Goal: Task Accomplishment & Management: Complete application form

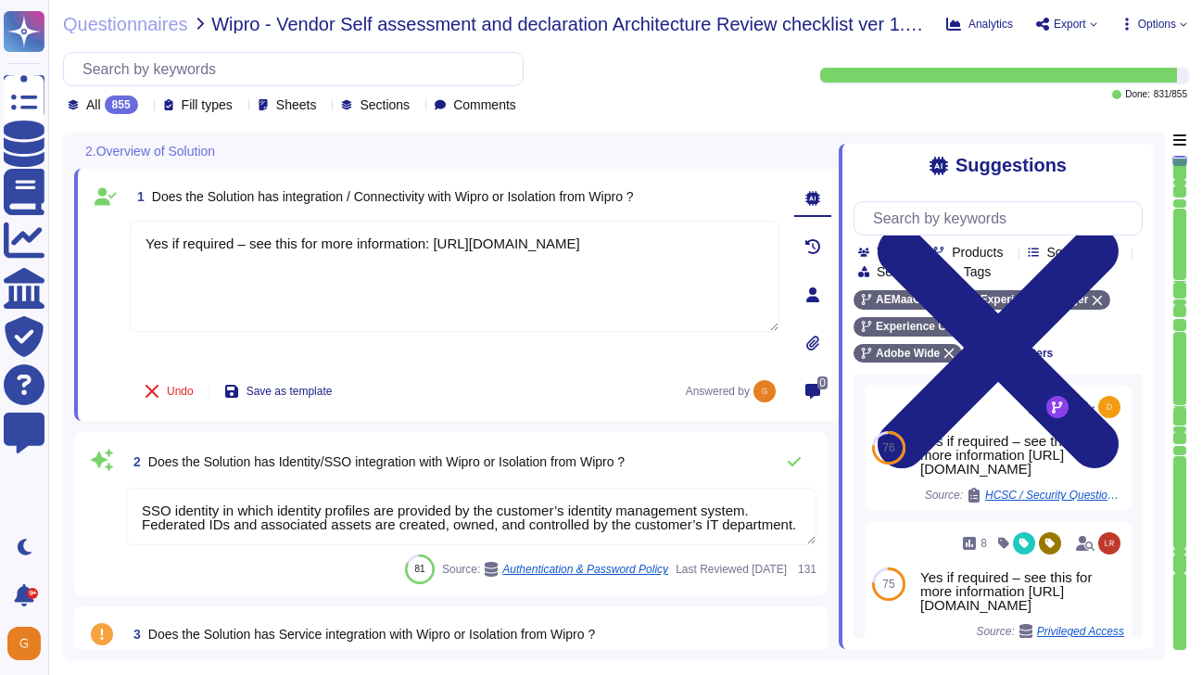
type textarea "Yes if required – see this for more information: [URL][DOMAIN_NAME]"
type textarea "SSO identity in which identity profiles are provided by the customer’s identity…"
type textarea "Founded in [DATE], Adobe Inc. is one of the largest and most diversified softwa…"
type textarea "Adobe Experience Manager Mobile provides an end-to-end platform for building, m…"
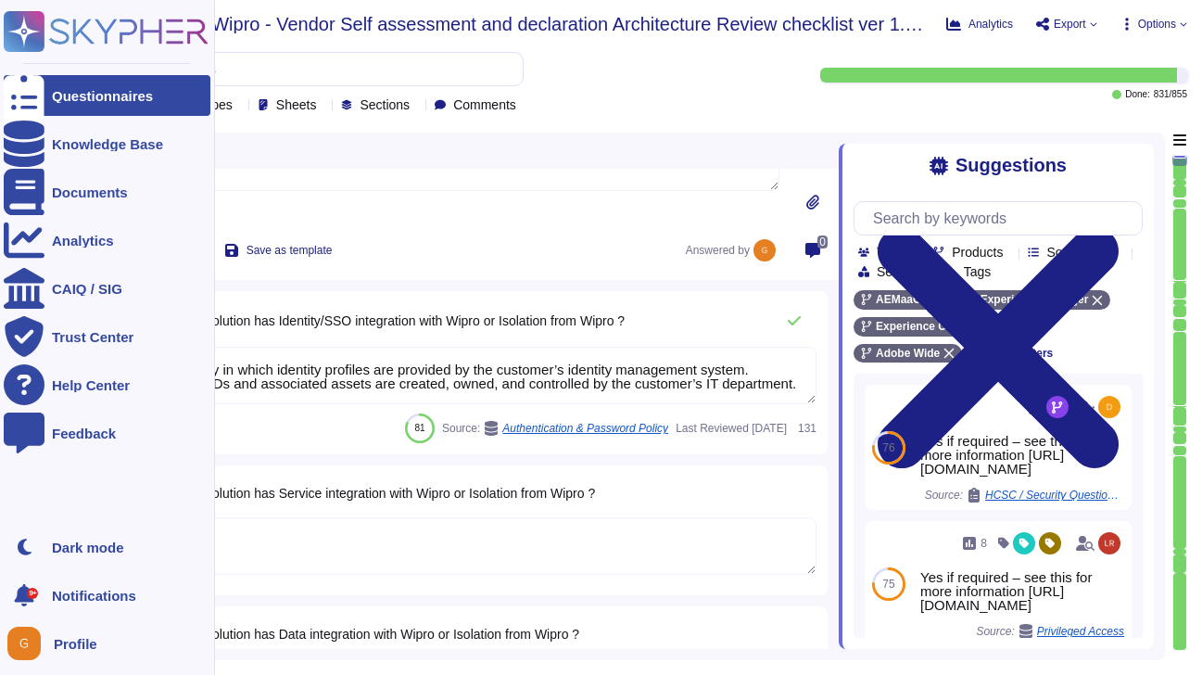
click at [44, 91] on div "Questionnaires" at bounding box center [107, 95] width 207 height 41
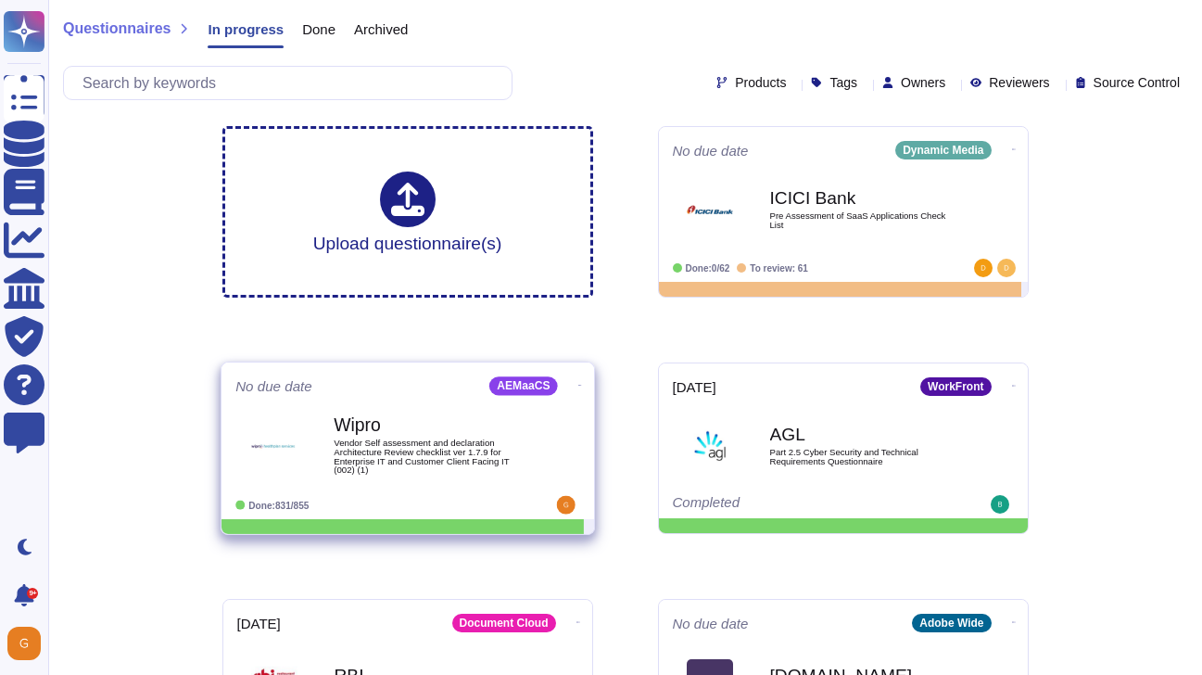
click at [378, 438] on span "Vendor Self assessment and declaration Architecture Review checklist ver 1.7.9 …" at bounding box center [427, 456] width 187 height 36
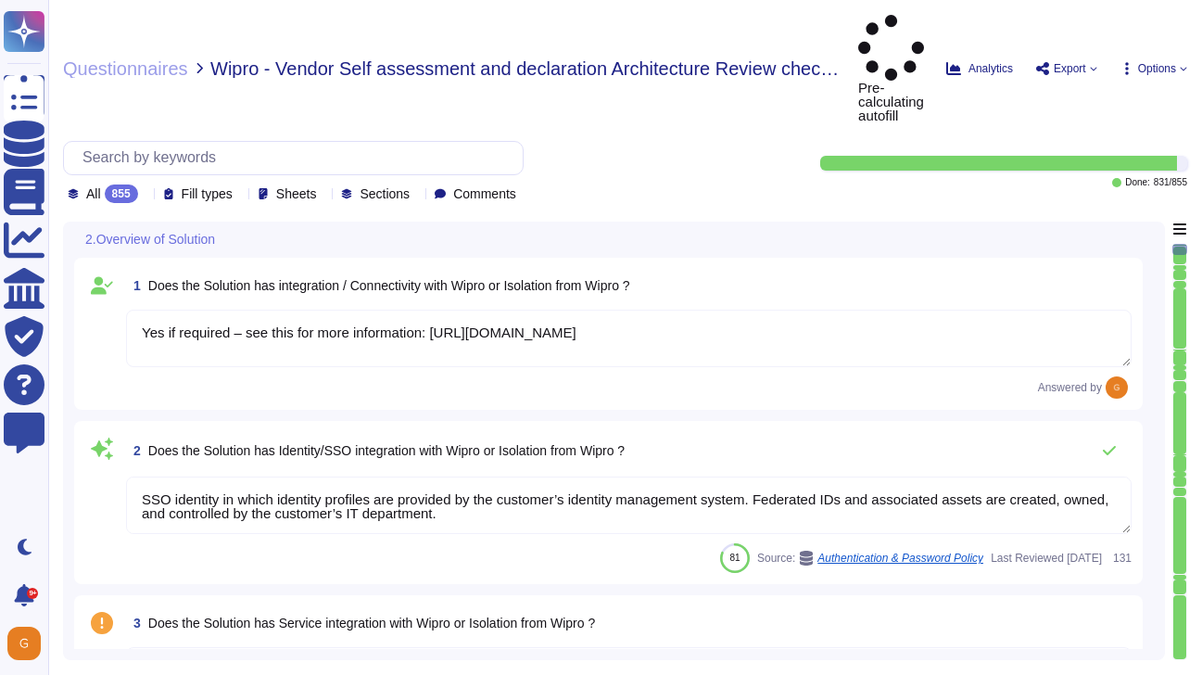
type textarea "Yes if required – see this for more information: [URL][DOMAIN_NAME]"
type textarea "SSO identity in which identity profiles are provided by the customer’s identity…"
type textarea "Founded in [DATE], Adobe Inc. is one of the largest and most diversified softwa…"
type textarea "Adobe Experience Manager Mobile provides an end-to-end platform for building, m…"
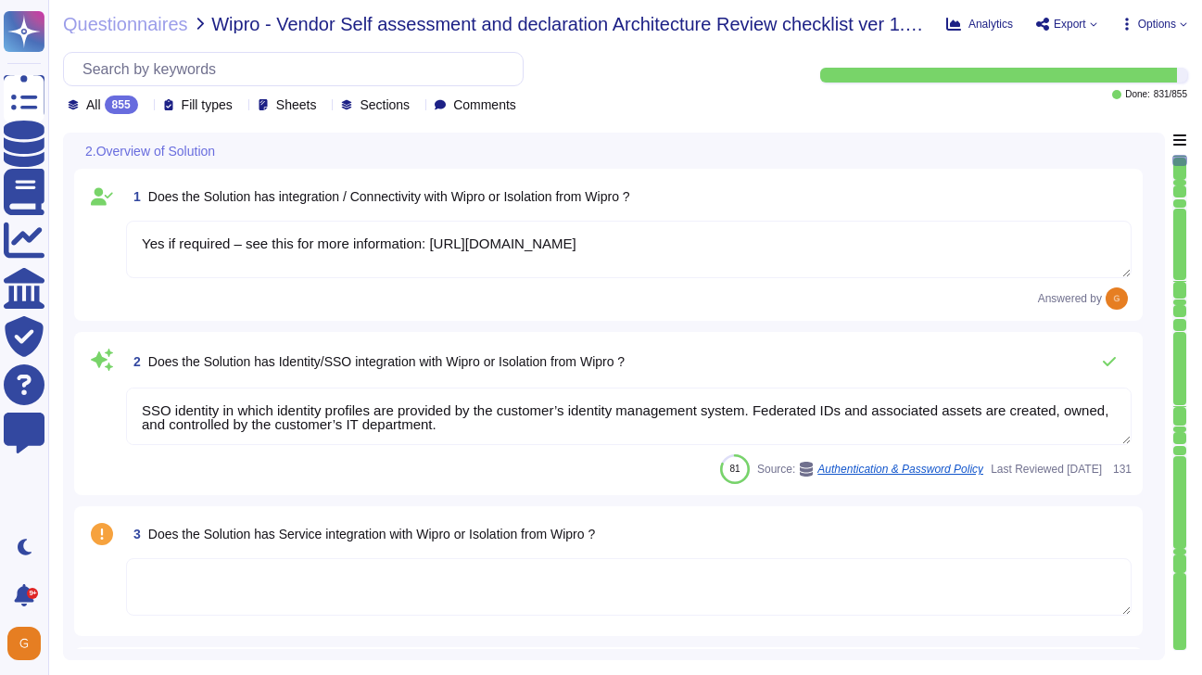
click at [625, 410] on textarea "SSO identity in which identity profiles are provided by the customer’s identity…" at bounding box center [628, 415] width 1005 height 57
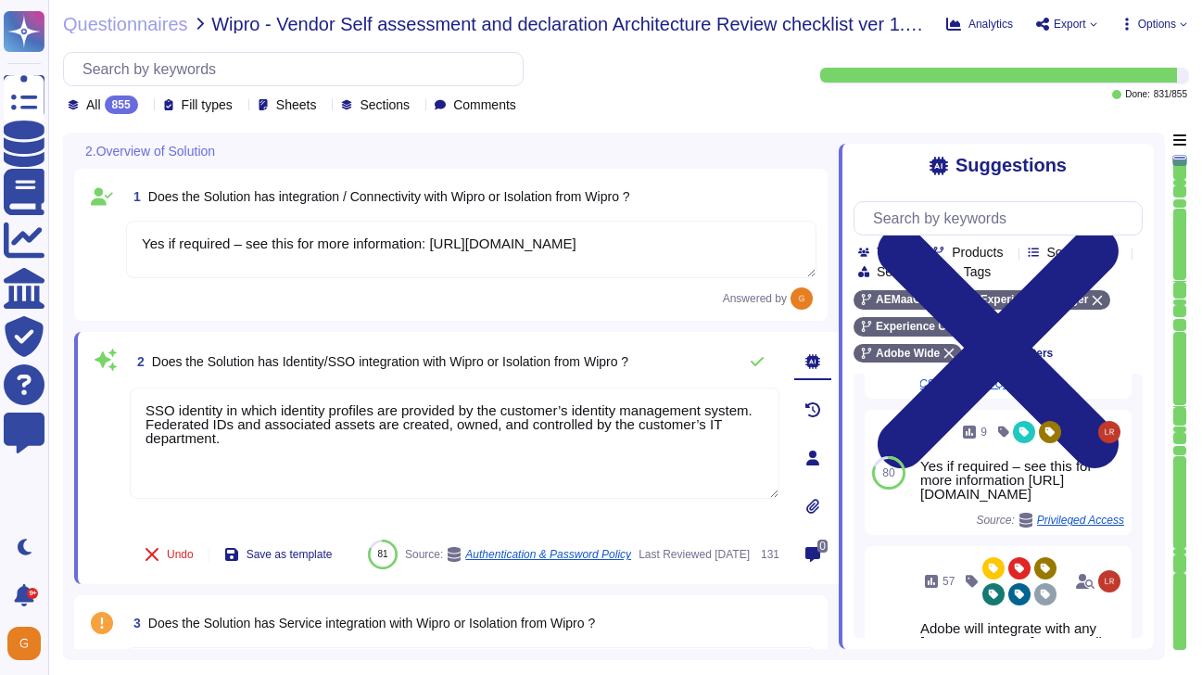
scroll to position [360, 0]
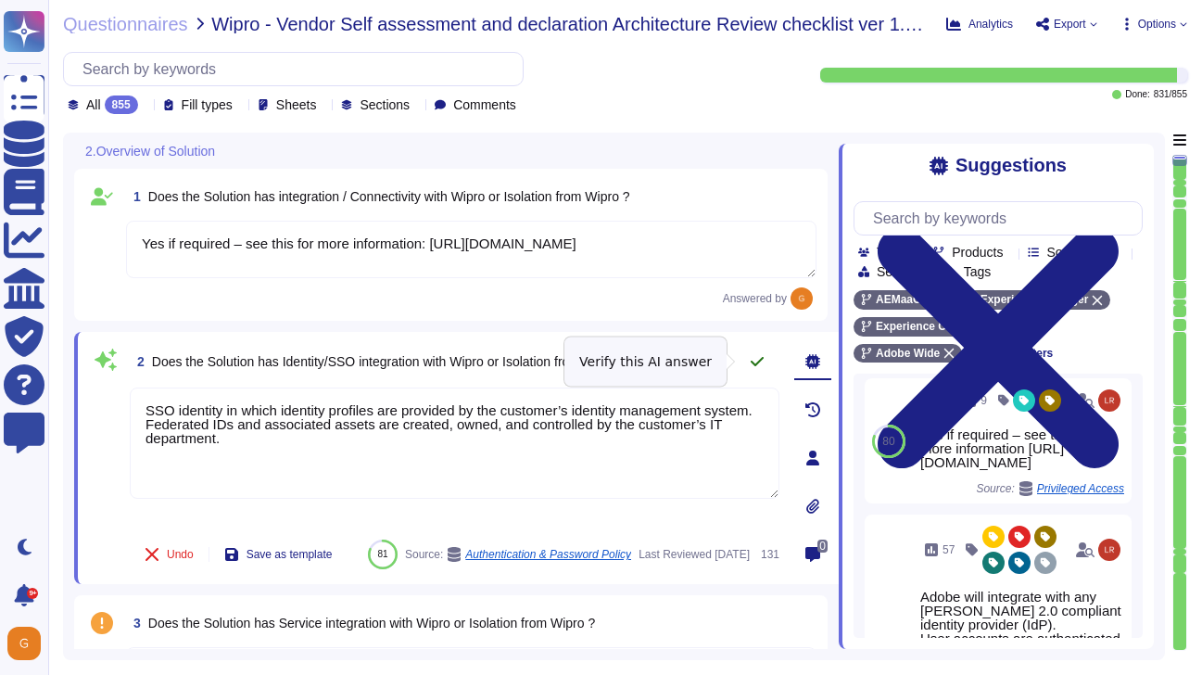
click at [759, 360] on icon at bounding box center [756, 361] width 13 height 9
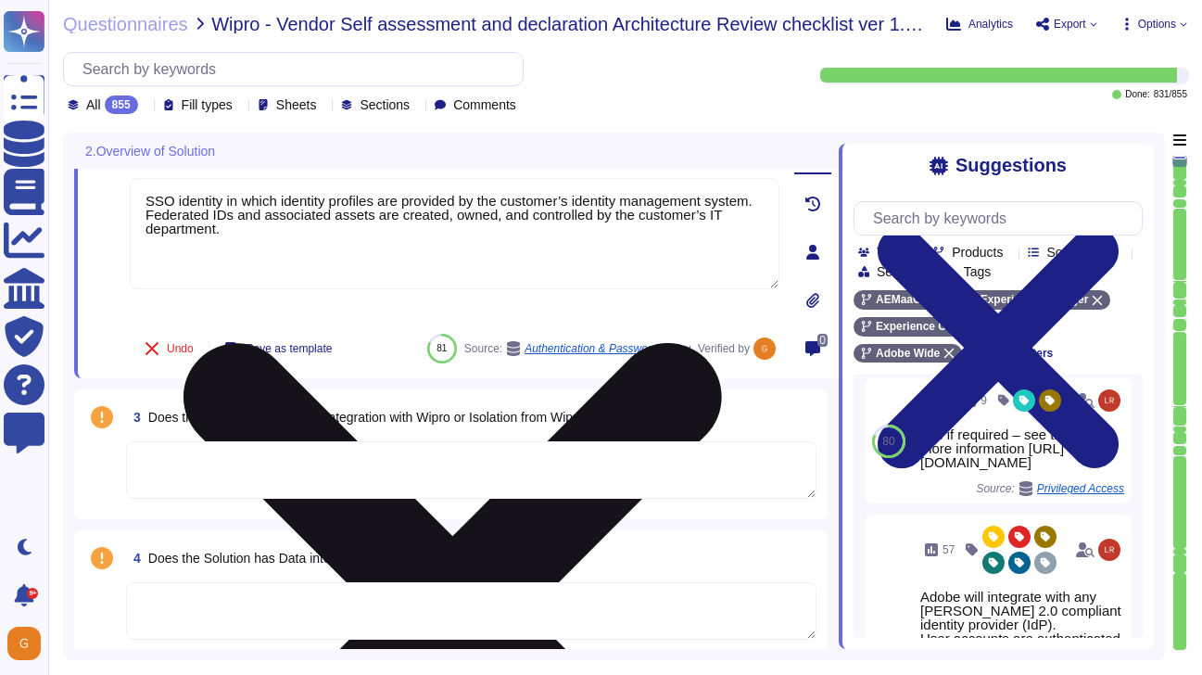
type textarea "Adobe Experience Manager Mobile provides an end-to-end platform for building, m…"
type textarea "UMAPI can be used. For more information, please see: [URL][DOMAIN_NAME]"
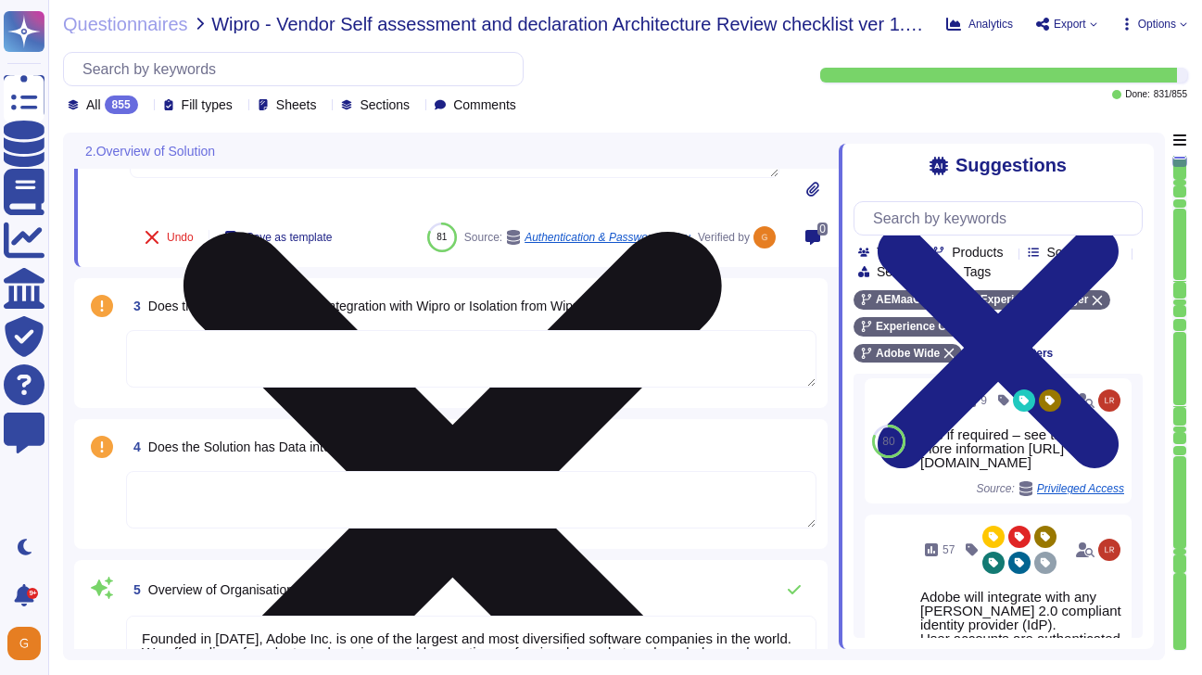
scroll to position [323, 0]
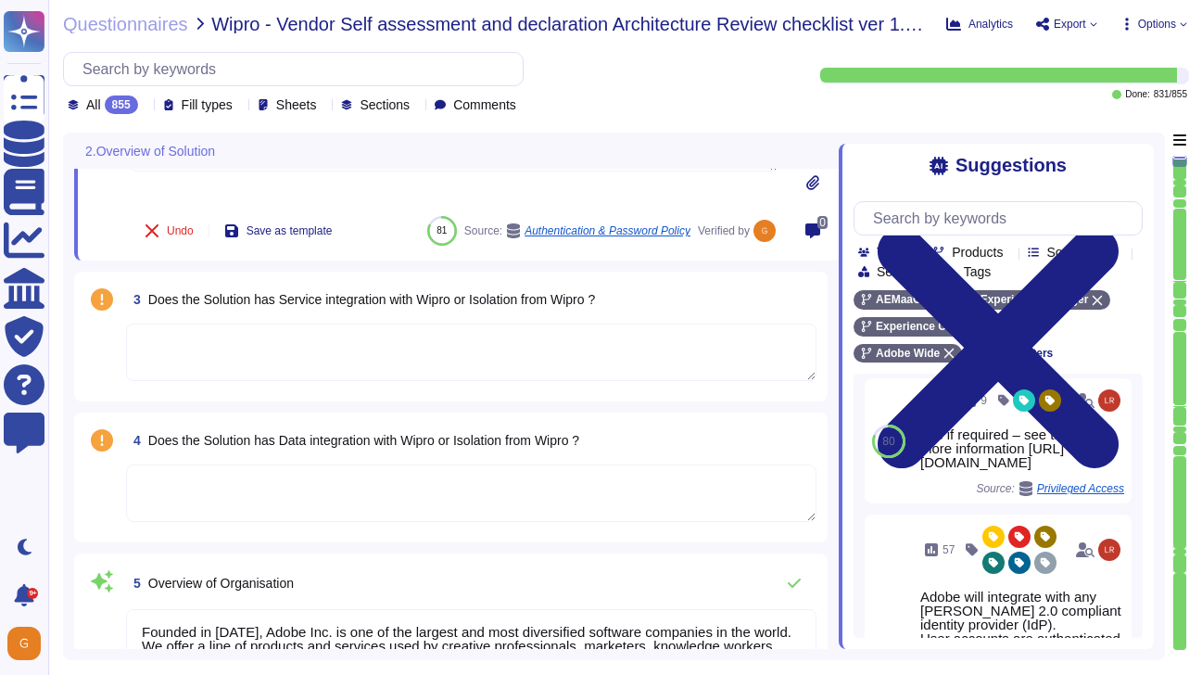
click at [520, 353] on textarea at bounding box center [471, 351] width 690 height 57
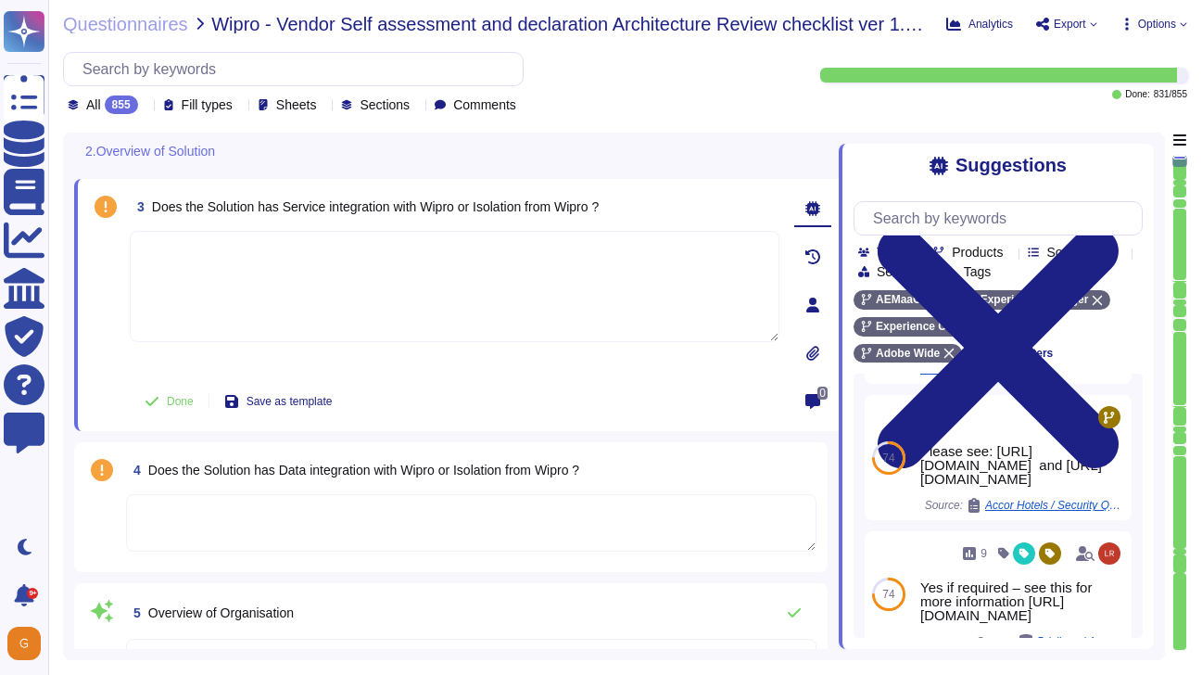
scroll to position [633, 0]
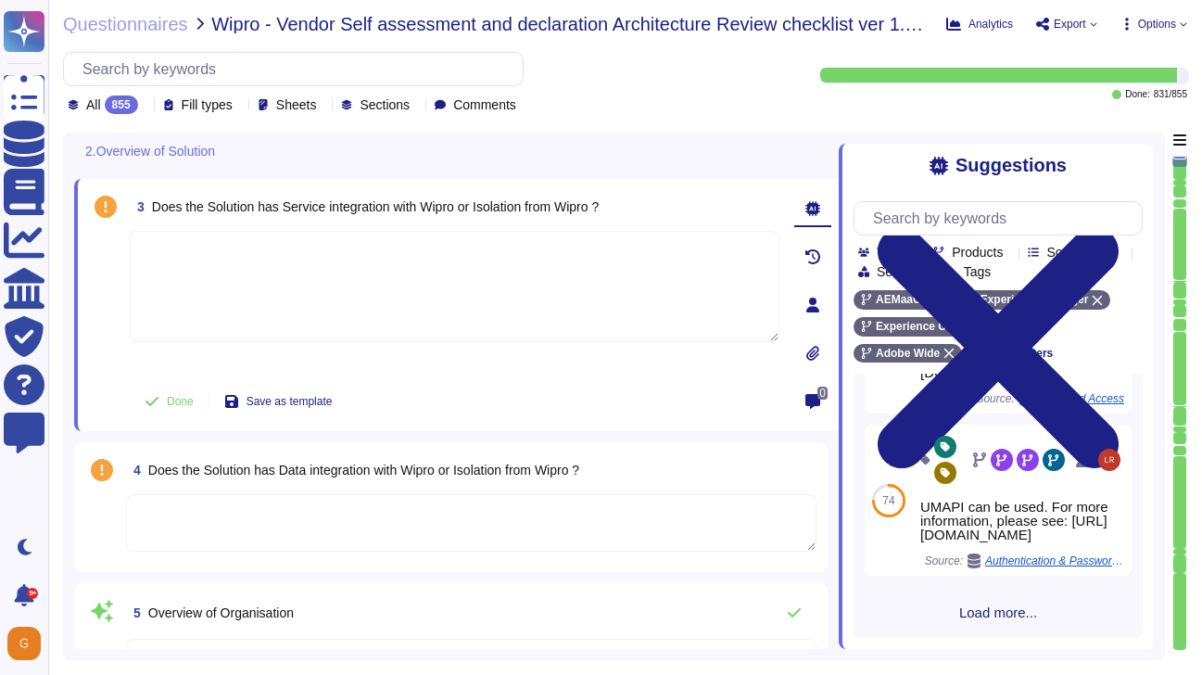
click at [979, 606] on span "Load more..." at bounding box center [997, 612] width 289 height 14
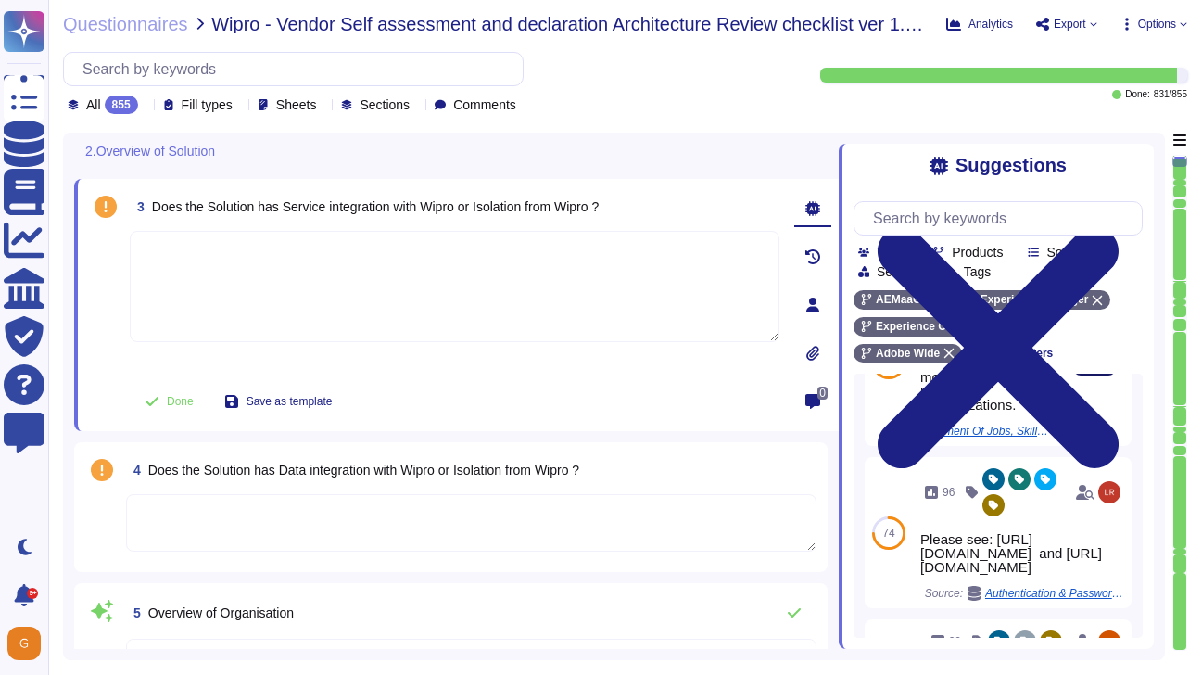
scroll to position [894, 0]
click at [1099, 368] on span "Use" at bounding box center [1094, 362] width 20 height 11
type textarea "Please speak with your Adobe representative for more information regarding cust…"
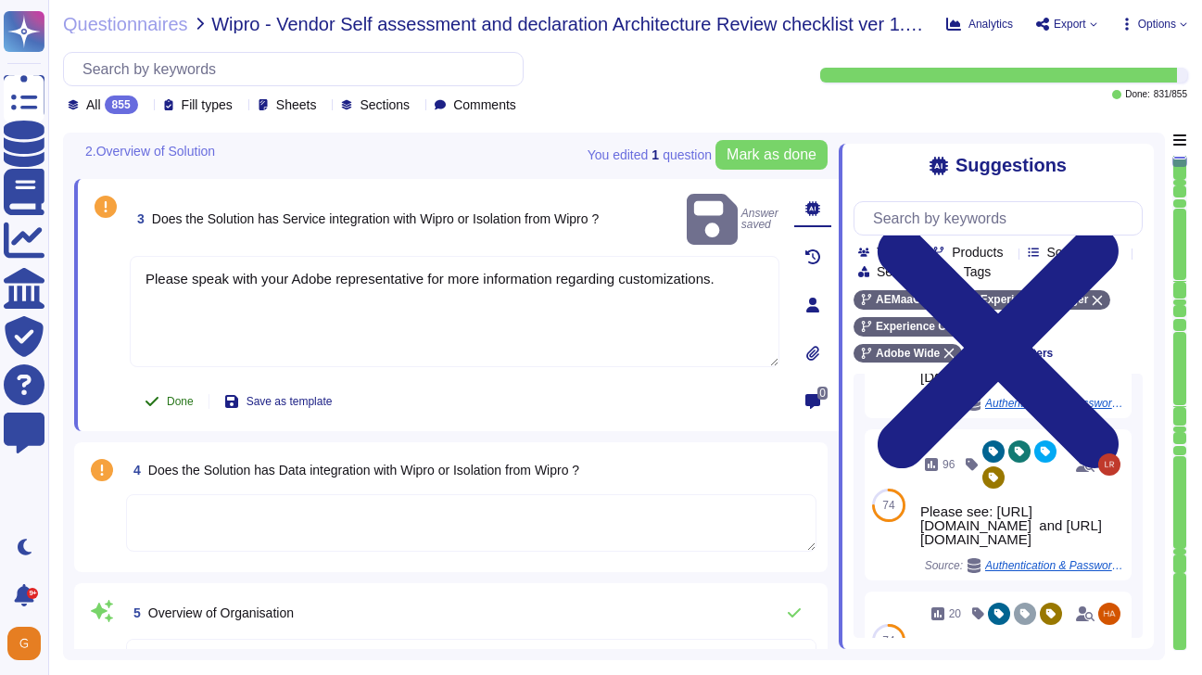
click at [174, 403] on span "Done" at bounding box center [180, 401] width 27 height 11
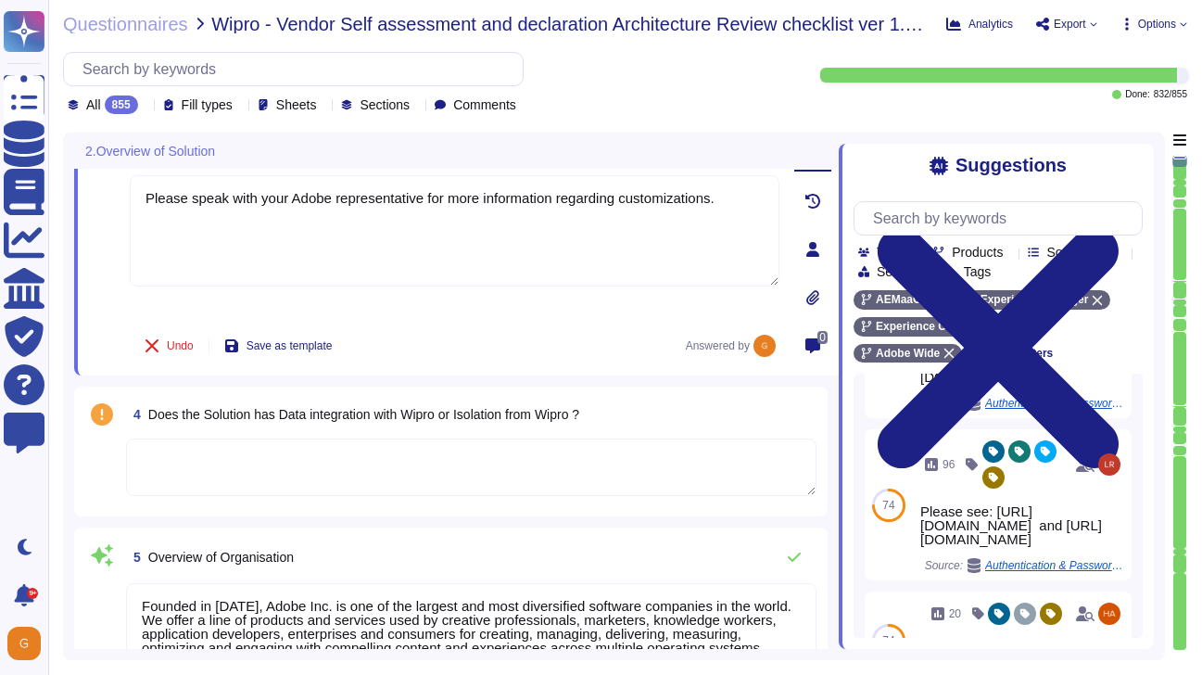
scroll to position [419, 0]
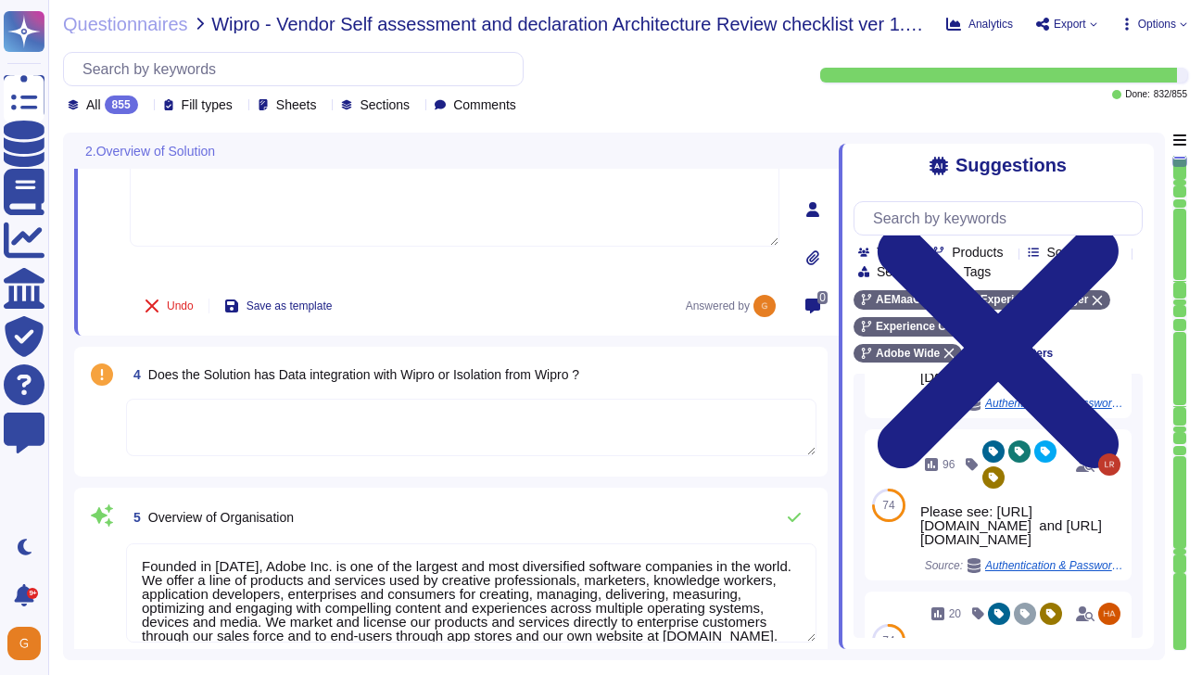
type textarea "Adobe only processes personal data in accordance with your company’s permission…"
click at [242, 405] on textarea at bounding box center [471, 426] width 690 height 57
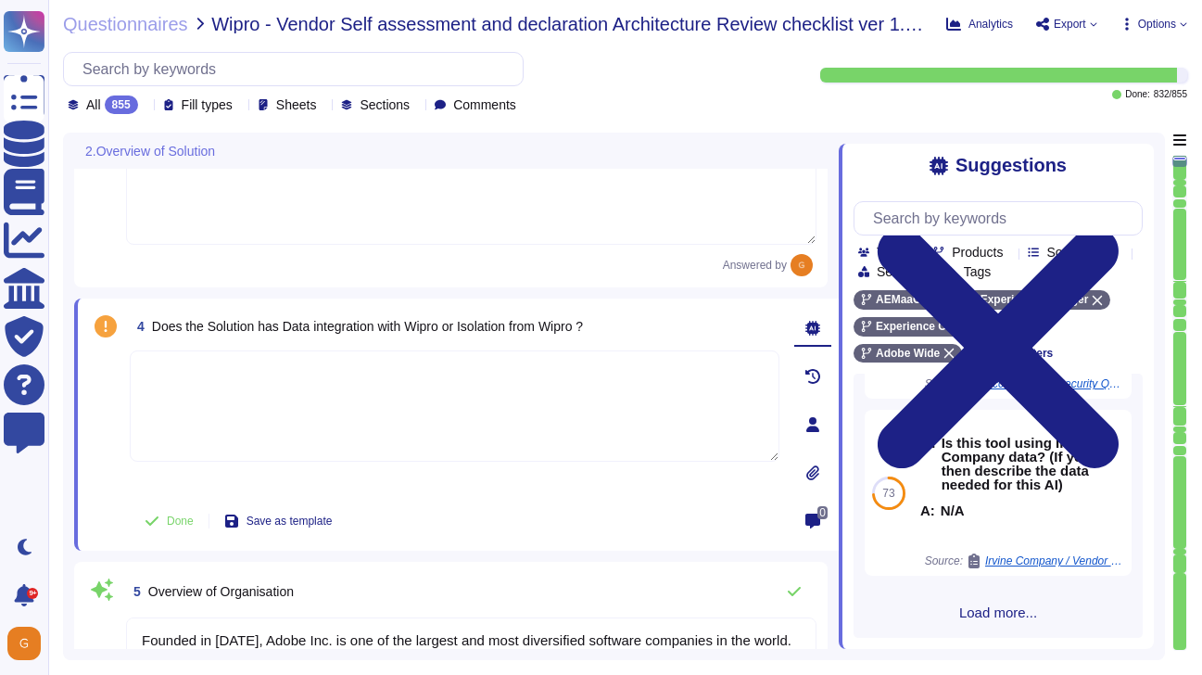
click at [997, 607] on span "Load more..." at bounding box center [997, 612] width 289 height 14
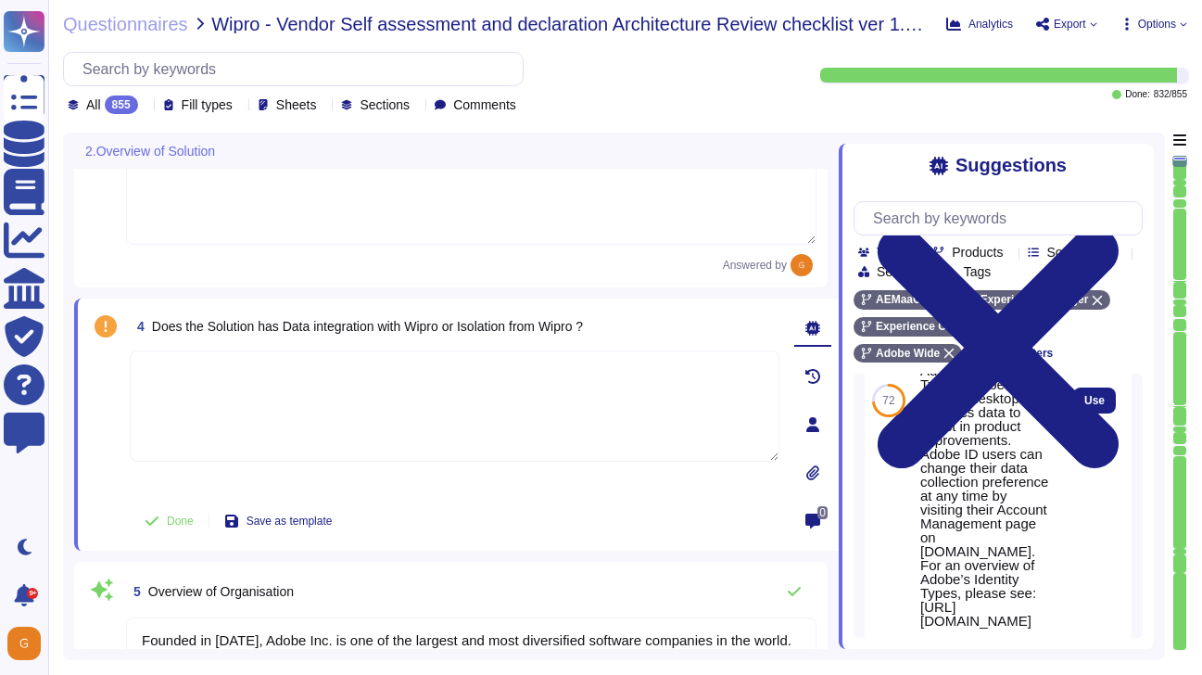
scroll to position [1558, 0]
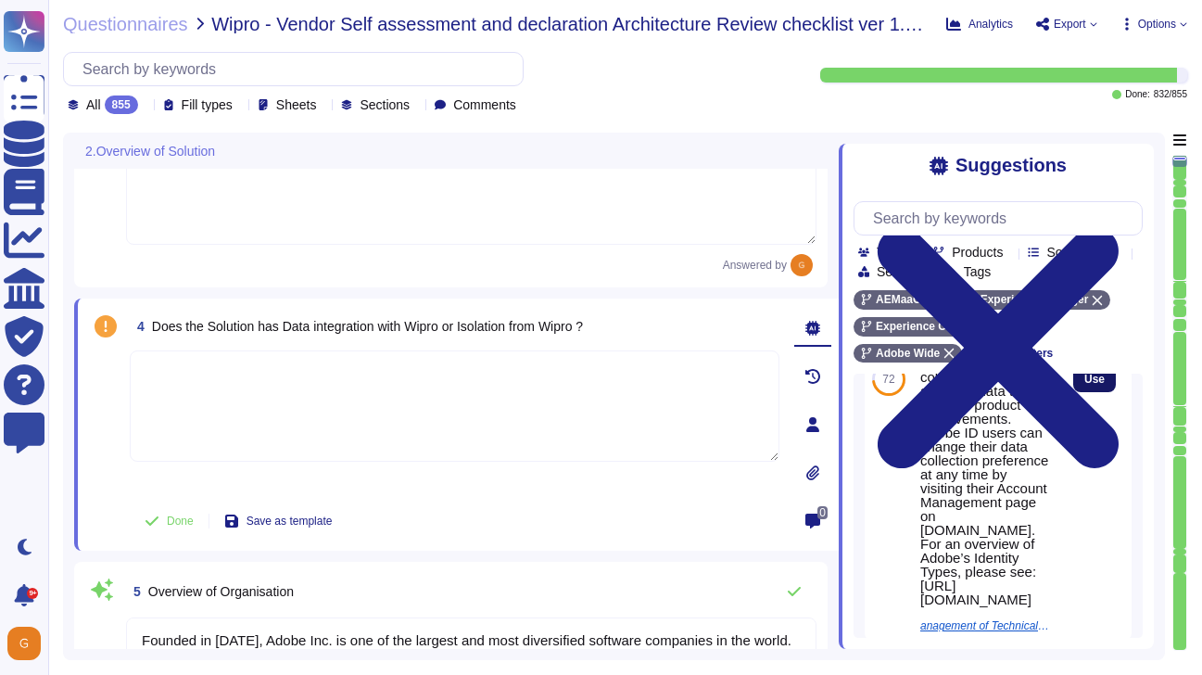
click at [1092, 385] on span "Use" at bounding box center [1094, 378] width 20 height 11
type textarea "Adobe does not collect nor store any desktop analytics data tied to Enterprise …"
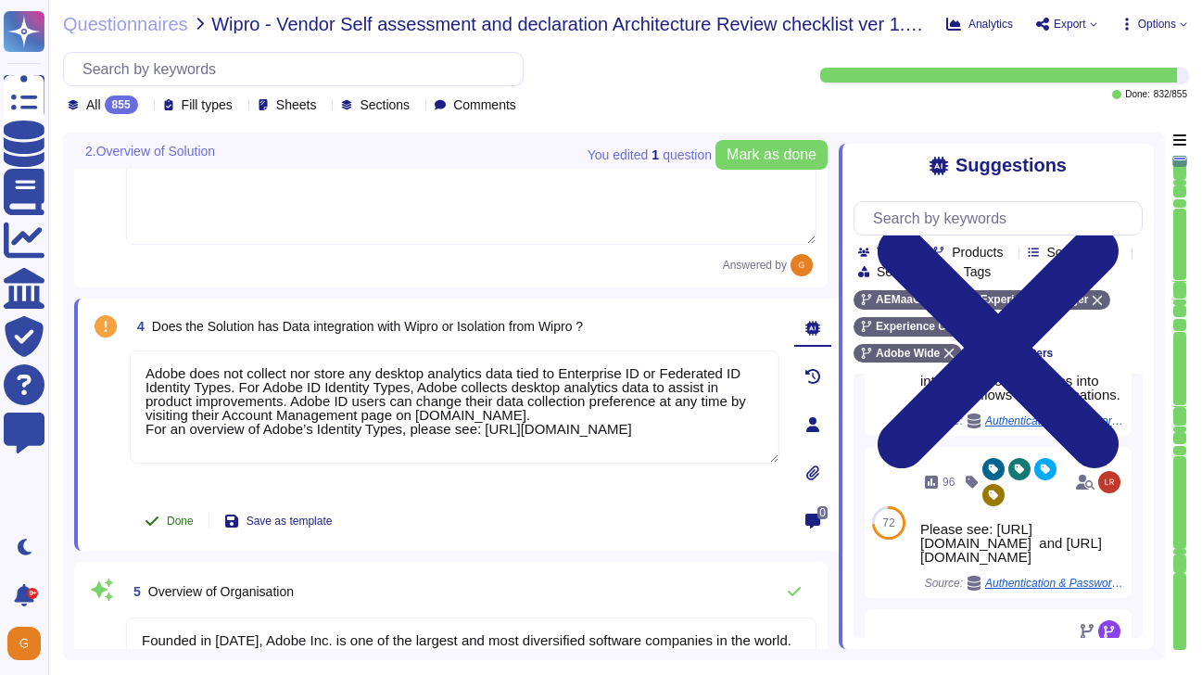
click at [178, 515] on span "Done" at bounding box center [180, 520] width 27 height 11
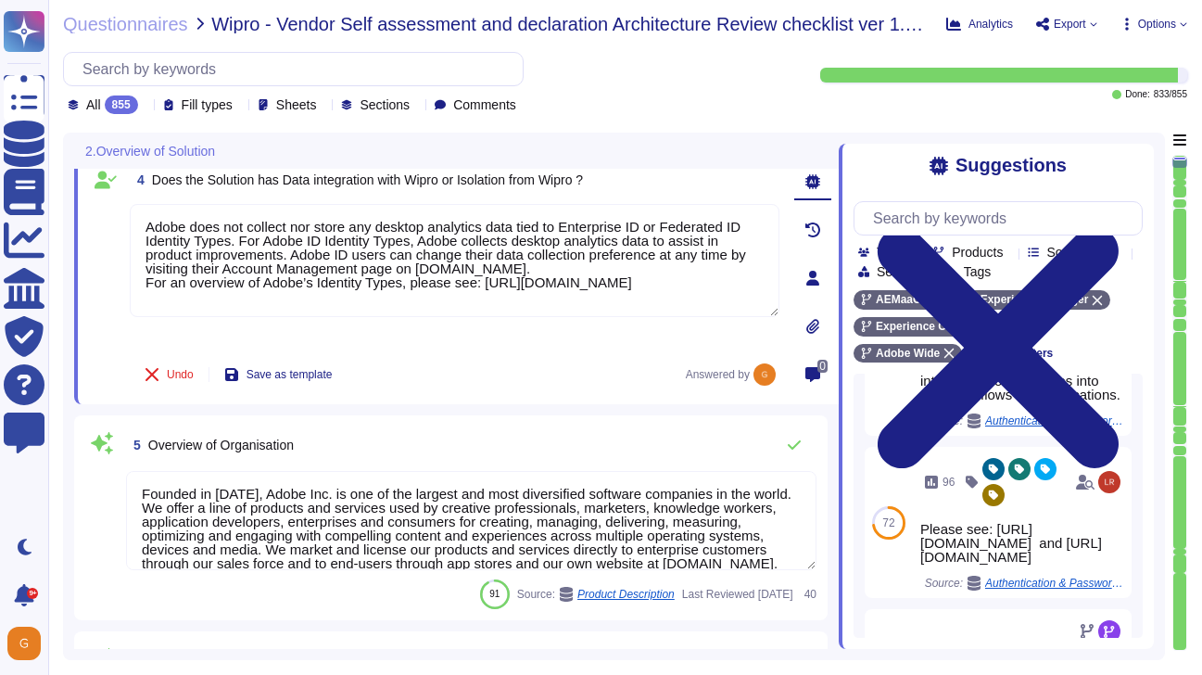
scroll to position [578, 0]
type textarea "Adobe only processes personal data in accordance with your company’s permission…"
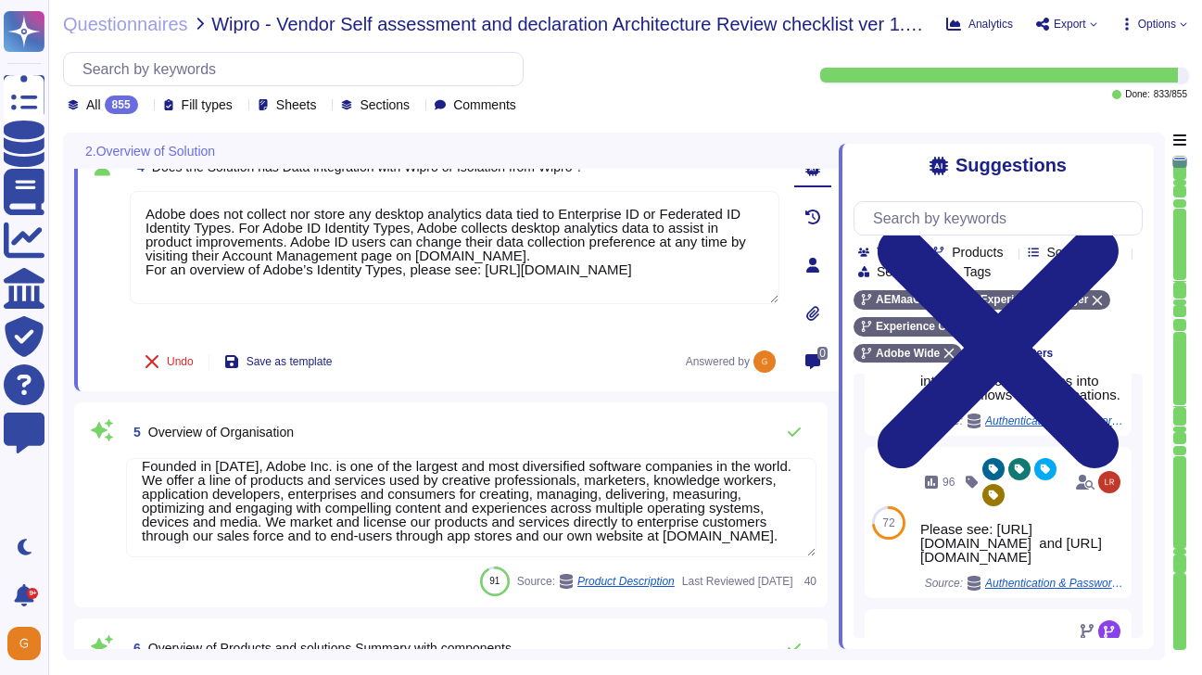
scroll to position [16, 0]
click at [793, 439] on button at bounding box center [794, 431] width 44 height 37
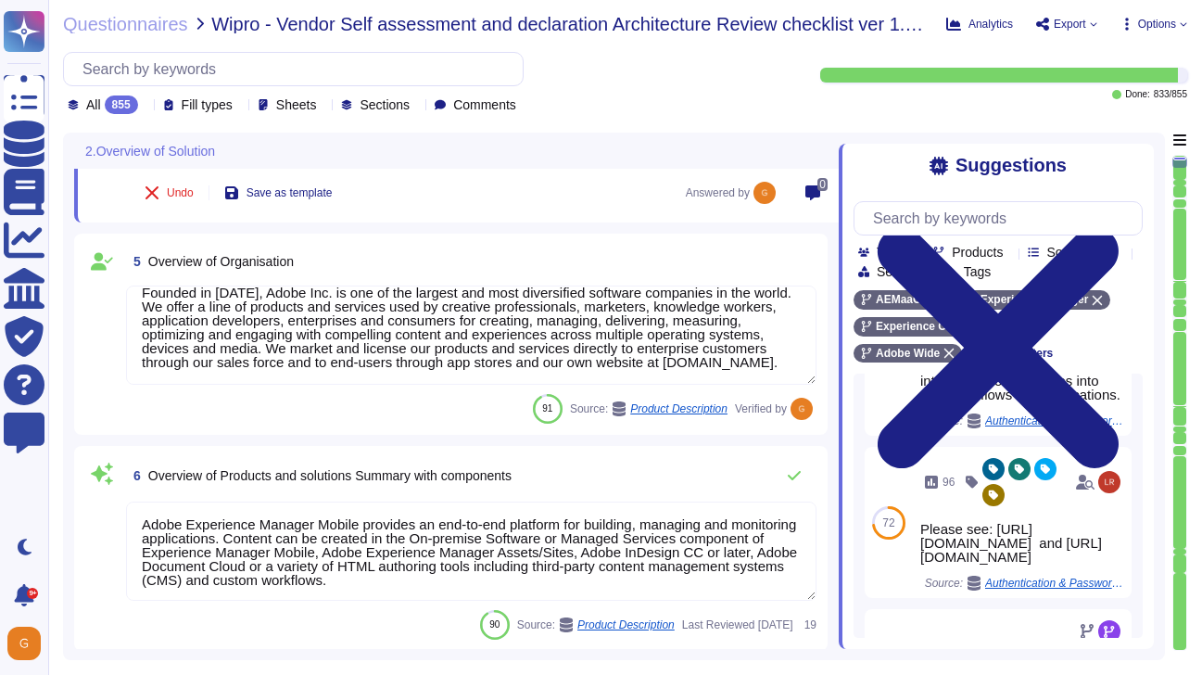
type textarea "Channels to Identify and Report within Adobe"
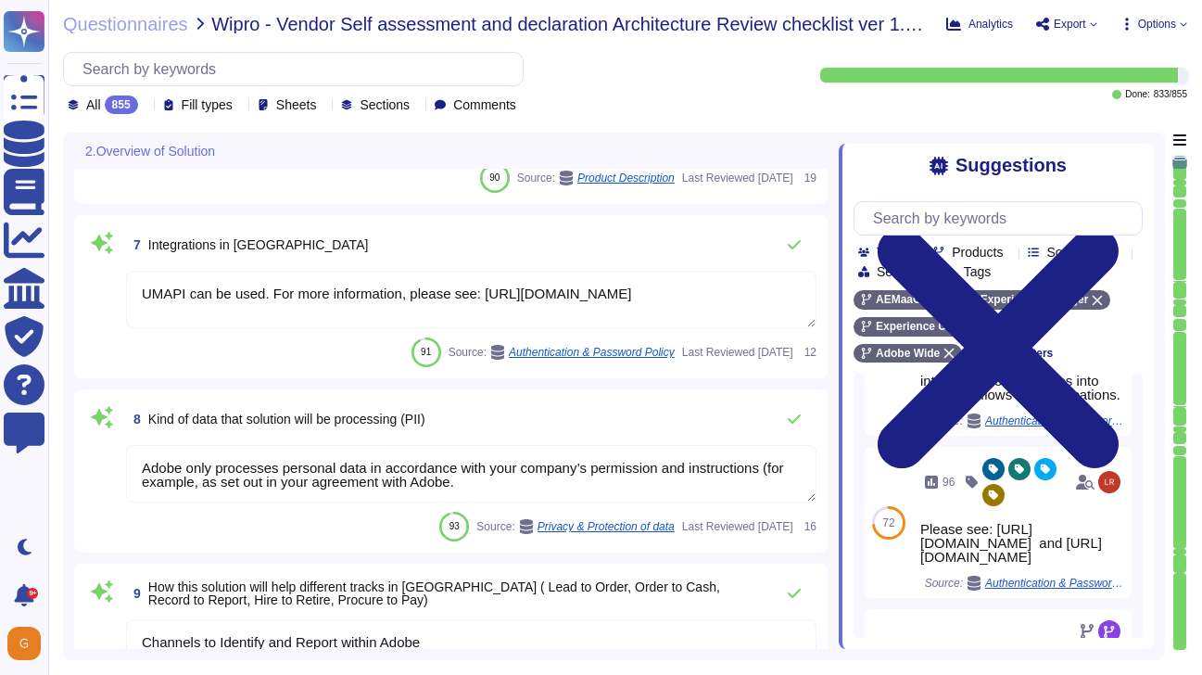
type textarea "Yes"
type textarea "Please see: [URL][DOMAIN_NAME]"
type textarea "The focus is on product strategic alignment, competitive landscape, and address…"
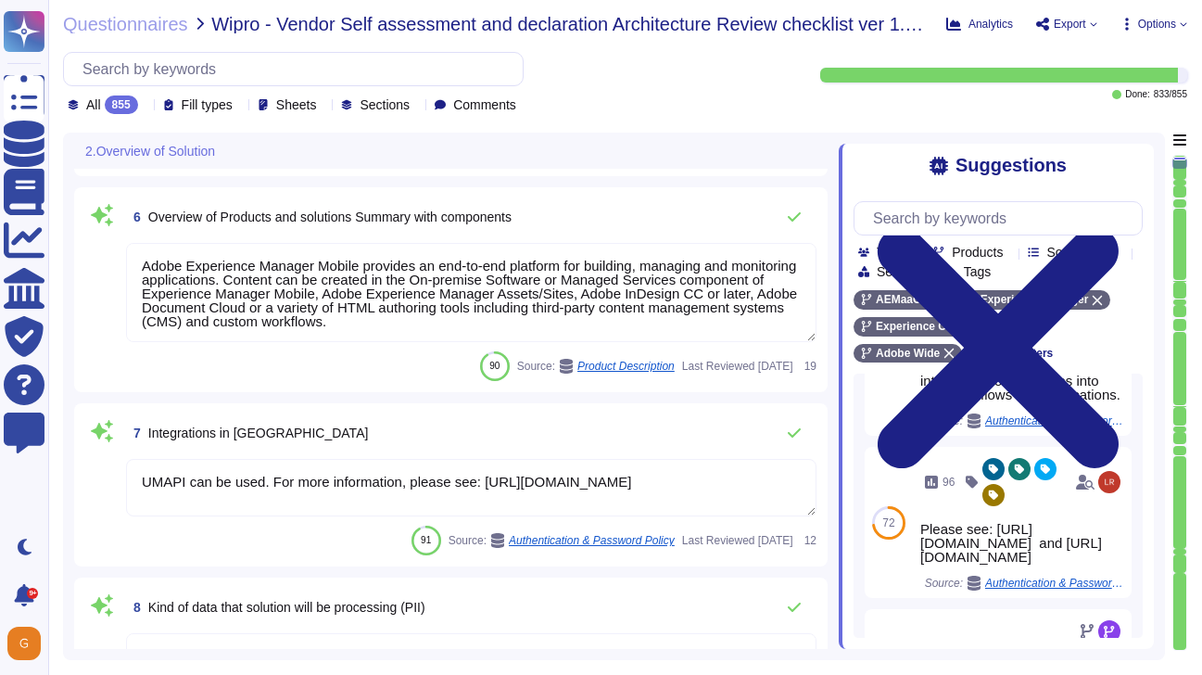
scroll to position [937, 0]
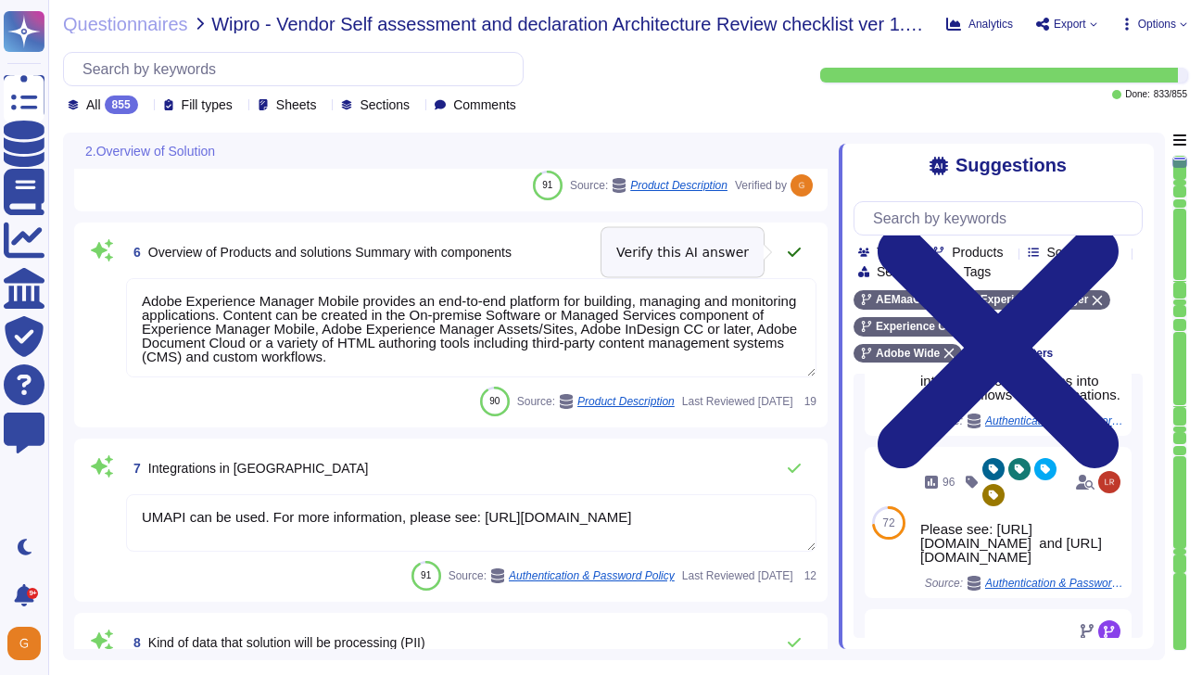
click at [791, 253] on icon at bounding box center [794, 252] width 15 height 15
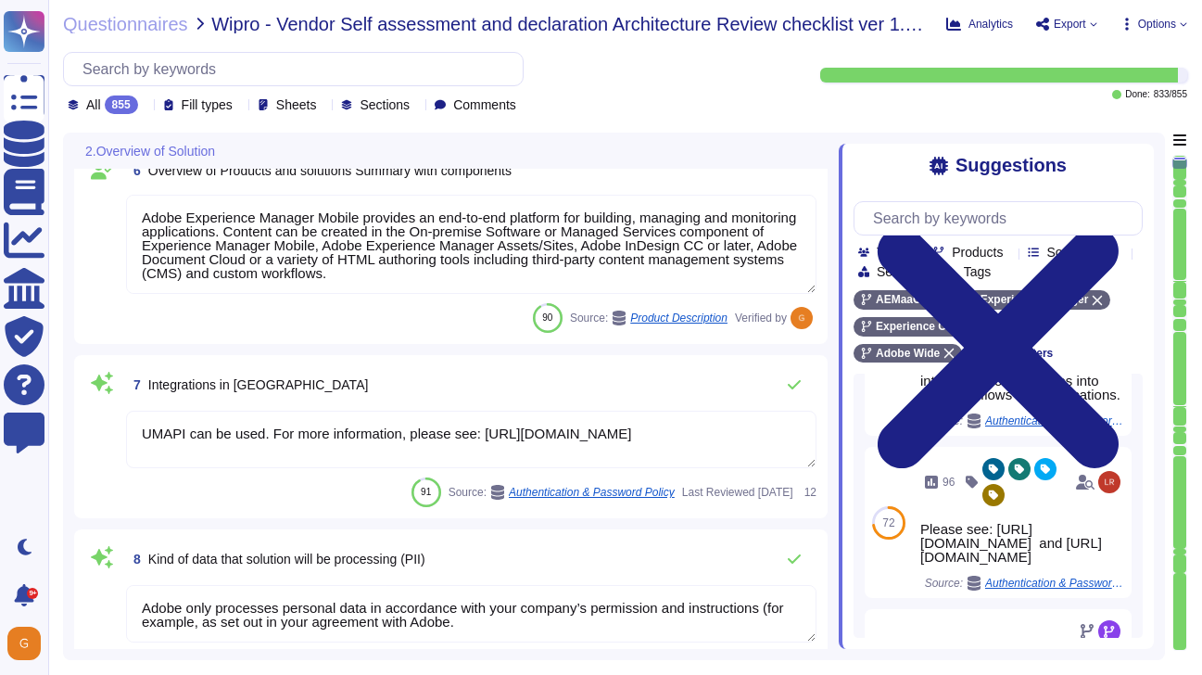
scroll to position [1017, 0]
click at [797, 386] on icon at bounding box center [794, 383] width 15 height 15
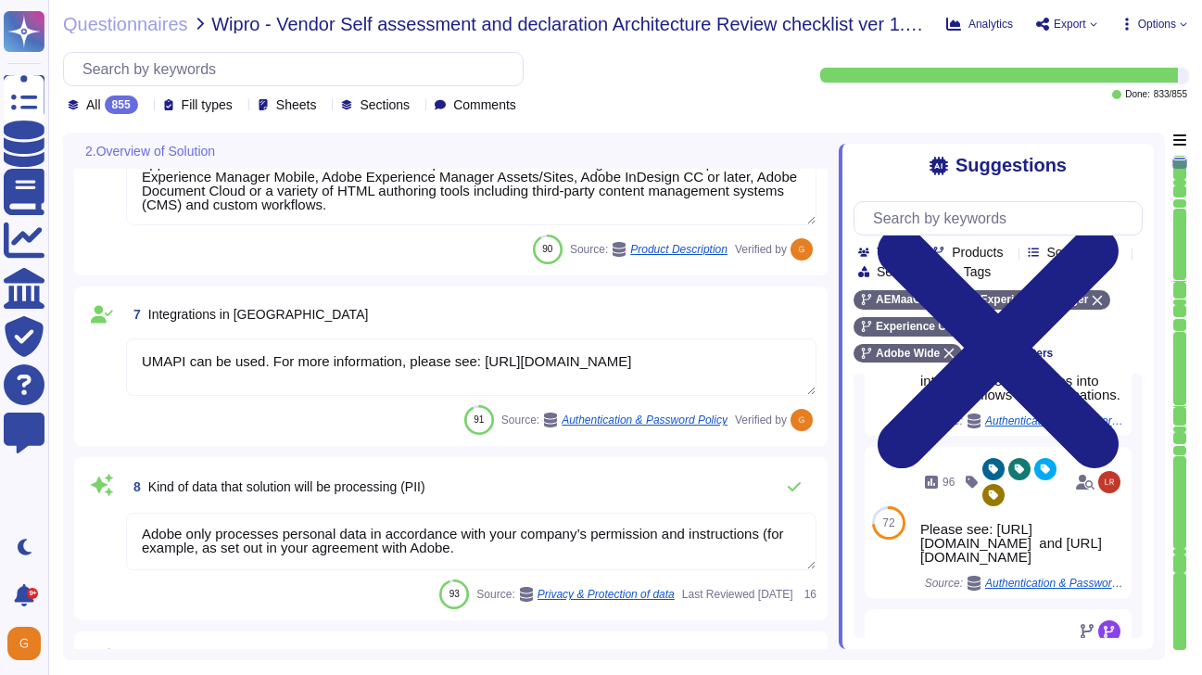
scroll to position [1091, 0]
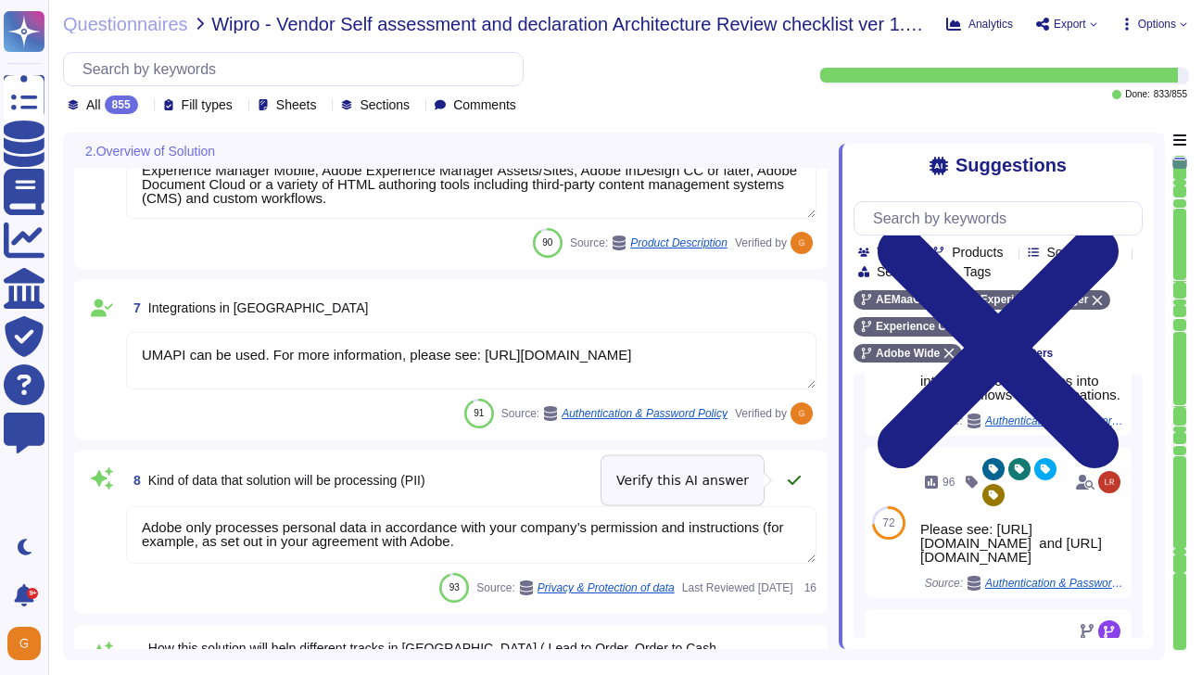
click at [789, 482] on icon at bounding box center [794, 479] width 13 height 9
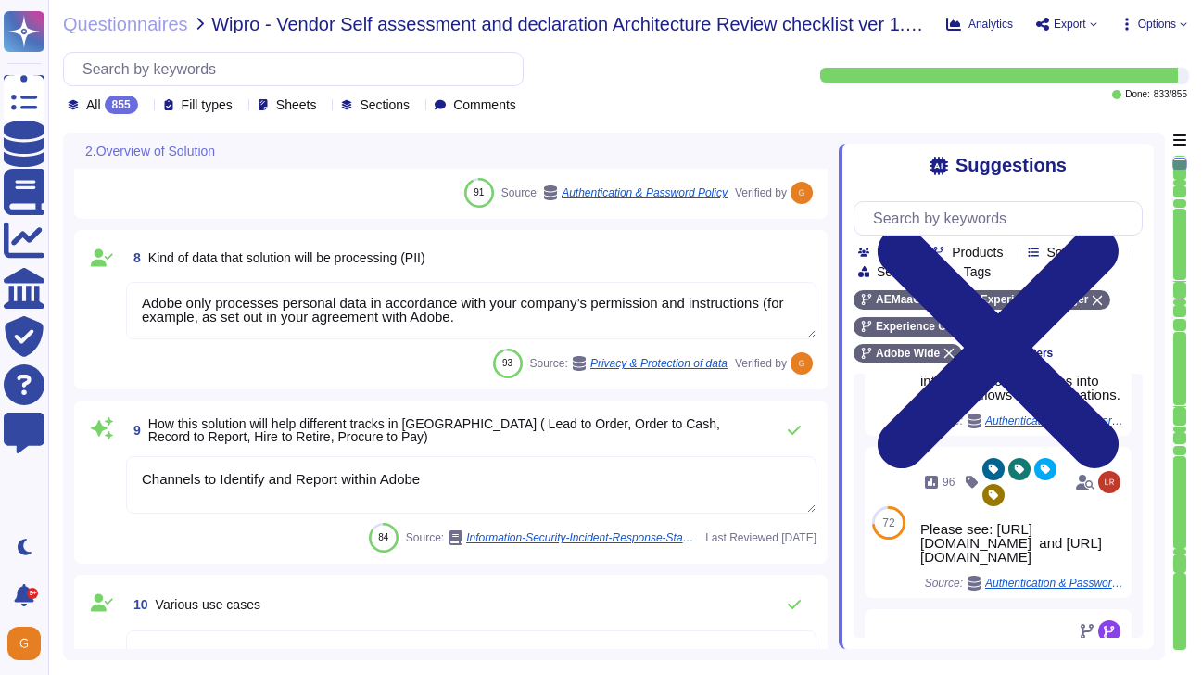
scroll to position [1313, 0]
type textarea "This is part of the contract negotiation process. Please refer to Adobe Sales L…"
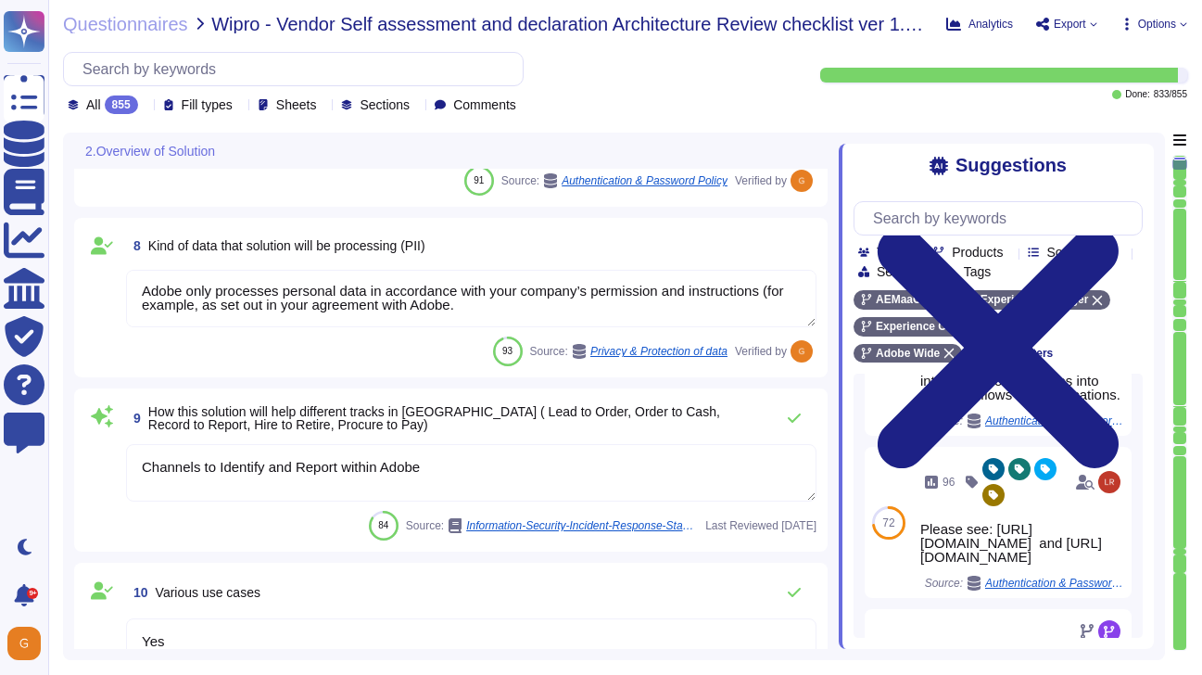
scroll to position [1307, 0]
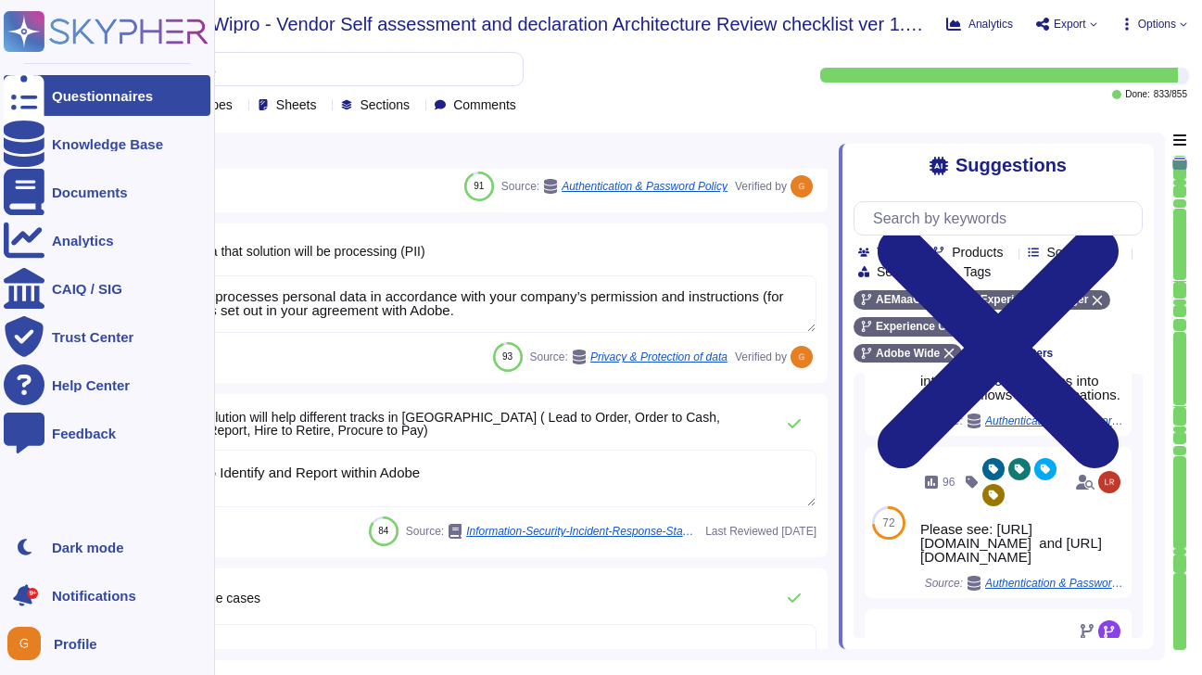
click at [24, 604] on icon at bounding box center [24, 595] width 24 height 27
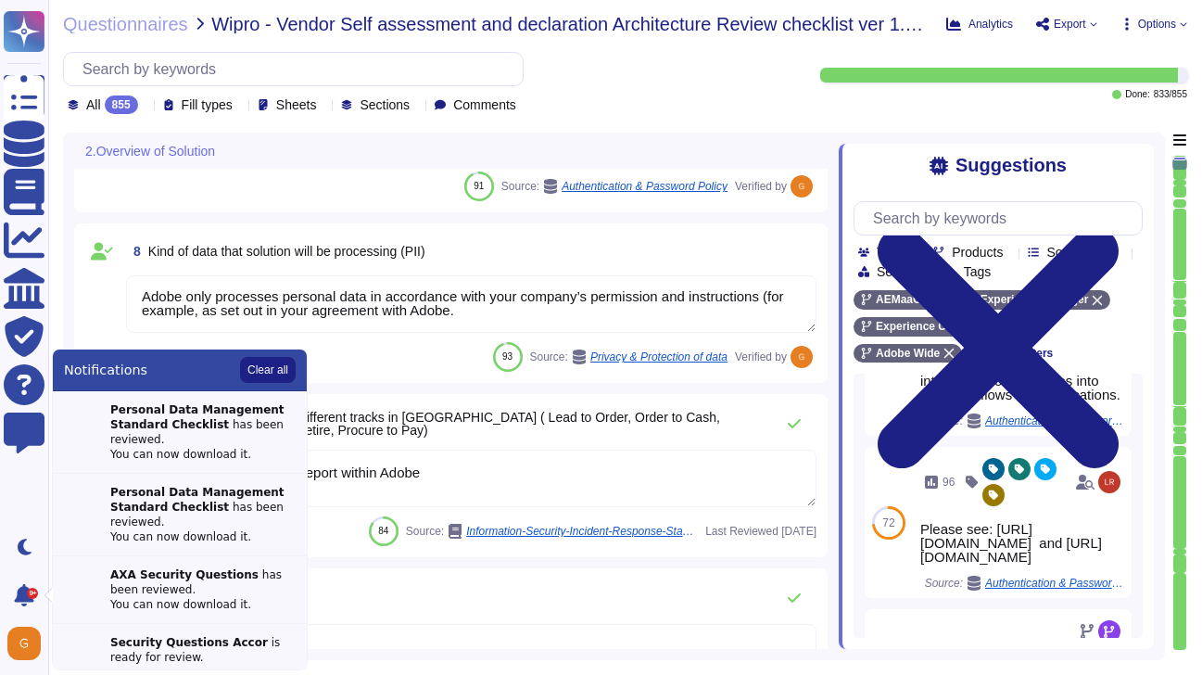
click at [385, 438] on span "9 How this solution will help different tracks in [GEOGRAPHIC_DATA] ( Lead to O…" at bounding box center [445, 423] width 638 height 33
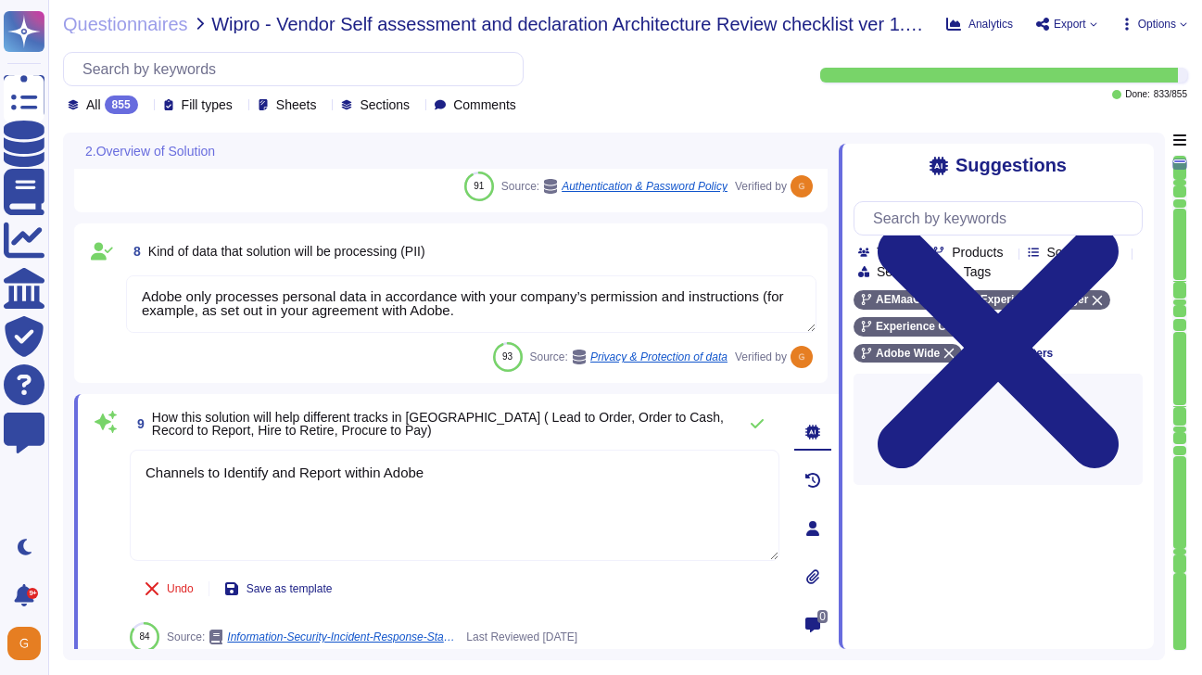
scroll to position [0, 0]
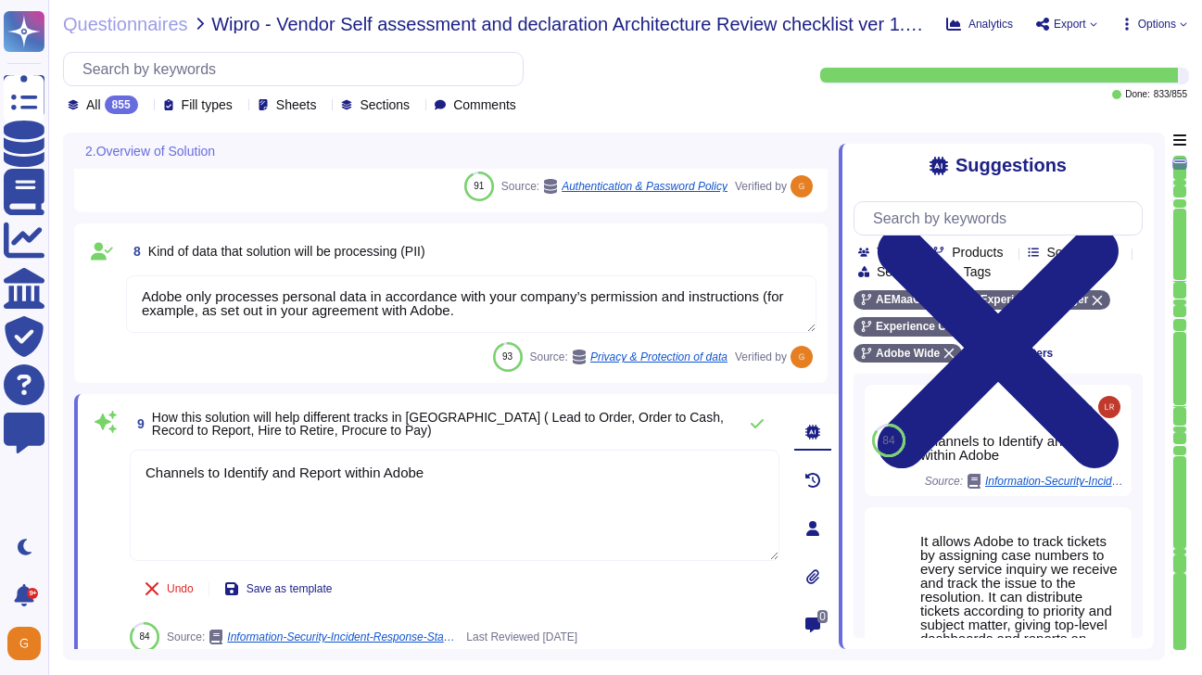
click at [486, 311] on textarea "Adobe only processes personal data in accordance with your company’s permission…" at bounding box center [471, 303] width 690 height 57
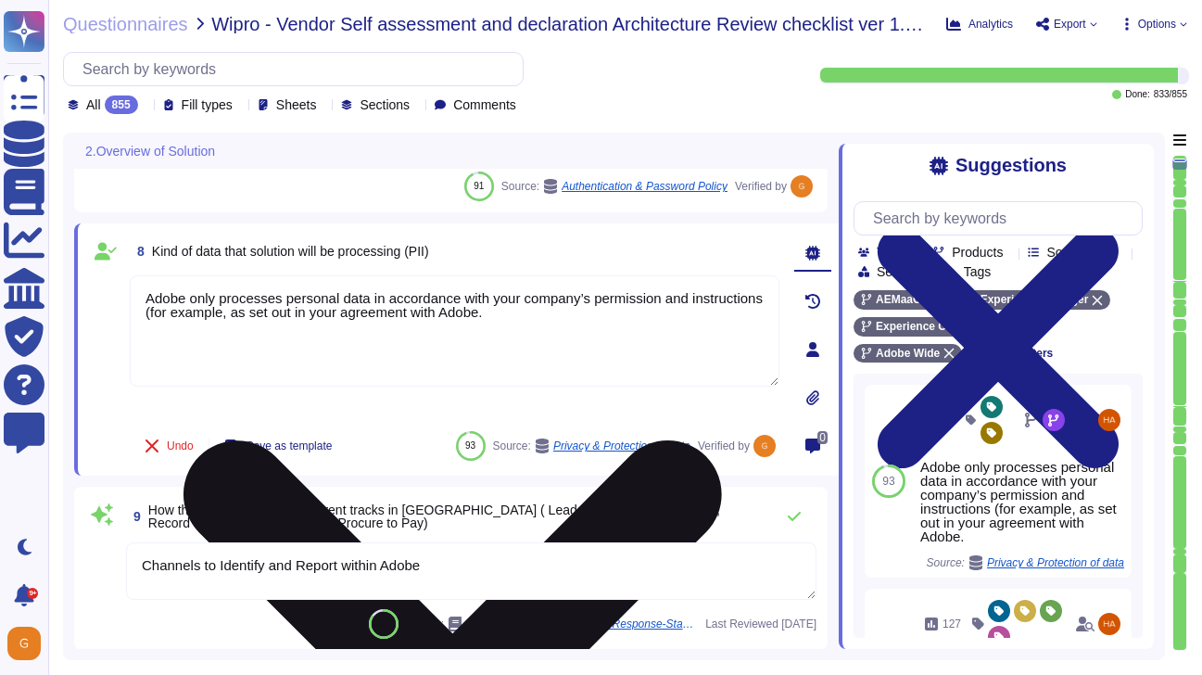
click at [563, 307] on textarea "Adobe only processes personal data in accordance with your company’s permission…" at bounding box center [455, 330] width 650 height 111
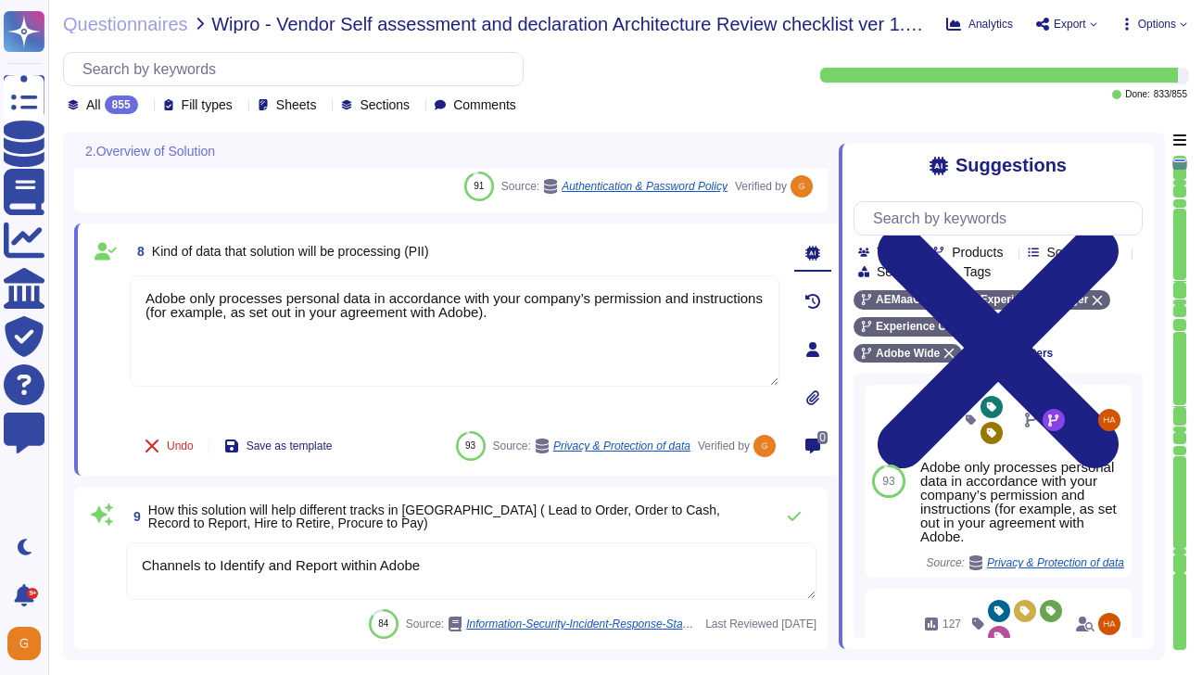
type textarea "Adobe only processes personal data in accordance with your company’s permission…"
click at [551, 580] on textarea "Channels to Identify and Report within Adobe" at bounding box center [471, 570] width 690 height 57
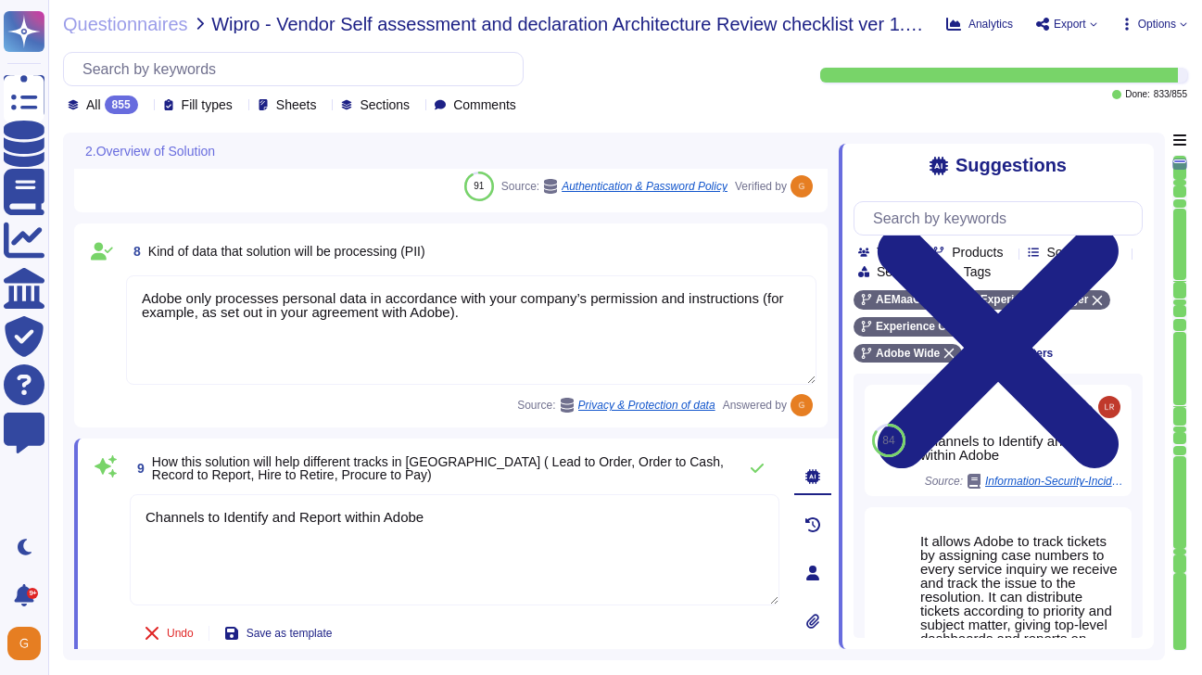
drag, startPoint x: 432, startPoint y: 519, endPoint x: 79, endPoint y: 498, distance: 353.7
click at [79, 498] on div "9 How this solution will help different tracks in [GEOGRAPHIC_DATA] ( Lead to O…" at bounding box center [456, 572] width 764 height 269
type textarea "-"
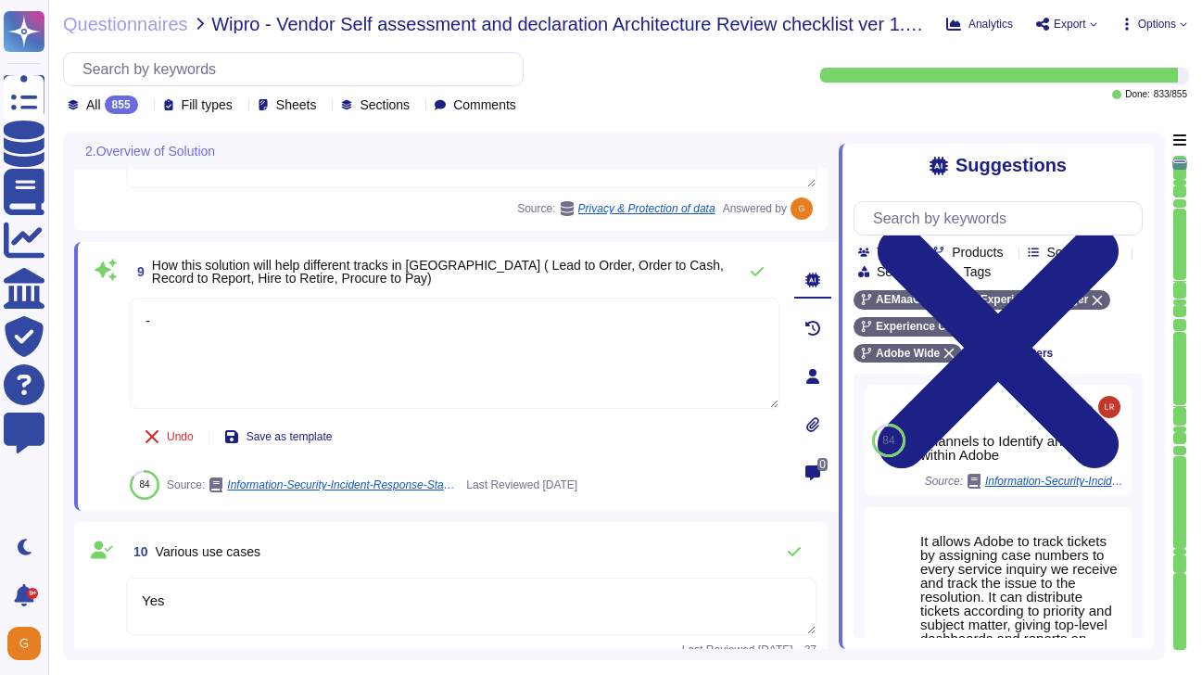
type textarea "This is part of the contract negotiation process. Please refer to Adobe Sales L…"
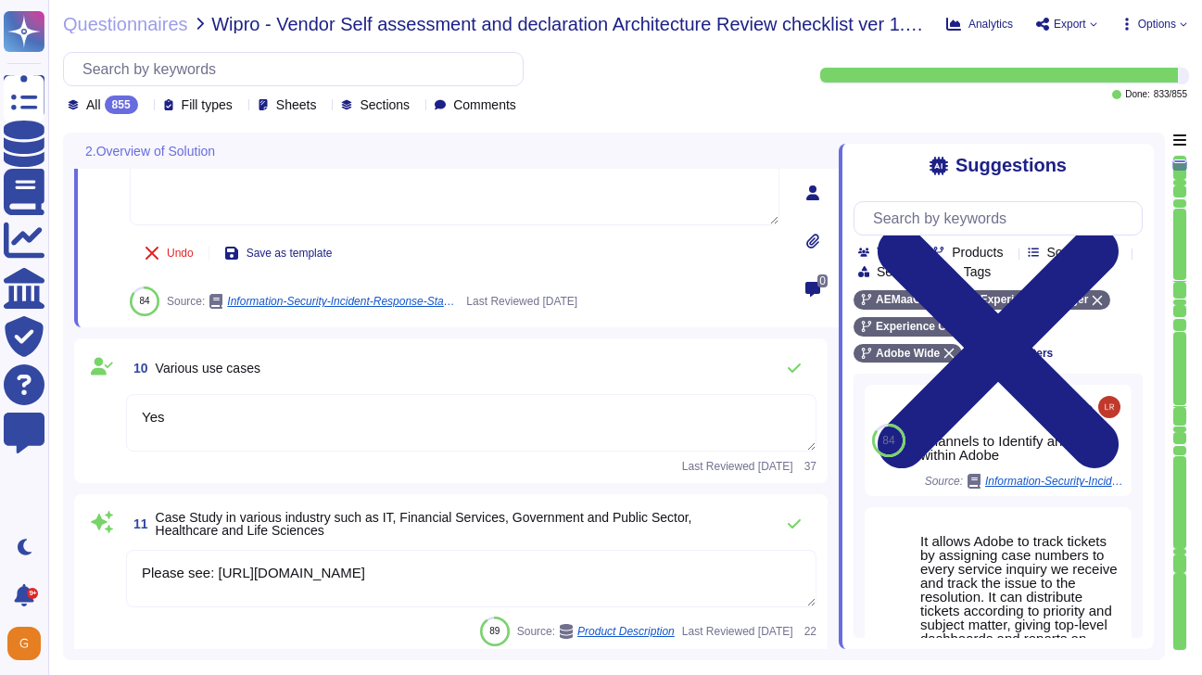
scroll to position [1680, 0]
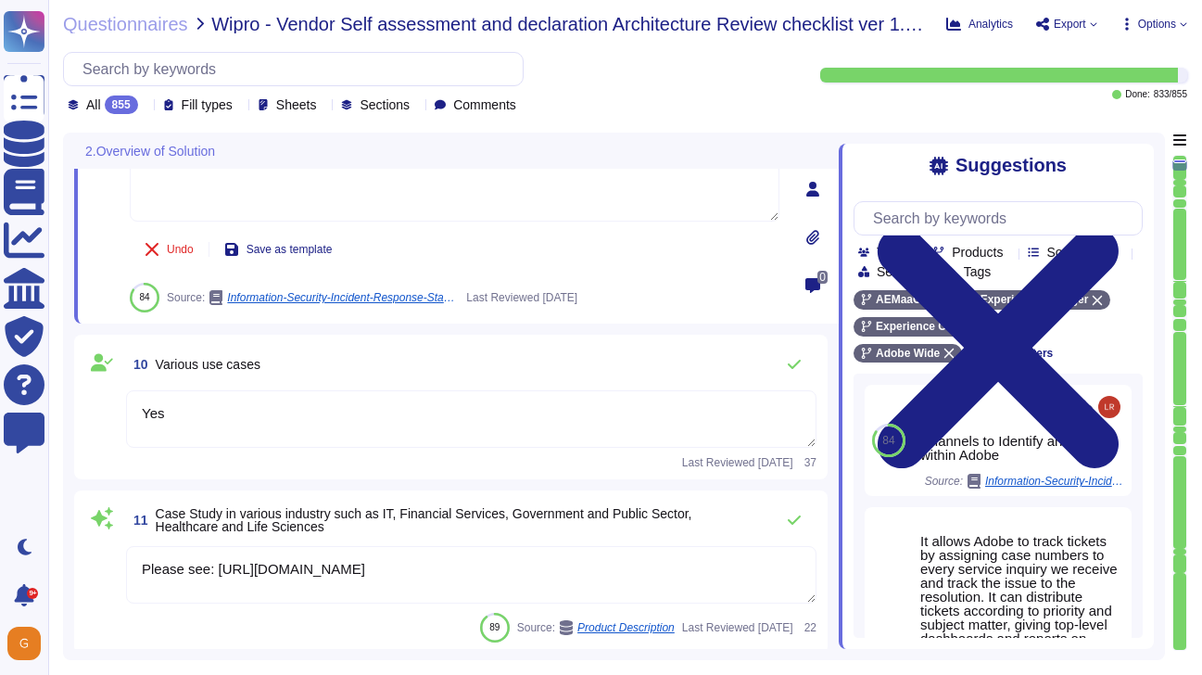
type textarea "-"
click at [790, 369] on div "10 Various use cases Yes Last Reviewed [DATE] 37" at bounding box center [450, 407] width 731 height 122
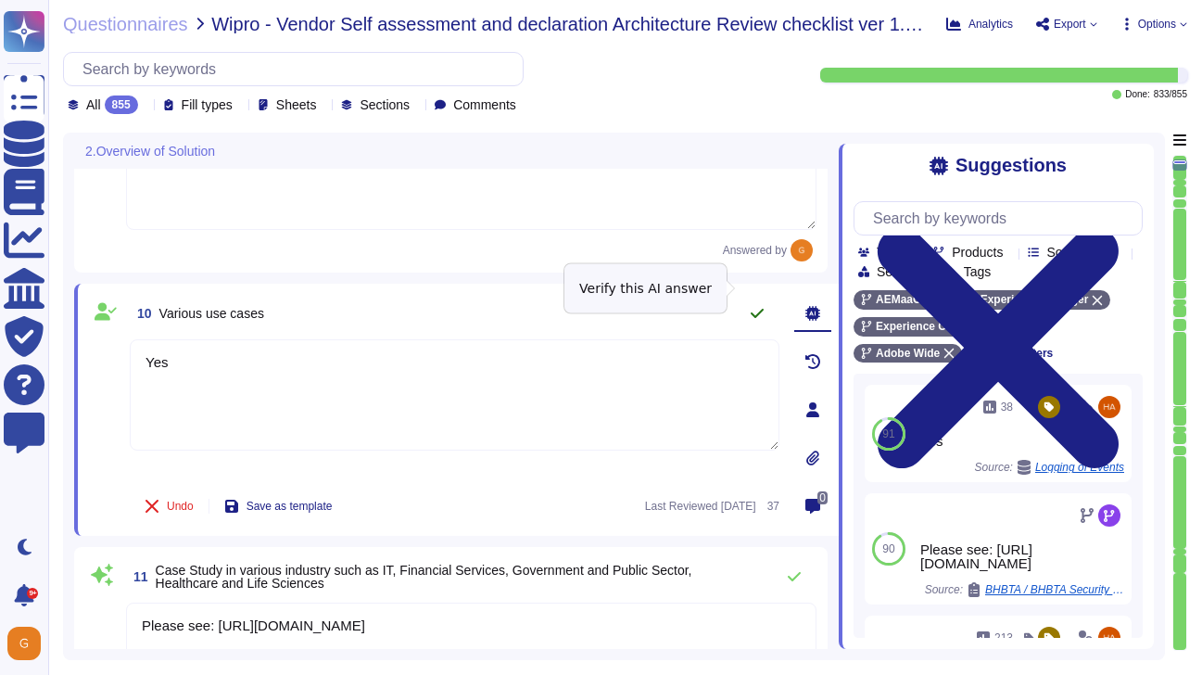
click at [755, 306] on icon at bounding box center [757, 313] width 15 height 15
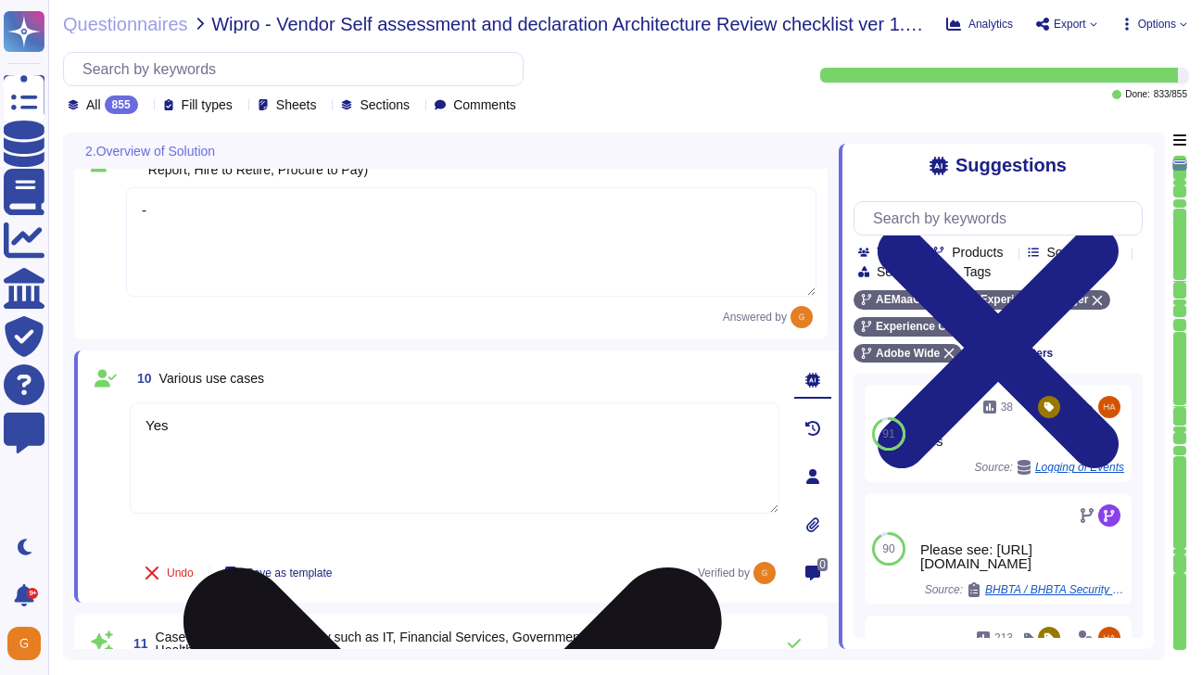
scroll to position [1533, 0]
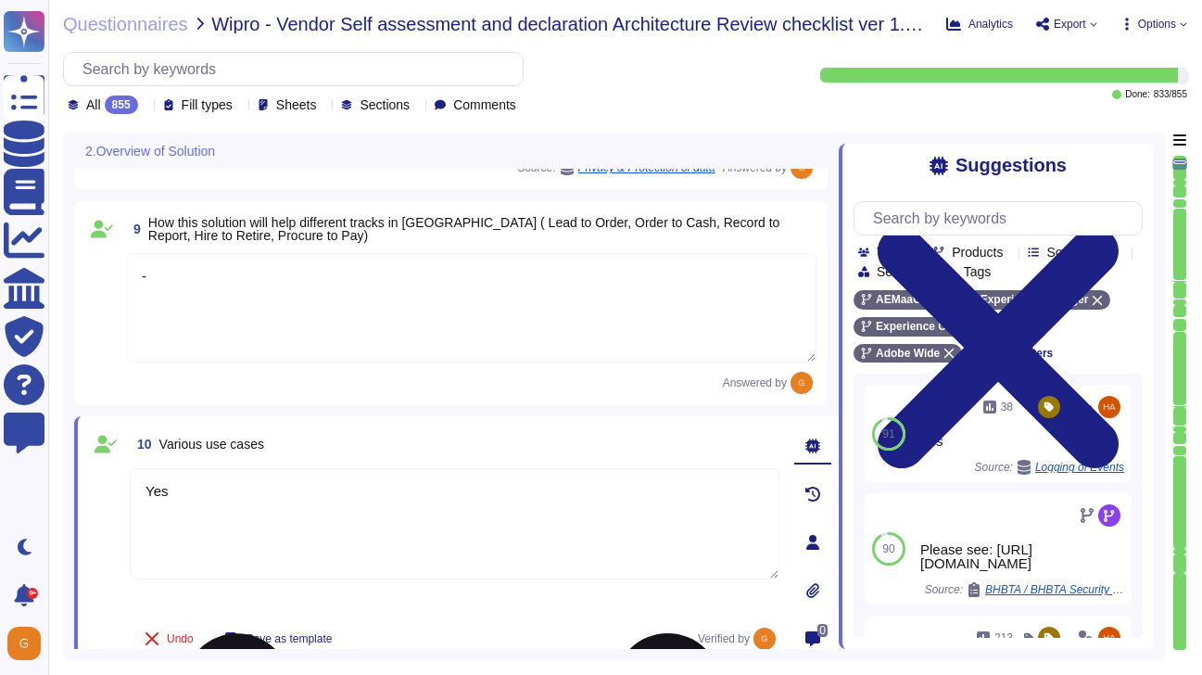
type textarea "Adobe Experience Manager Mobile provides an end-to-end platform for building, m…"
drag, startPoint x: 215, startPoint y: 483, endPoint x: 114, endPoint y: 485, distance: 101.0
click at [113, 485] on div "10 Various use cases Yes Undo Save as template Verified by" at bounding box center [434, 542] width 690 height 230
drag, startPoint x: 183, startPoint y: 489, endPoint x: 132, endPoint y: 489, distance: 51.0
click at [132, 489] on textarea "Yes" at bounding box center [455, 523] width 650 height 111
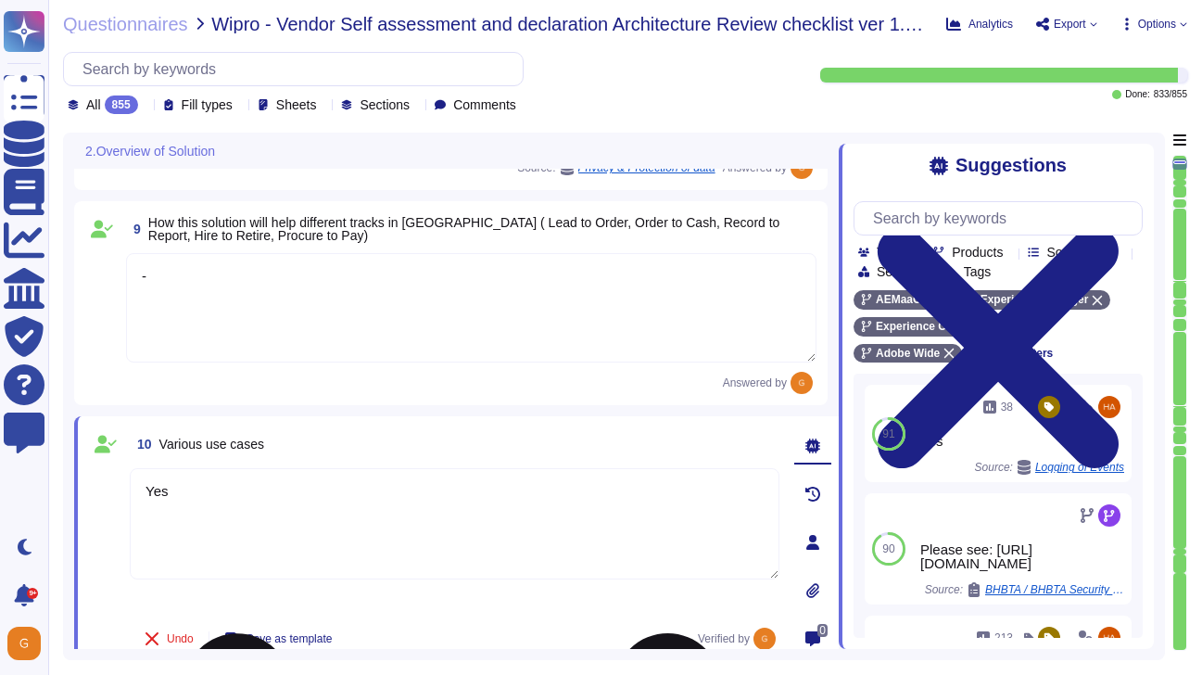
type textarea "-"
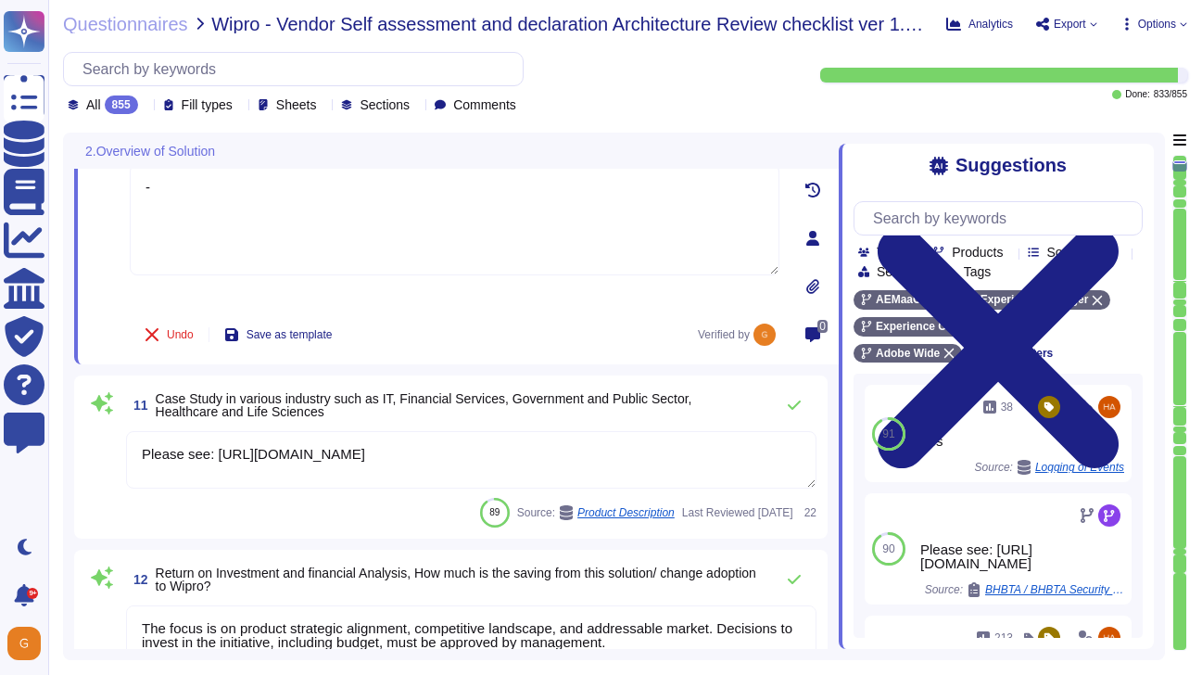
type textarea "This is part of the contract negotiation process. Please refer to Adobe Sales L…"
type textarea "-"
click at [549, 469] on textarea "Please see: [URL][DOMAIN_NAME]" at bounding box center [471, 460] width 690 height 57
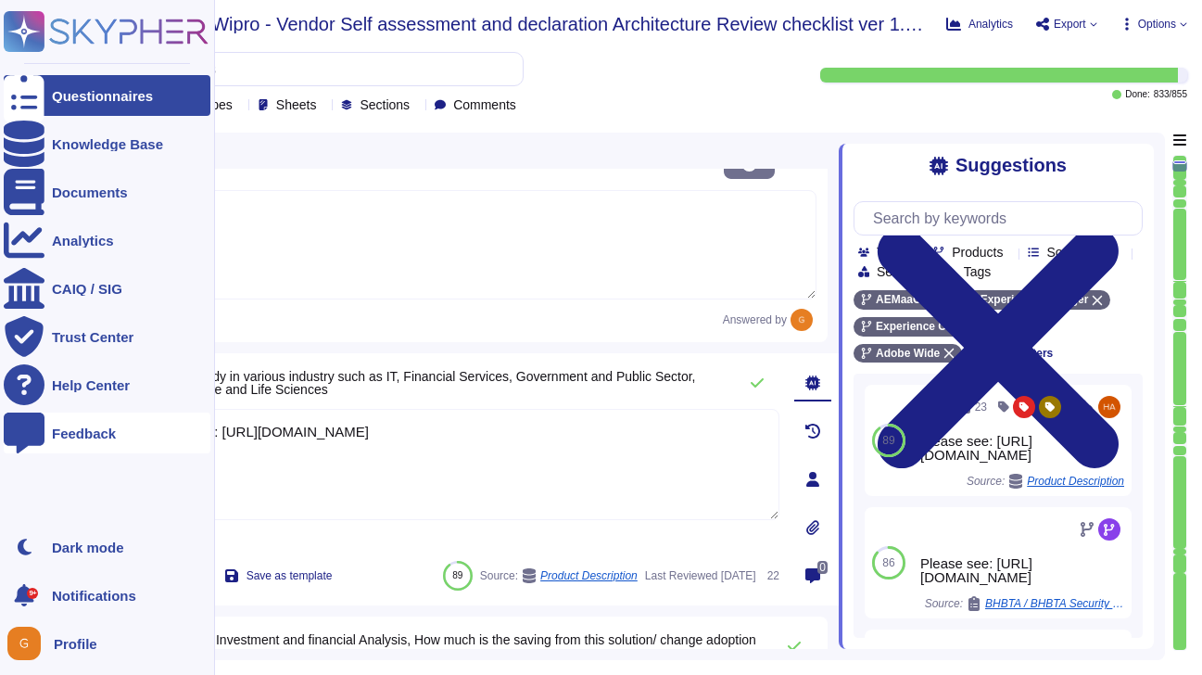
drag, startPoint x: 581, startPoint y: 421, endPoint x: 39, endPoint y: 435, distance: 542.2
click at [39, 435] on div "Questionnaires Knowledge Base Documents Analytics CAIQ / SIG Trust Center Help …" at bounding box center [601, 337] width 1202 height 675
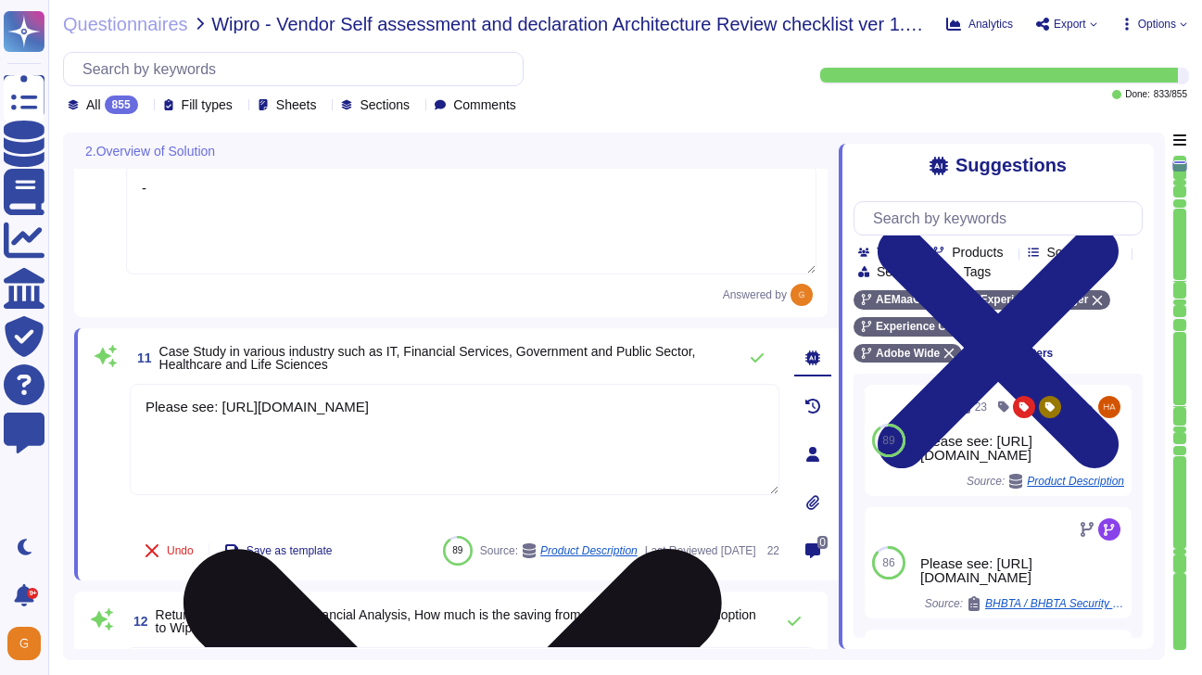
drag, startPoint x: 555, startPoint y: 403, endPoint x: 139, endPoint y: 404, distance: 416.0
click at [139, 404] on textarea "Please see: [URL][DOMAIN_NAME]" at bounding box center [455, 439] width 650 height 111
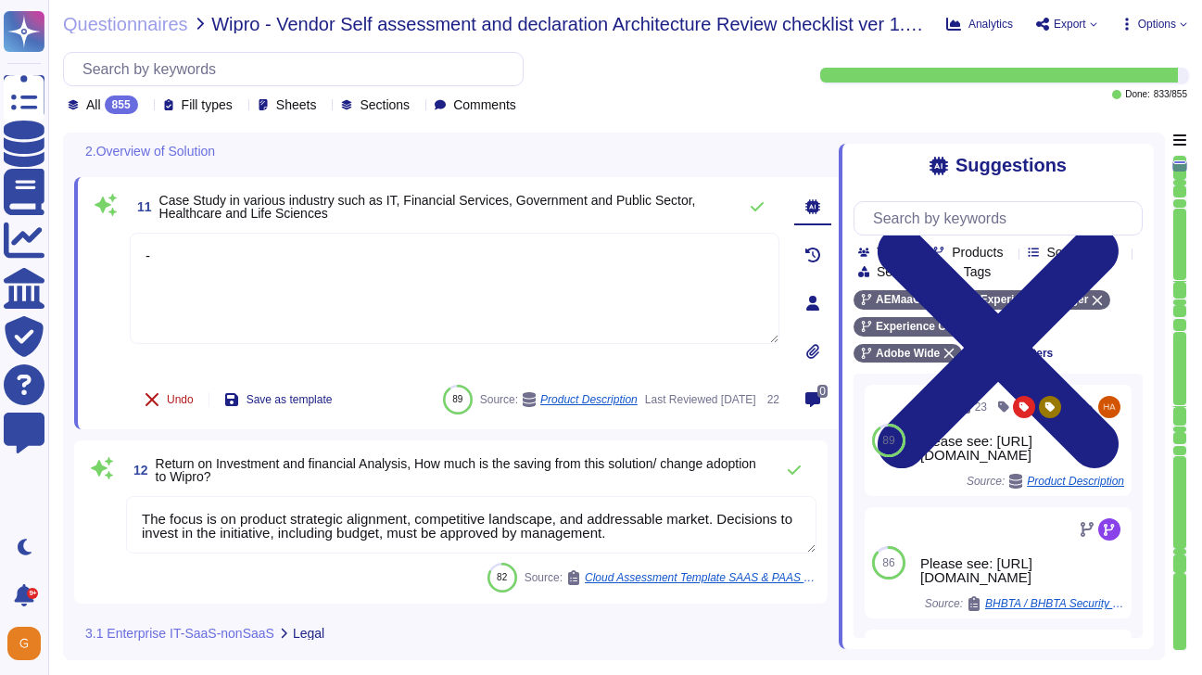
scroll to position [1998, 0]
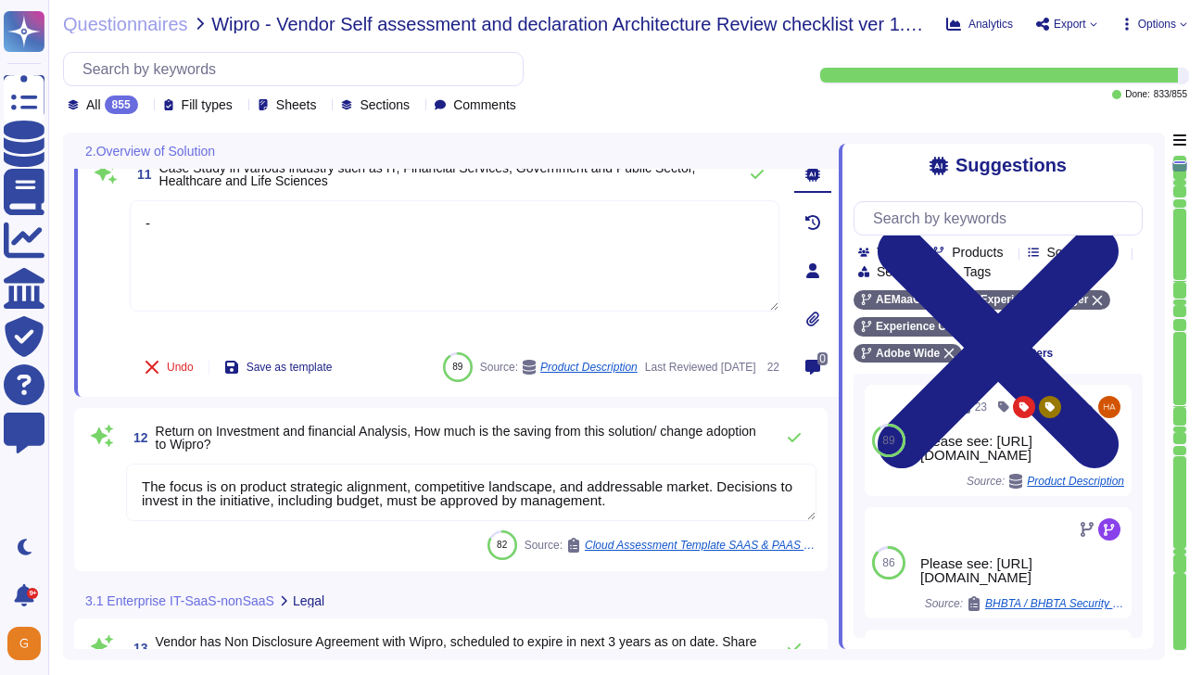
type textarea "-"
click at [641, 500] on textarea "The focus is on product strategic alignment, competitive landscape, and address…" at bounding box center [471, 491] width 690 height 57
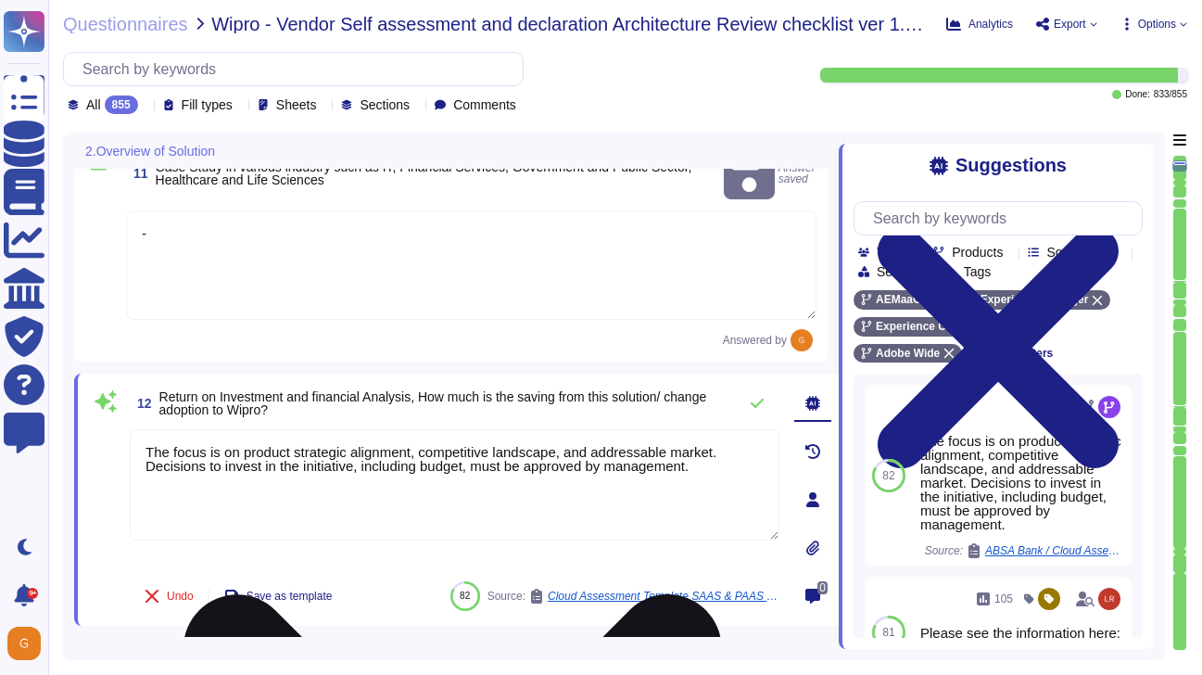
drag, startPoint x: 708, startPoint y: 448, endPoint x: 160, endPoint y: 410, distance: 548.8
click at [160, 429] on textarea "The focus is on product strategic alignment, competitive landscape, and address…" at bounding box center [455, 484] width 650 height 111
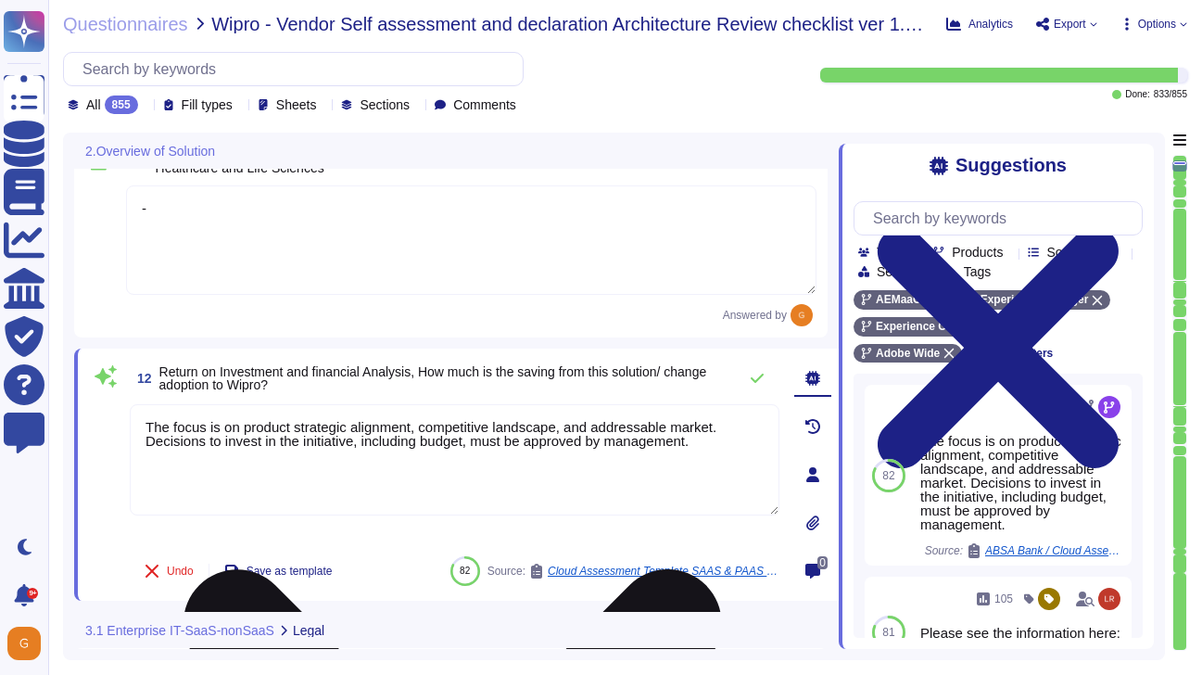
type textarea "-"
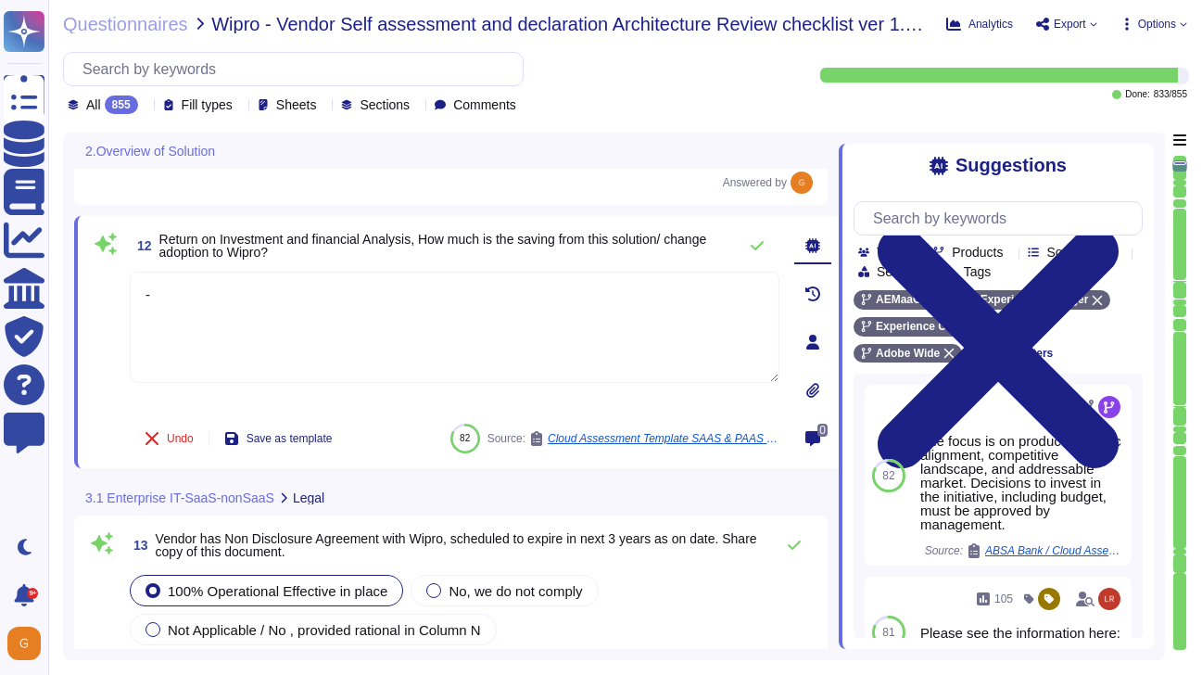
type textarea "This is part of the contract negotiation process. Please refer to Adobe Sales L…"
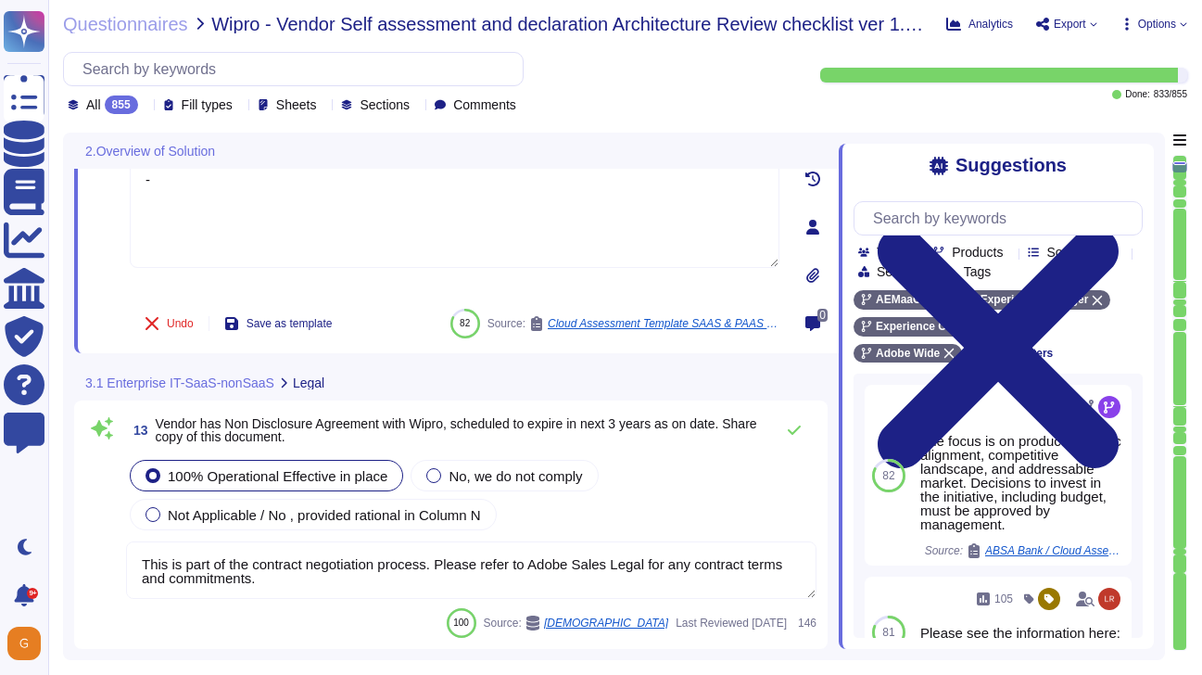
scroll to position [2247, 0]
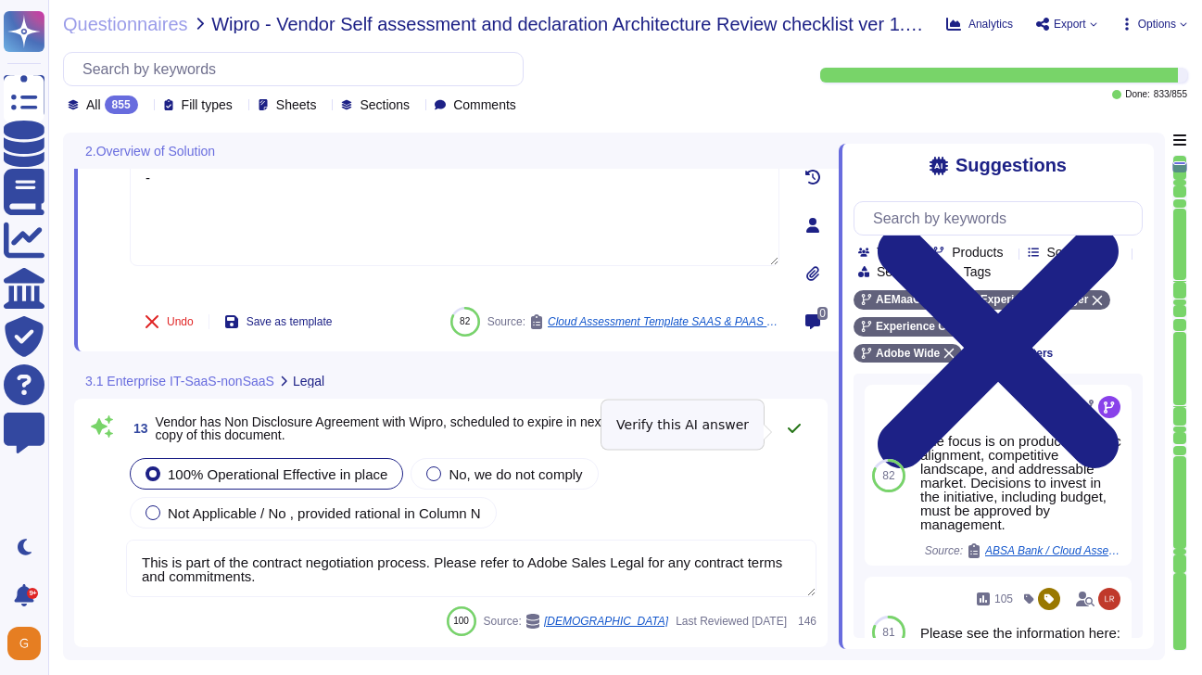
type textarea "-"
click at [798, 429] on icon at bounding box center [794, 428] width 15 height 15
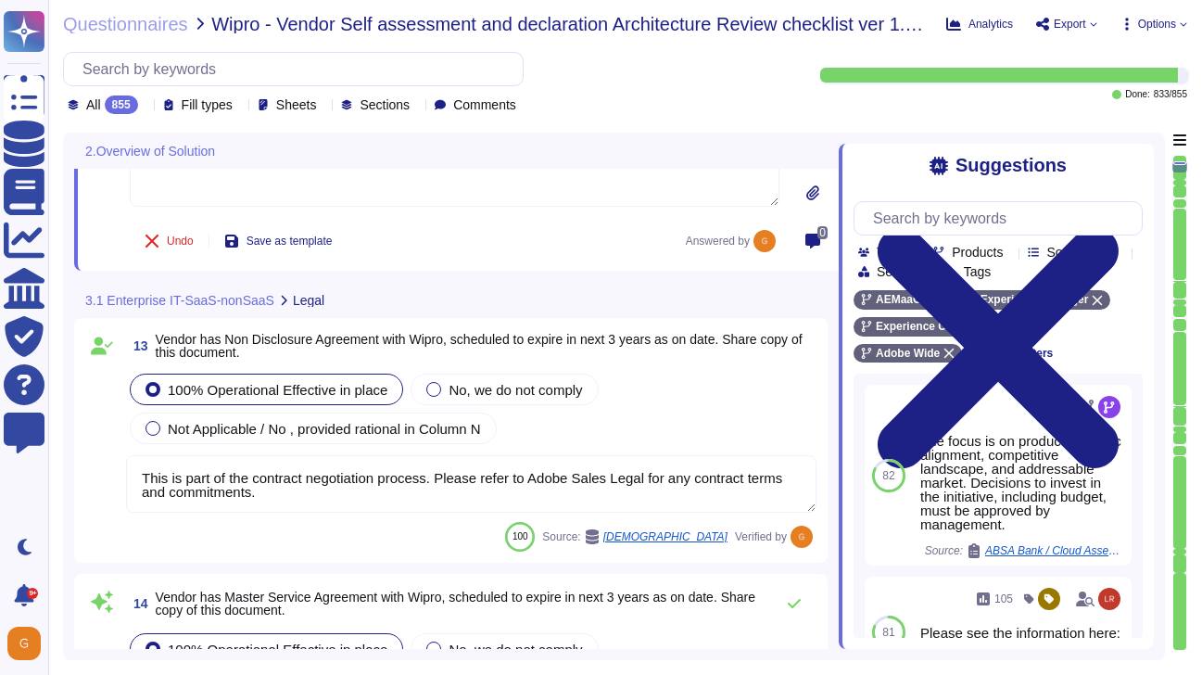
type textarea "This is part of the contract negotiation process. Please refer to Adobe Sales L…"
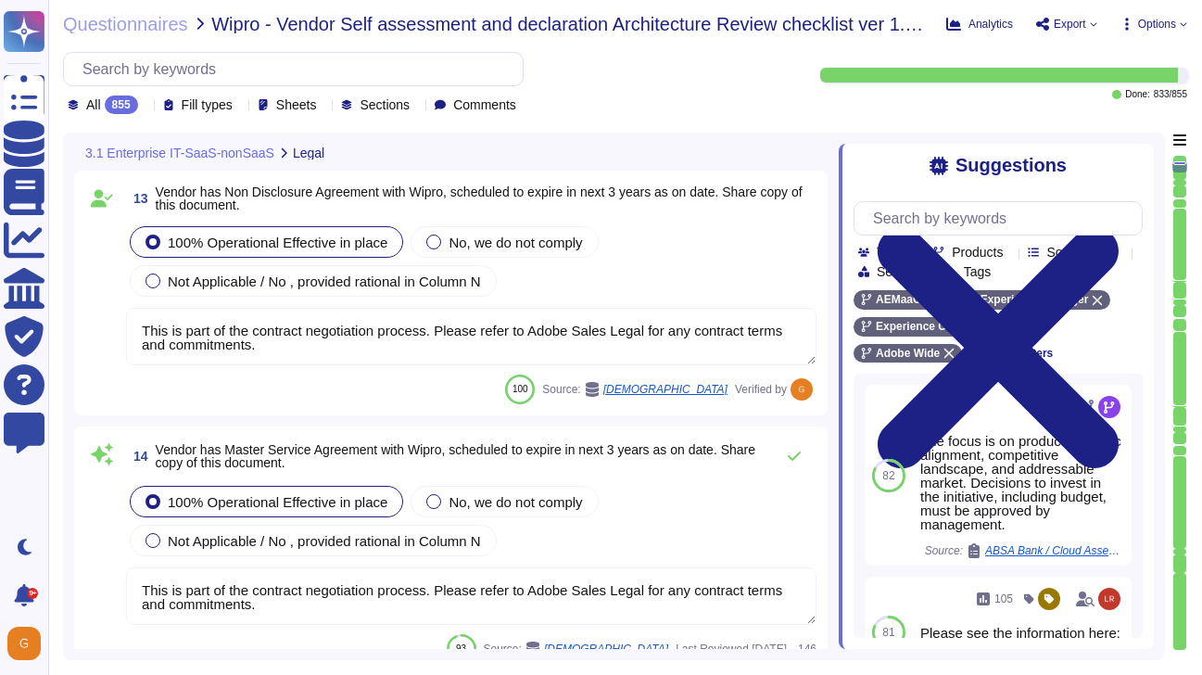
scroll to position [2470, 0]
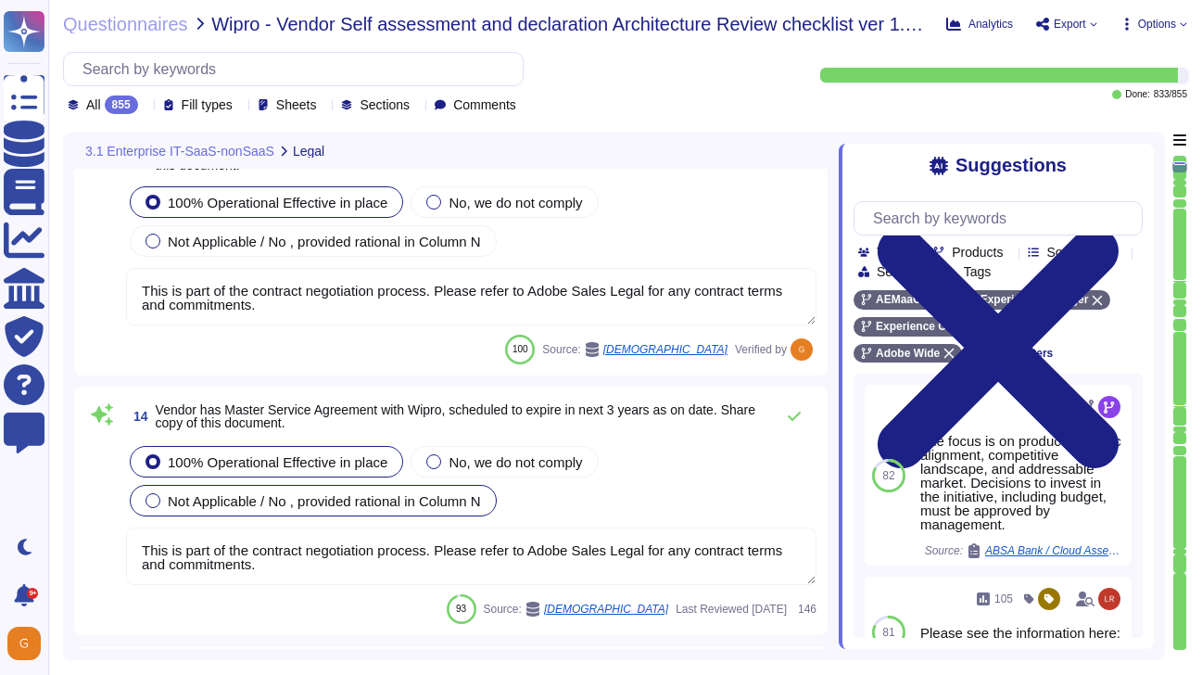
click at [289, 497] on span "Not Applicable / No , provided rational in Column N" at bounding box center [324, 501] width 313 height 16
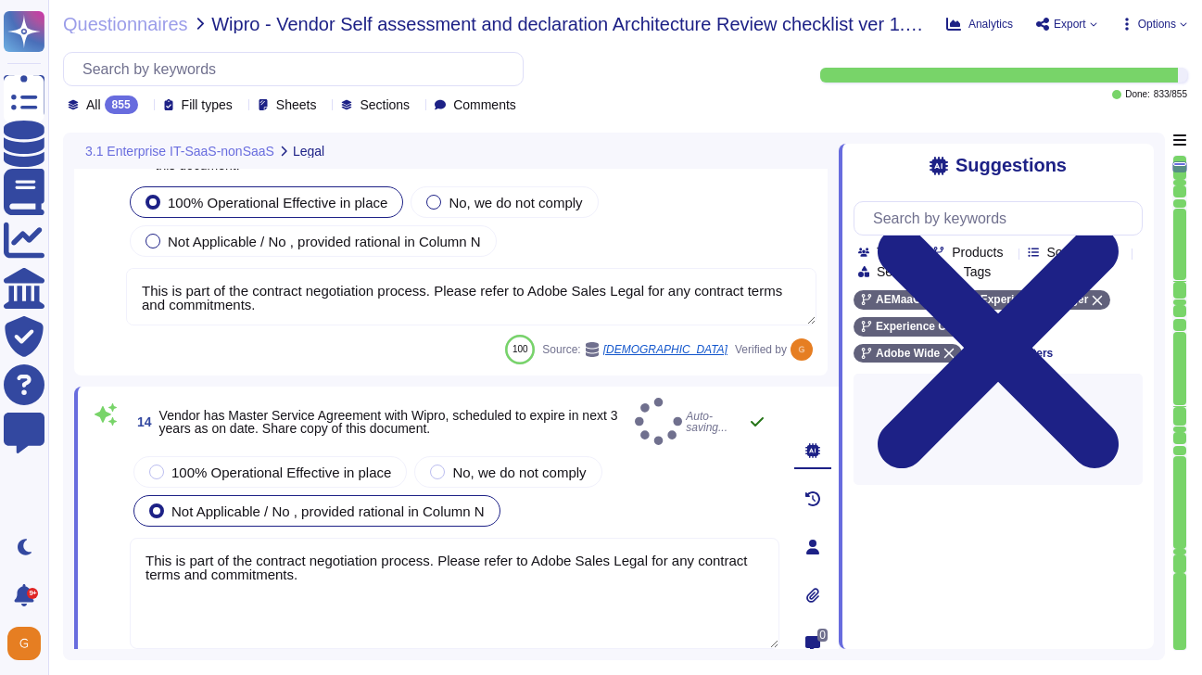
click at [762, 421] on div "14 Vendor has Master Service Agreement with Wipro, scheduled to expire in next …" at bounding box center [455, 420] width 650 height 47
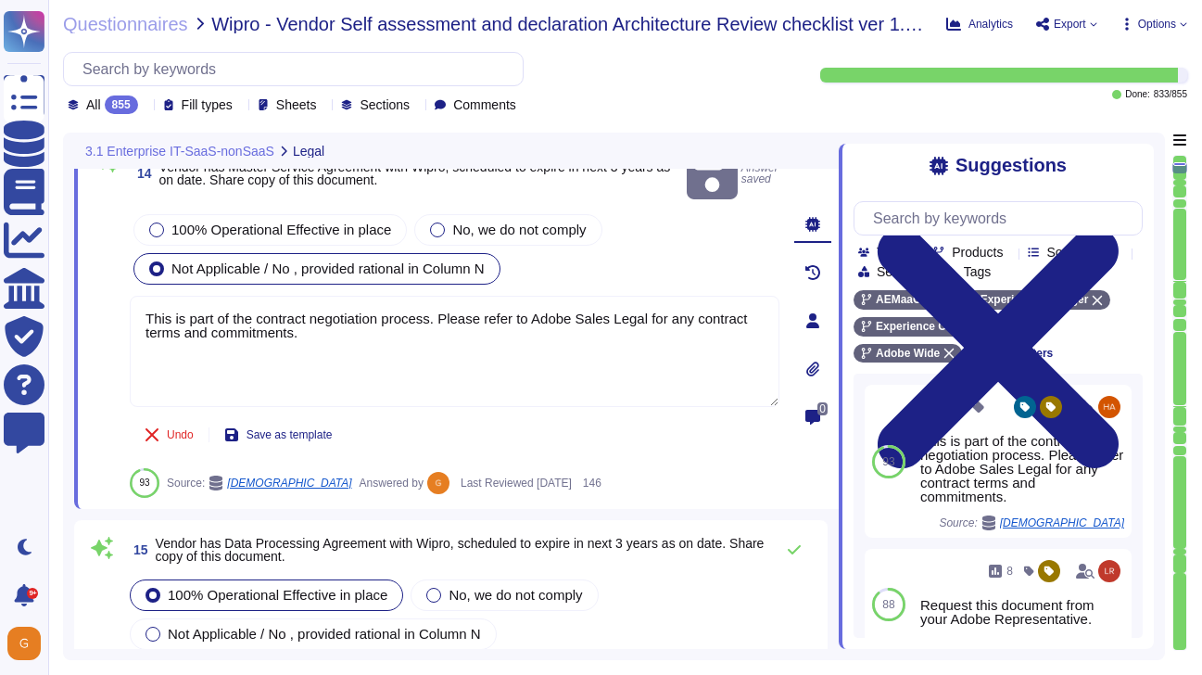
type textarea "All vendors are assessed against the Vendor Information Security Standard."
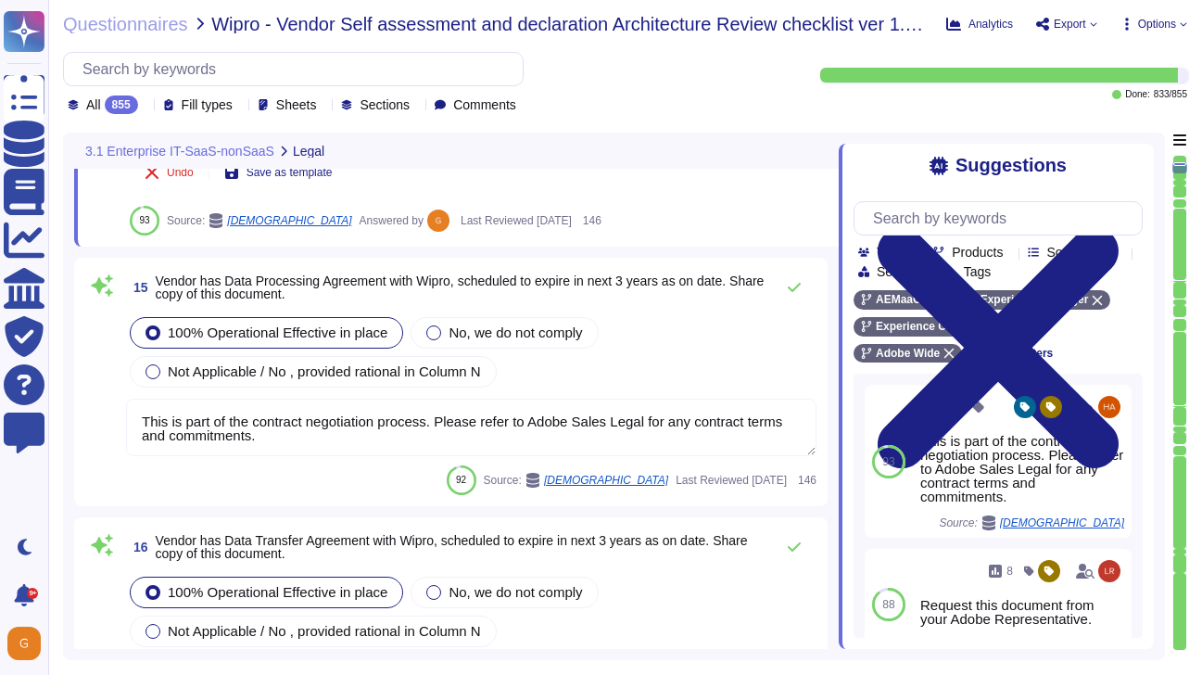
type textarea "All vendors are assessed against the Vendor Information Security Standard."
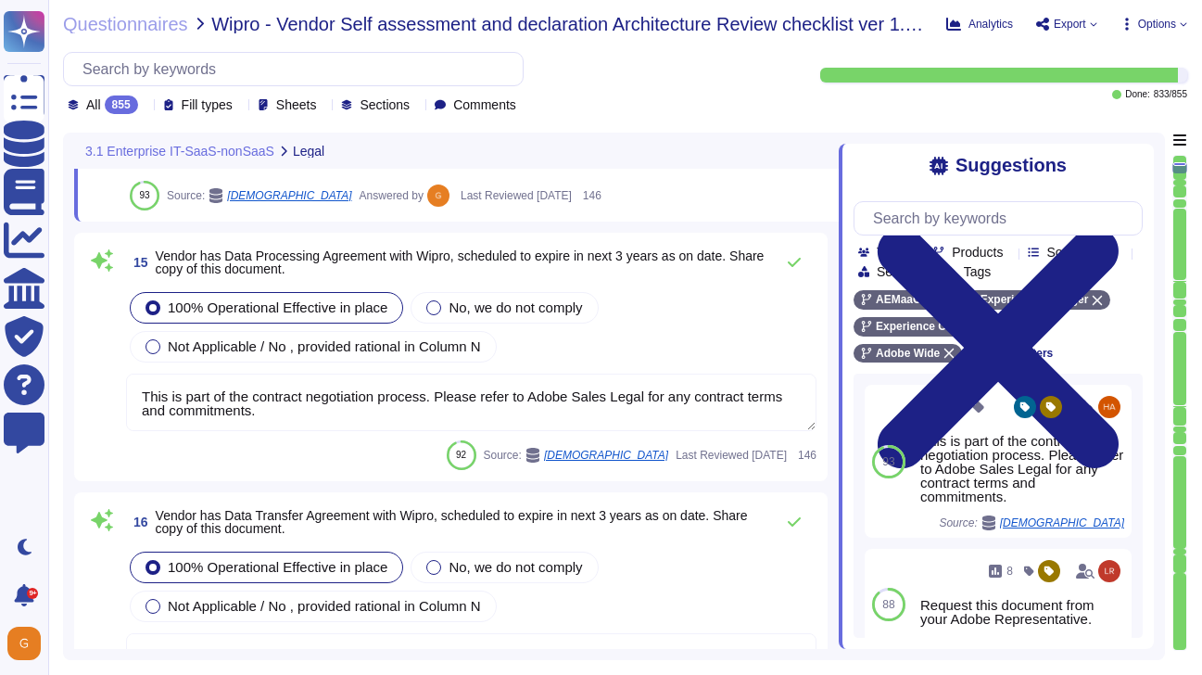
scroll to position [3012, 0]
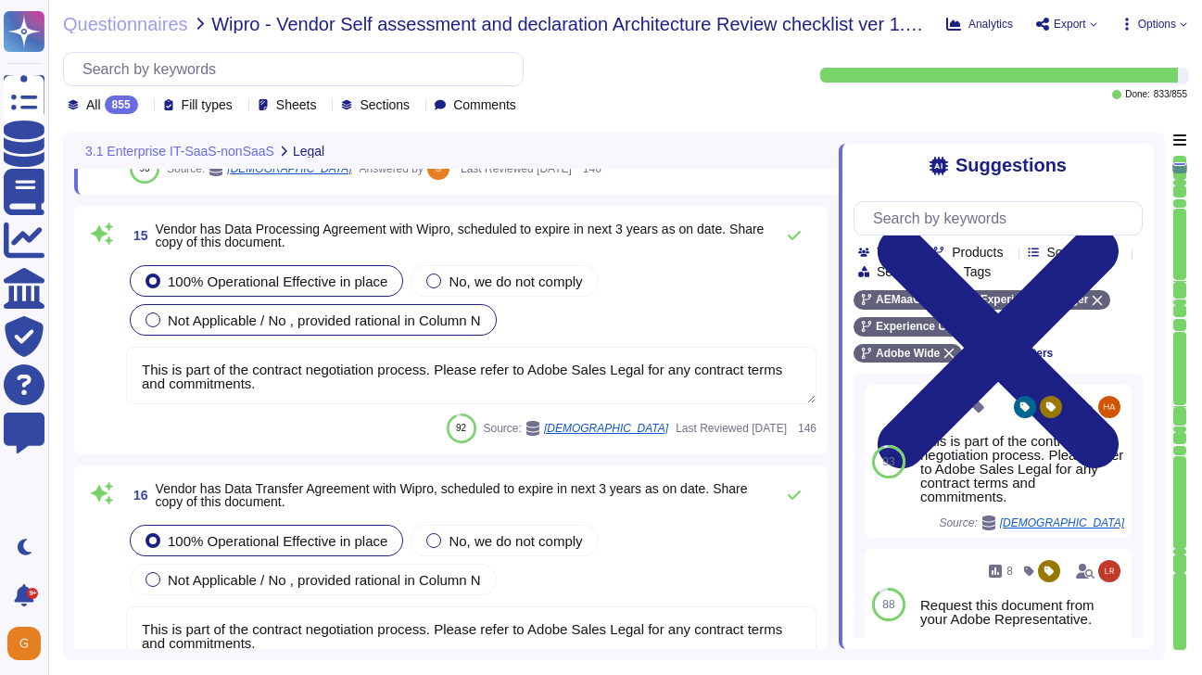
click at [274, 325] on span "Not Applicable / No , provided rational in Column N" at bounding box center [324, 320] width 313 height 16
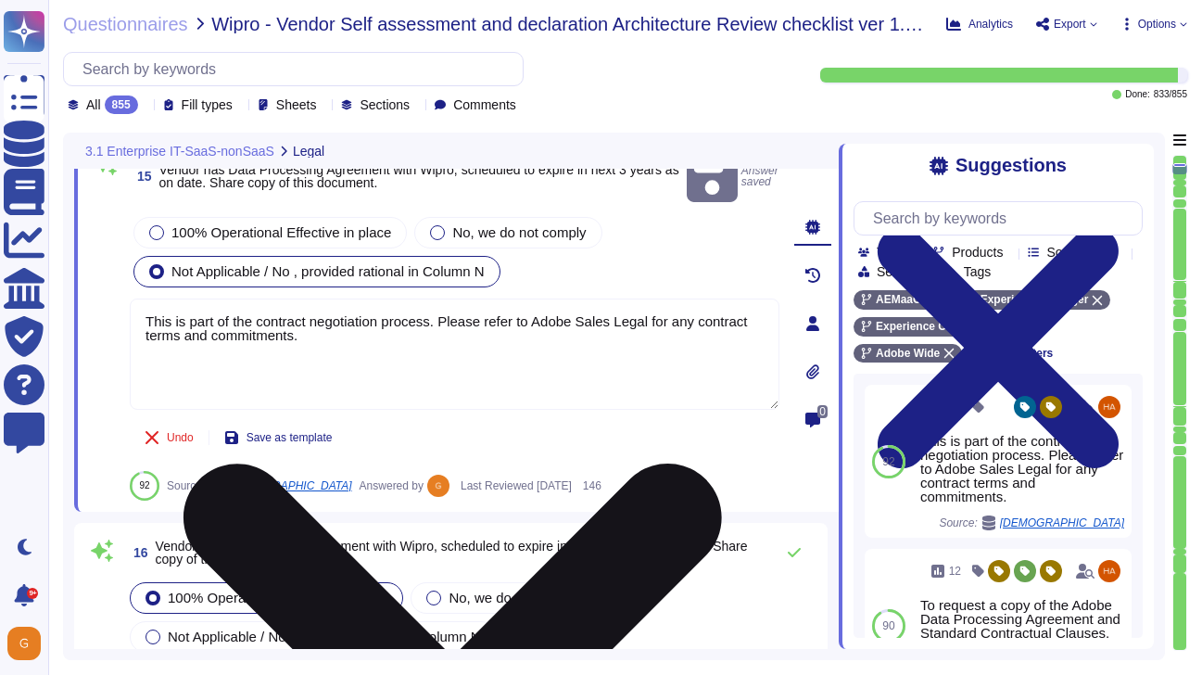
scroll to position [3104, 0]
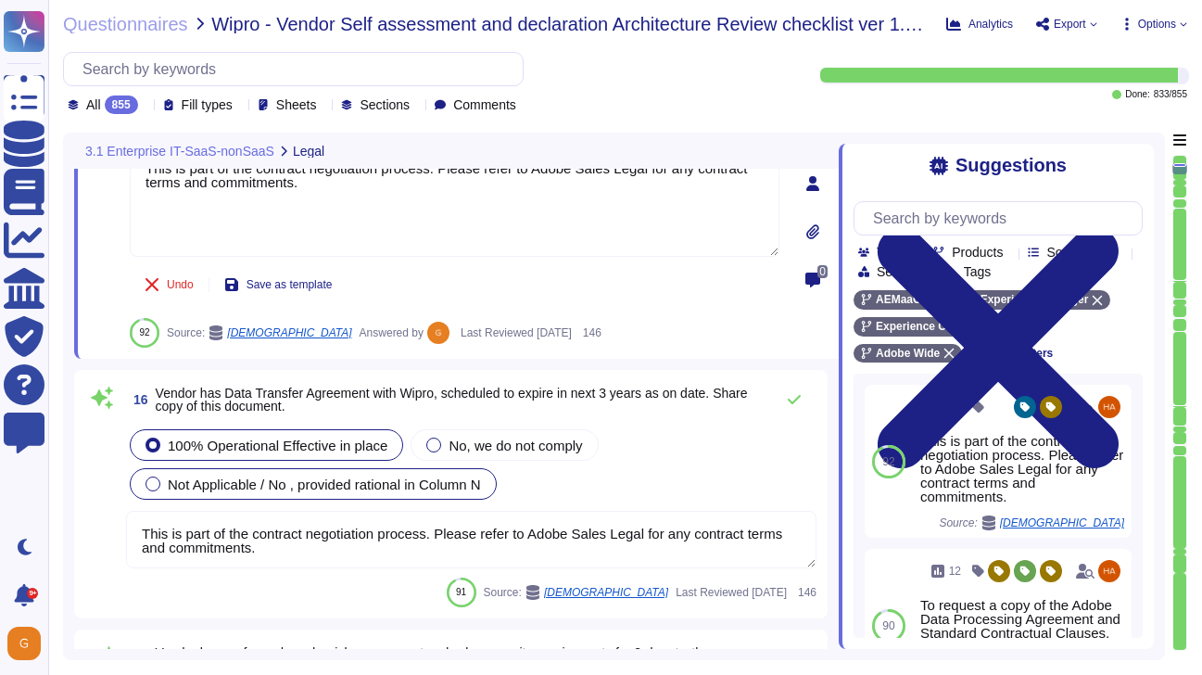
click at [357, 488] on span "Not Applicable / No , provided rational in Column N" at bounding box center [324, 484] width 313 height 16
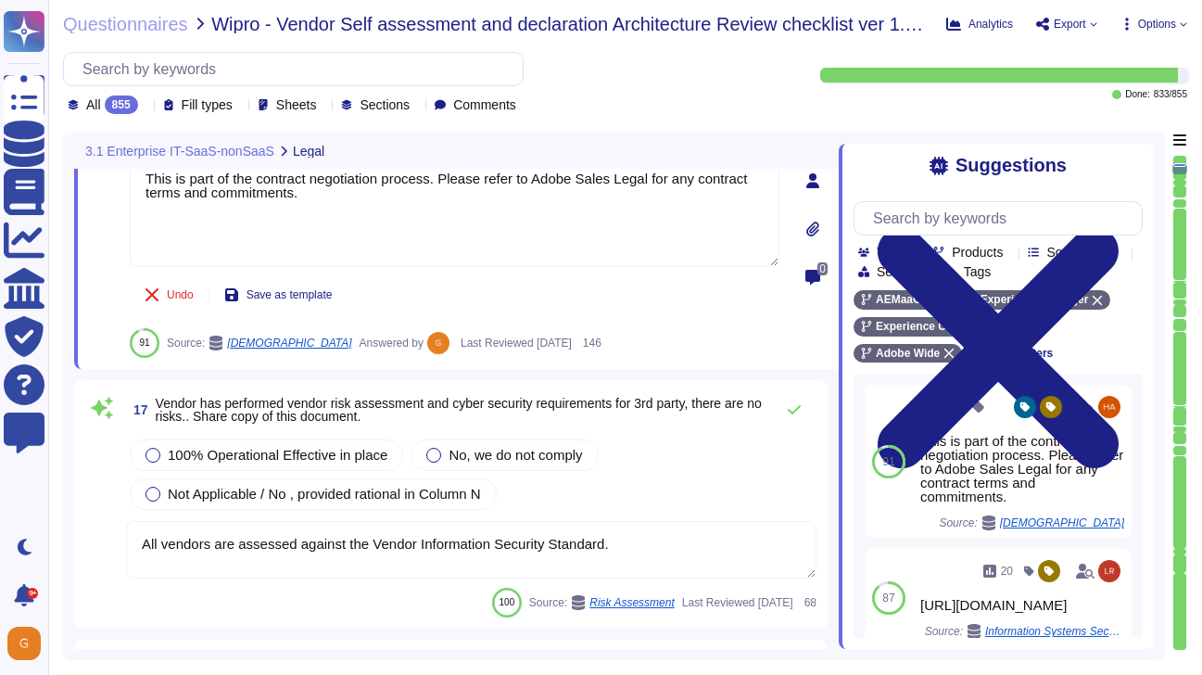
type textarea "This is part of the contract negotiation process. Please refer to Adobe Sales L…"
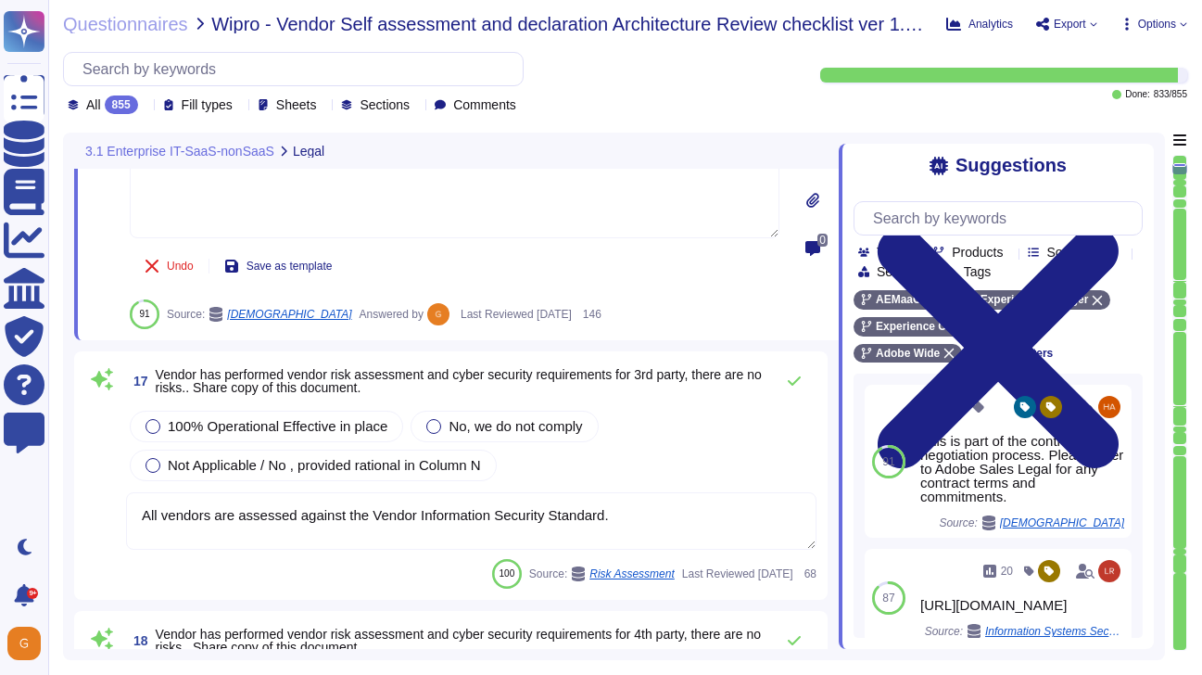
scroll to position [3391, 0]
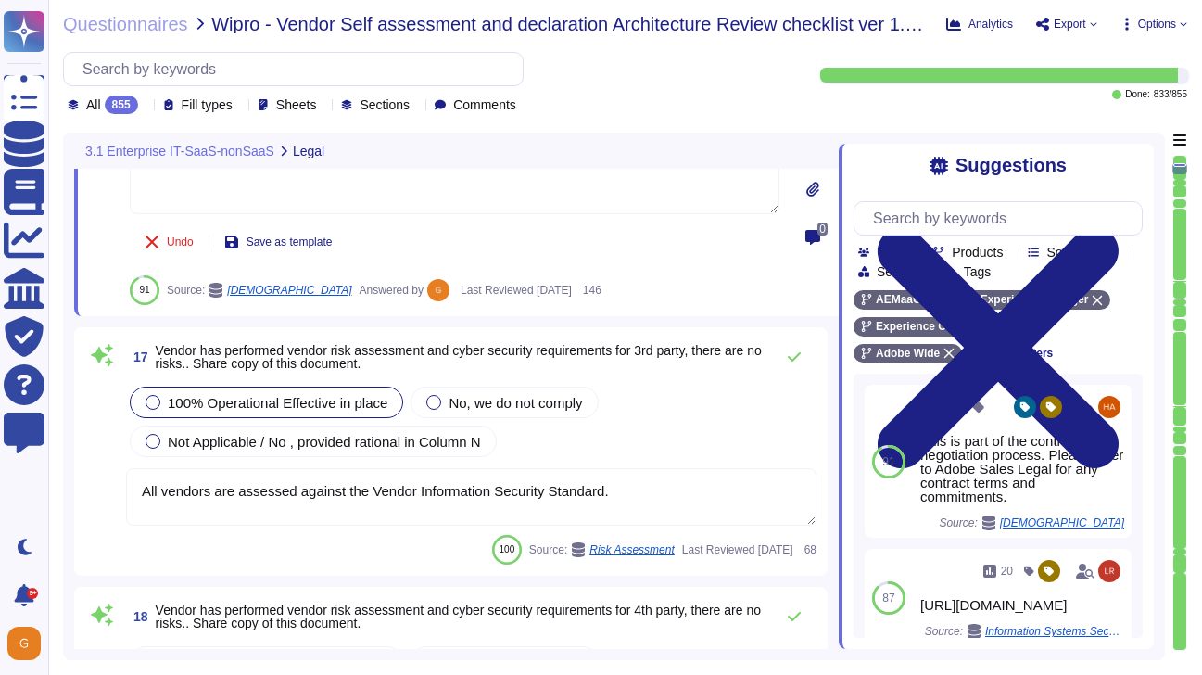
click at [221, 397] on span "100% Operational Effective in place" at bounding box center [278, 403] width 220 height 16
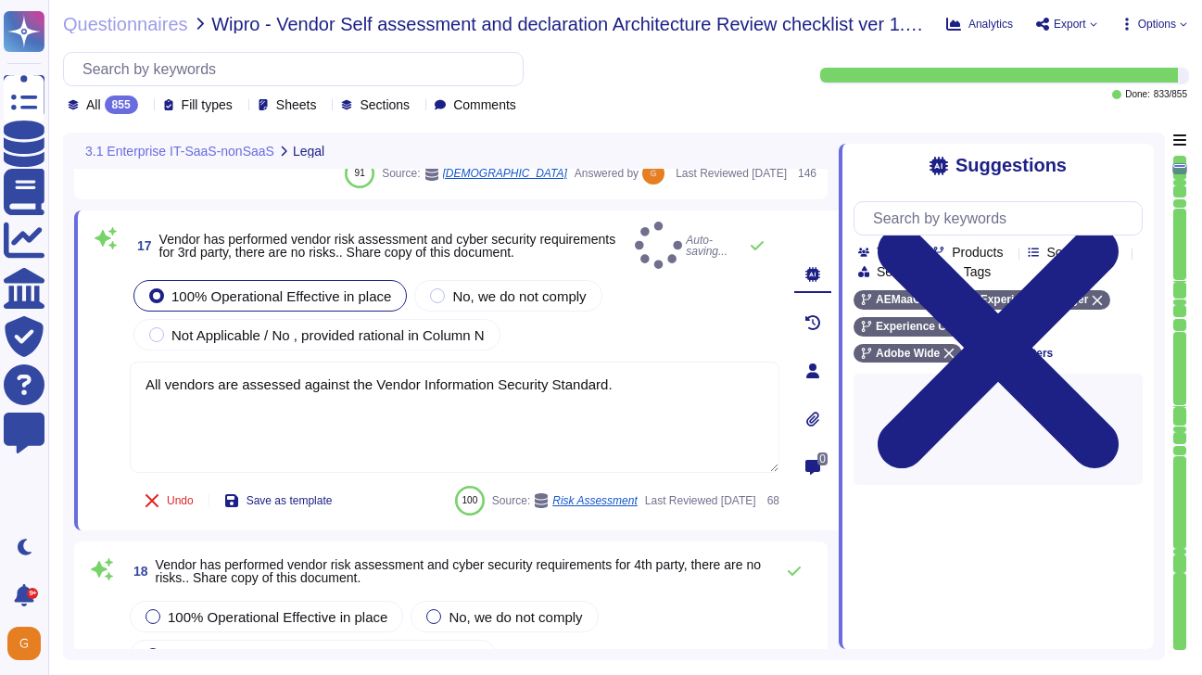
type textarea "Adobe doesn't allow onsite audits by default. Independent security tests are sc…"
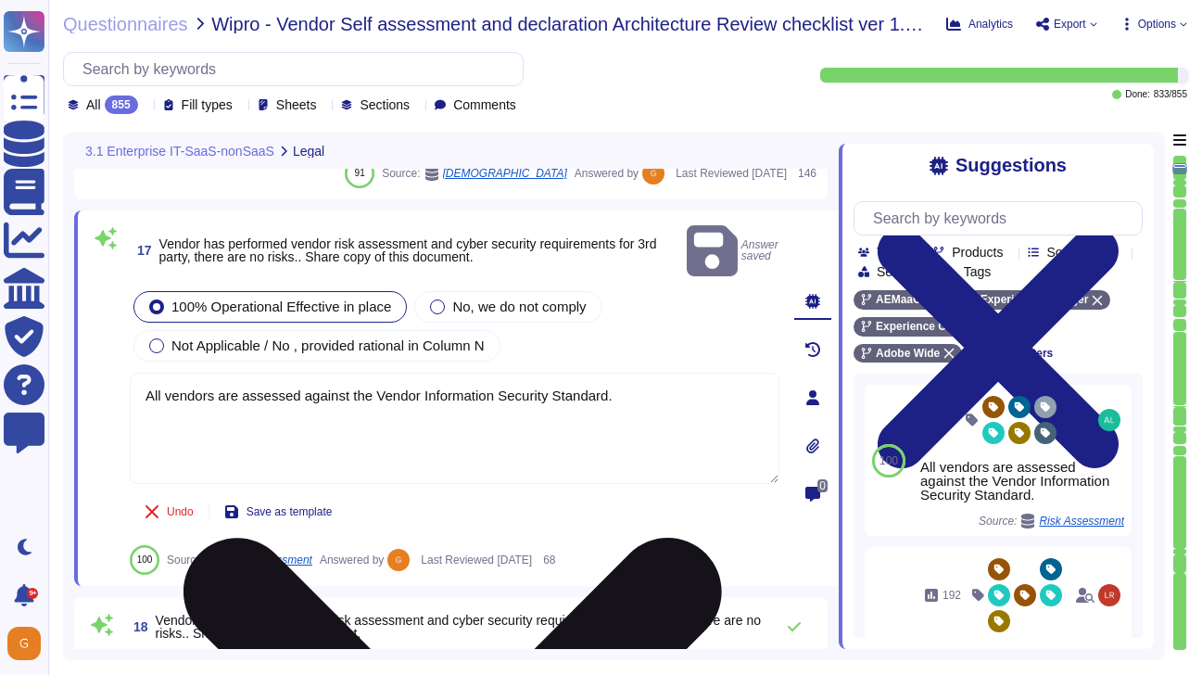
click at [607, 396] on textarea "All vendors are assessed against the Vendor Information Security Standard." at bounding box center [455, 427] width 650 height 111
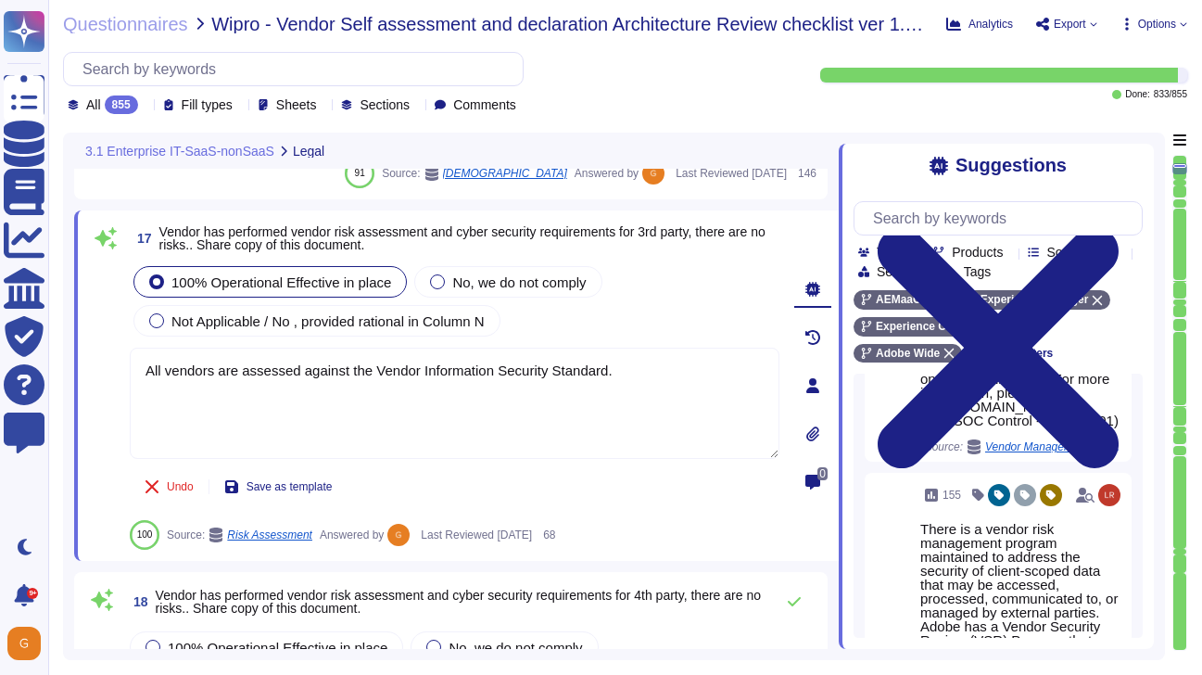
scroll to position [802, 0]
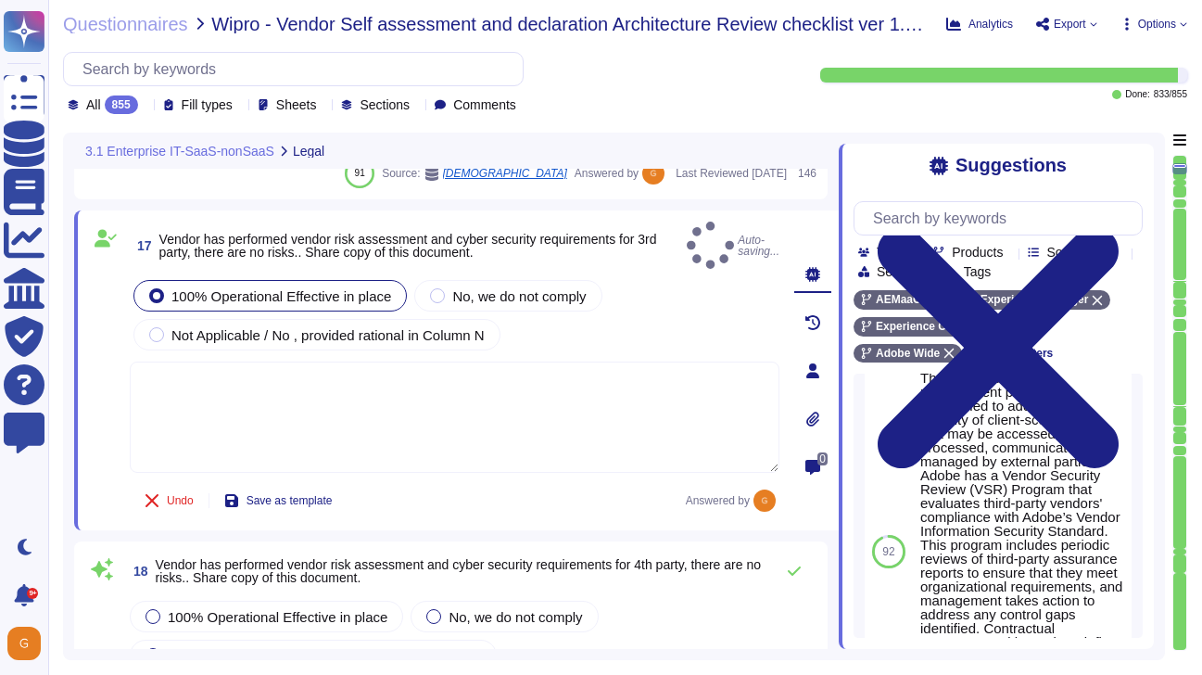
type textarea "Adobe doesn't allow onsite audits by default. Independent security tests are sc…"
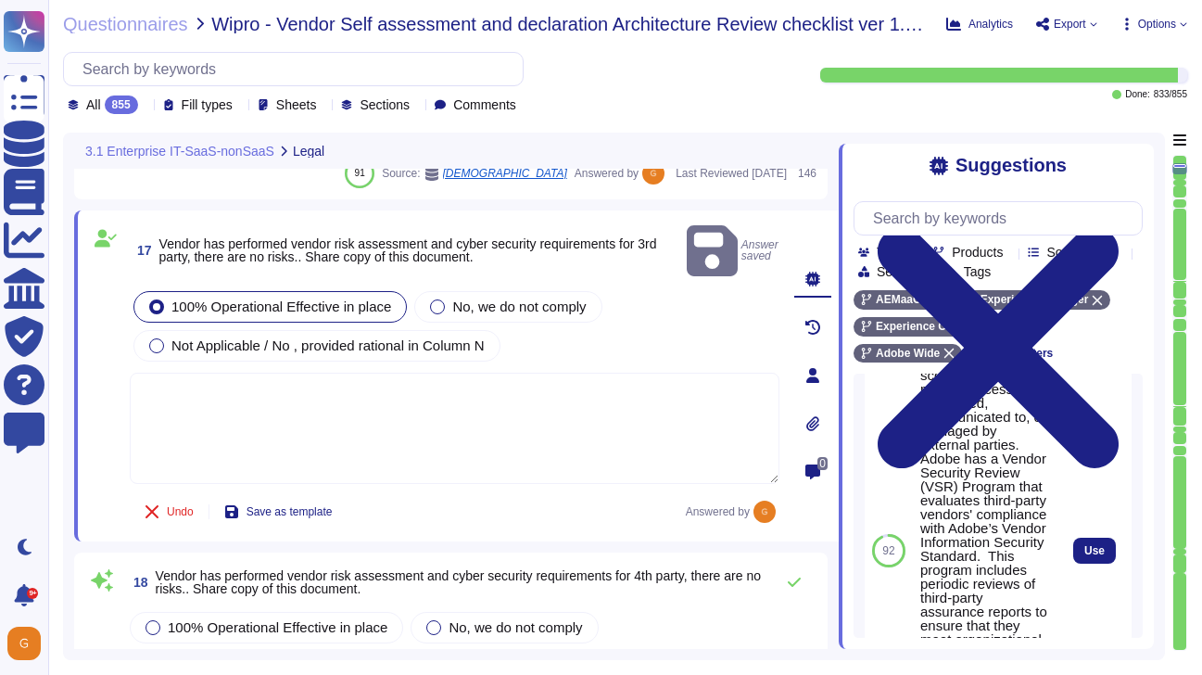
scroll to position [937, 0]
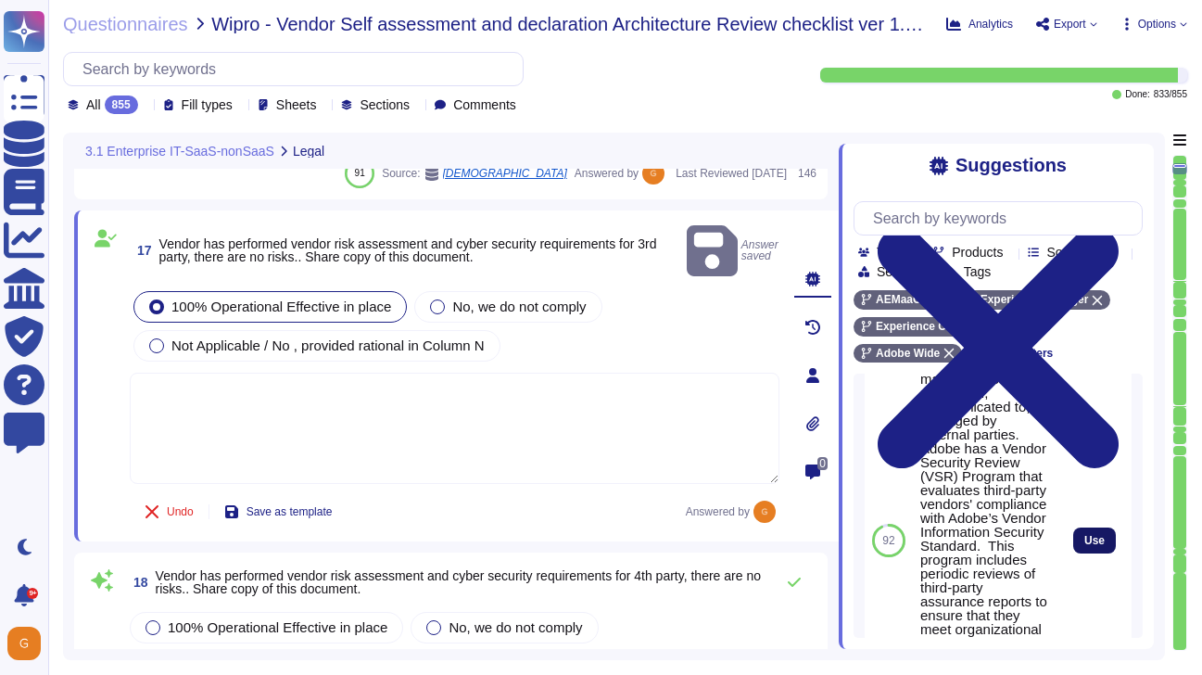
click at [1094, 546] on span "Use" at bounding box center [1094, 540] width 20 height 11
type textarea "There is a vendor risk management program maintained to address the security of…"
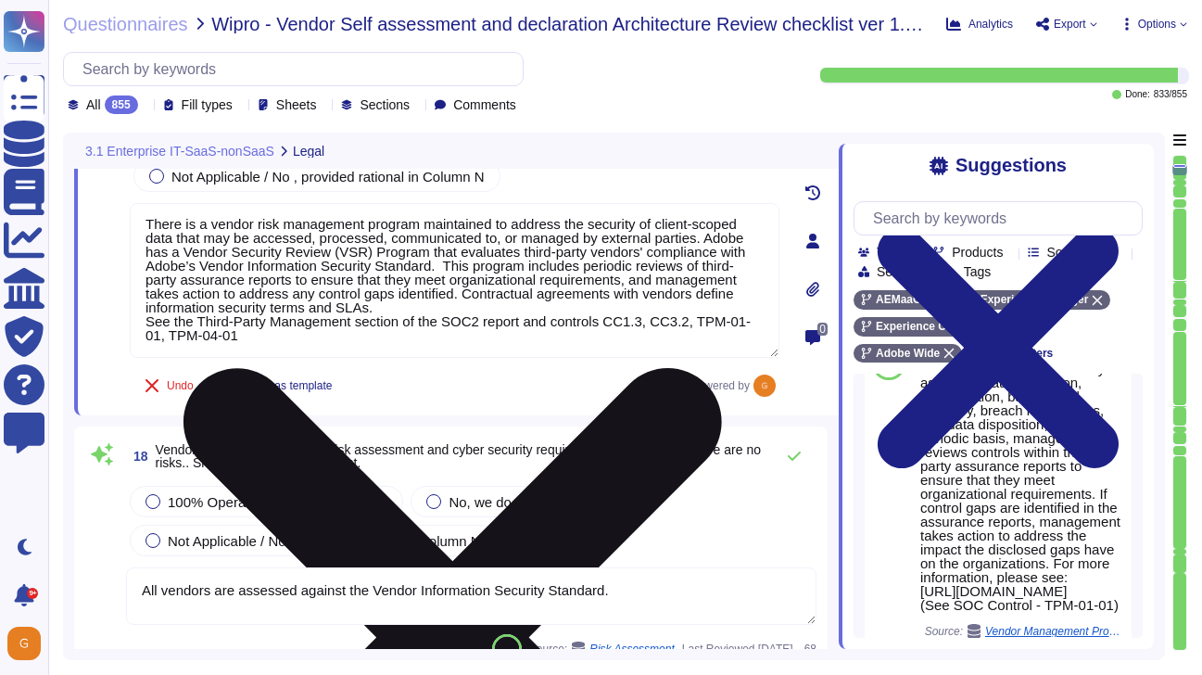
scroll to position [3541, 0]
type textarea "Adobe doesn't allow onsite audits by default. Independent security tests are sc…"
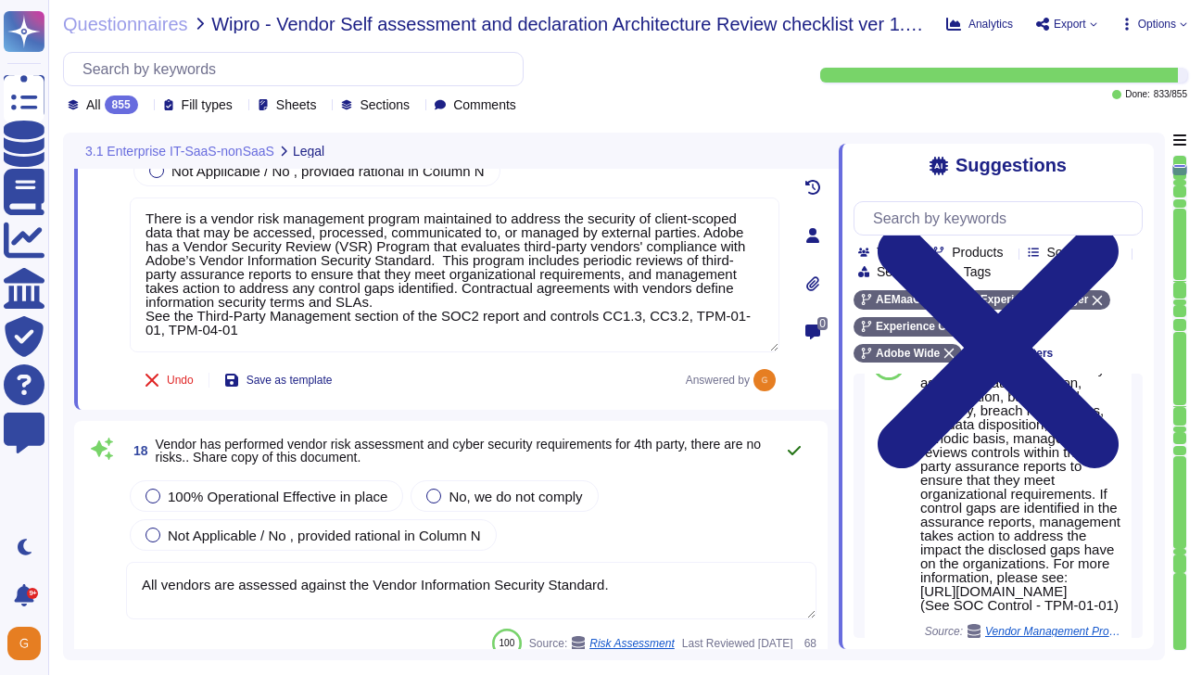
click at [791, 449] on icon at bounding box center [794, 450] width 15 height 15
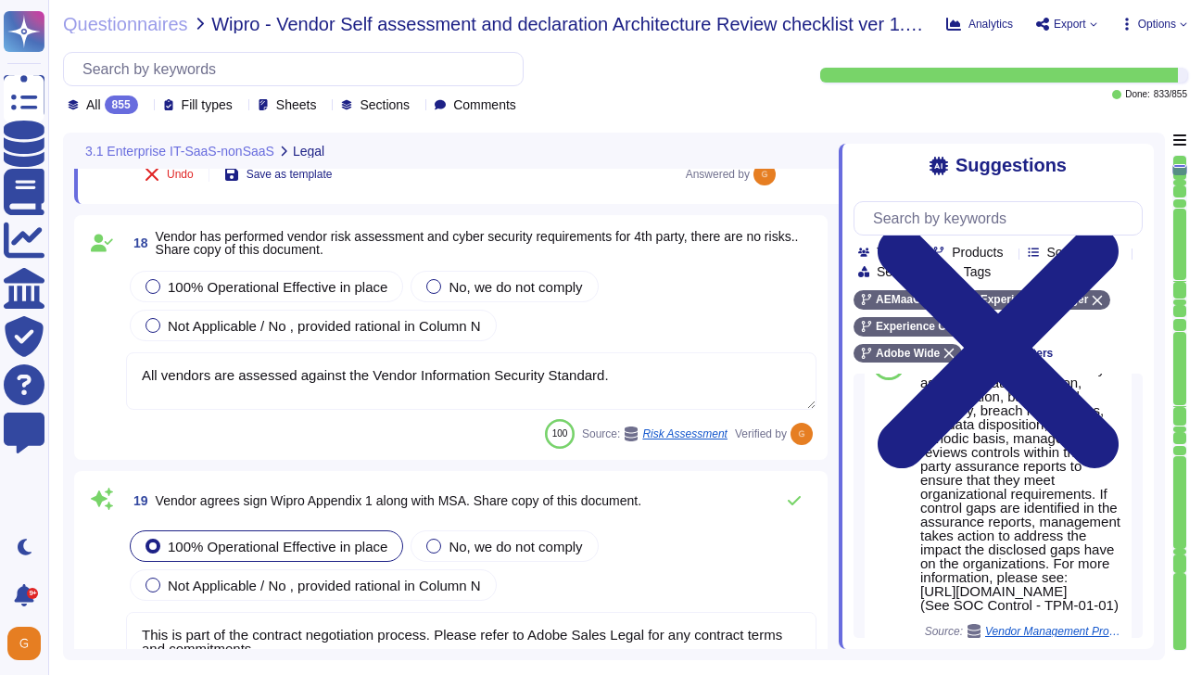
type textarea "This is covered in contract terms. Please refer to Adobe Sales Legal for contra…"
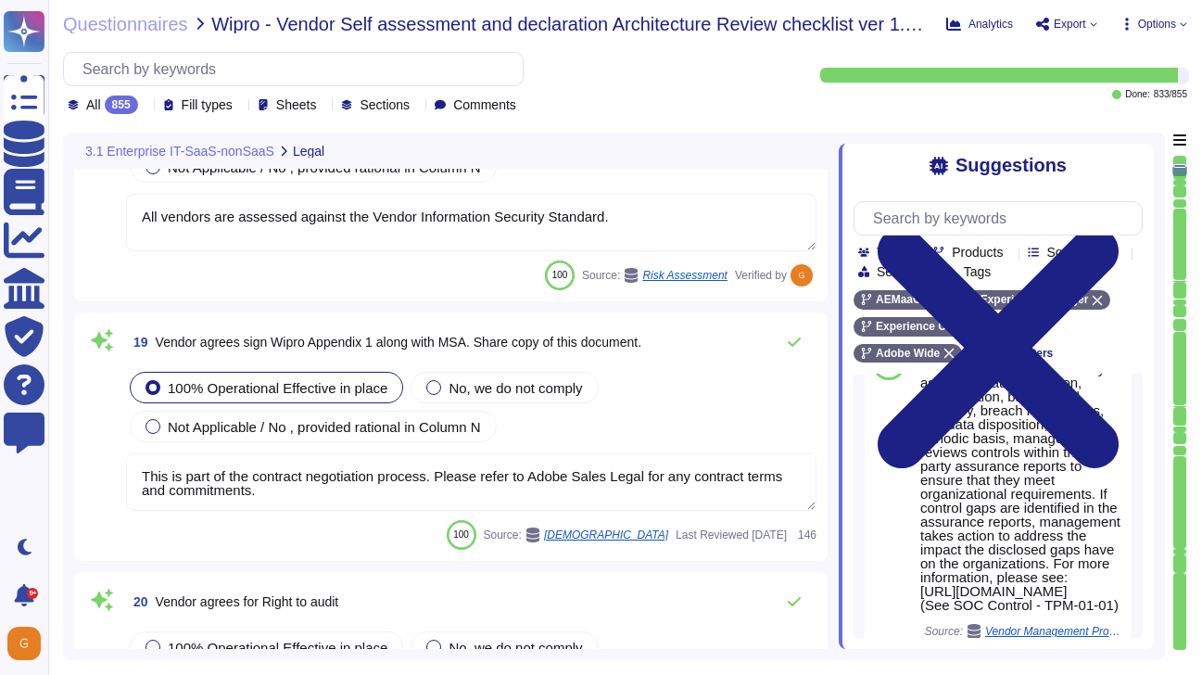
scroll to position [3923, 0]
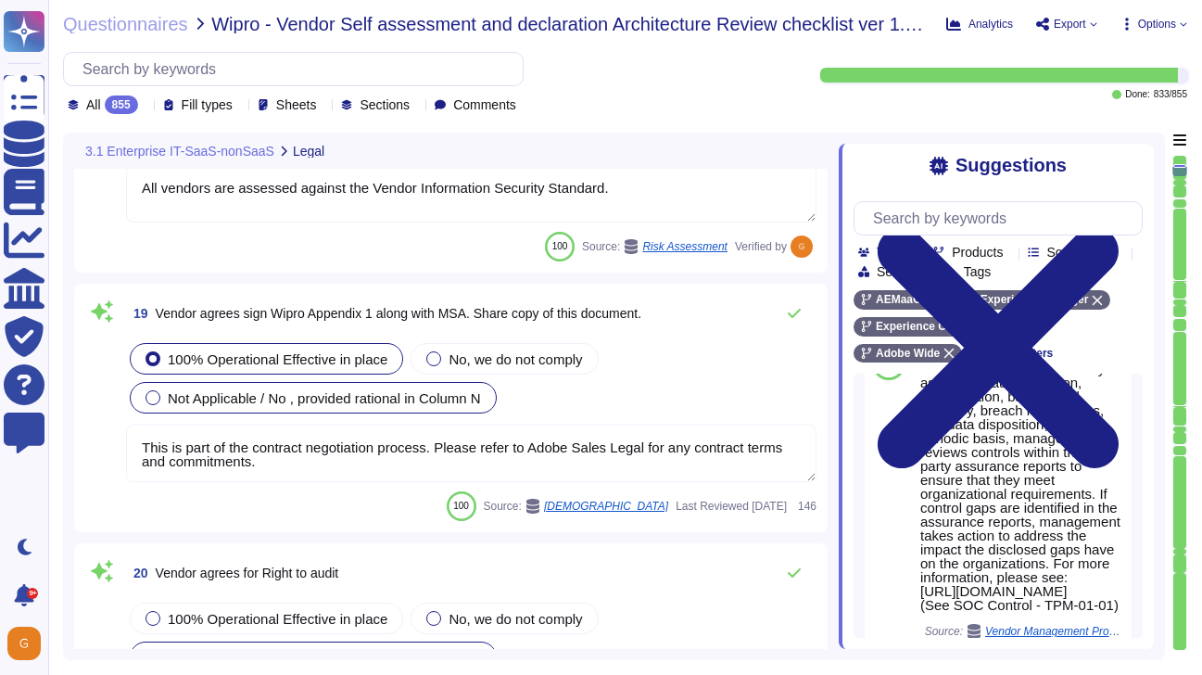
click at [314, 405] on span "Not Applicable / No , provided rational in Column N" at bounding box center [324, 398] width 313 height 16
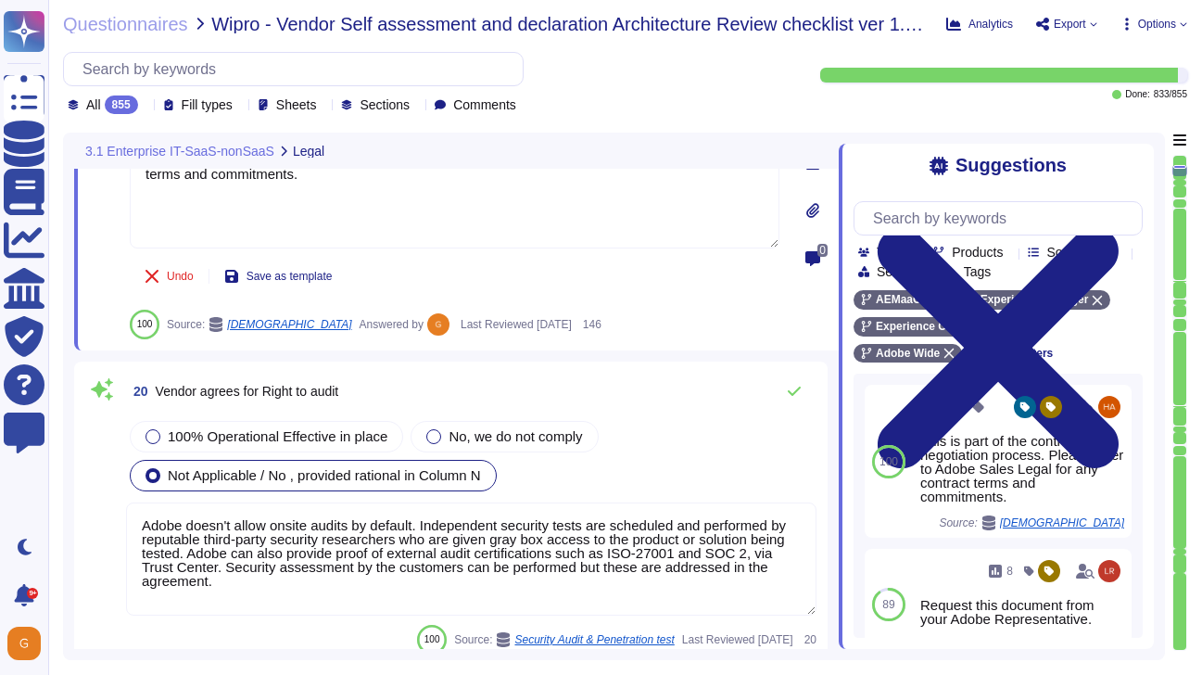
type textarea "This would be called out and determined in the agreement and is dependent upon …"
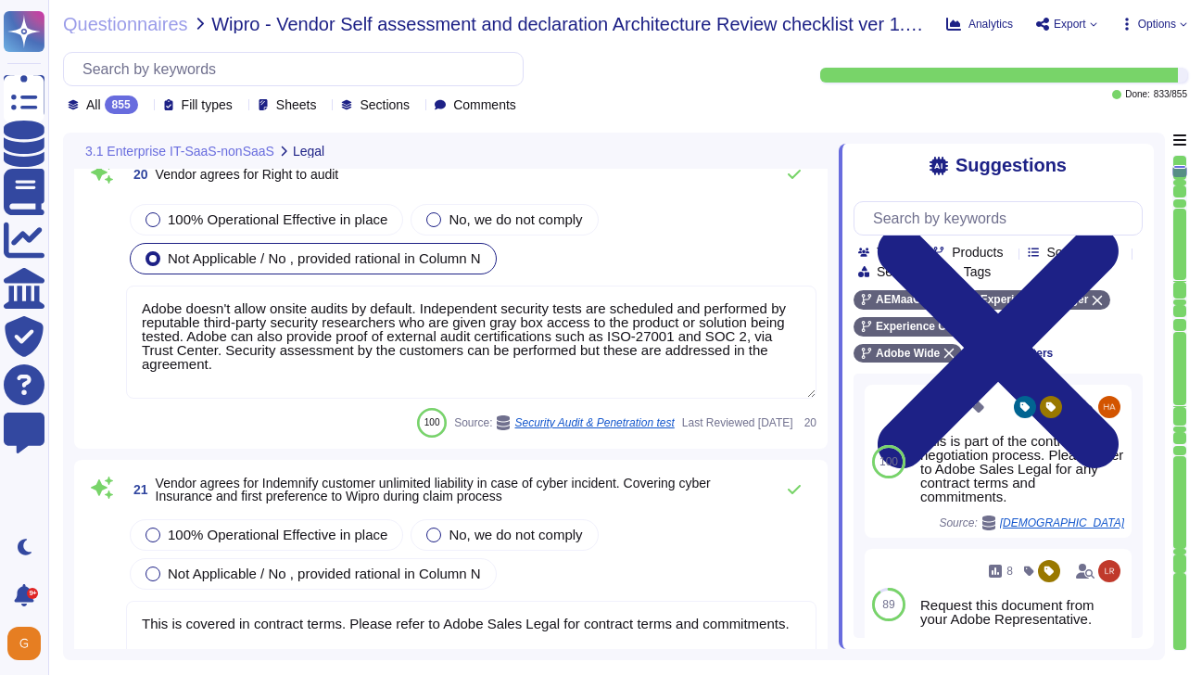
type textarea "All vendors are assessed against the Vendor Information Security Standard."
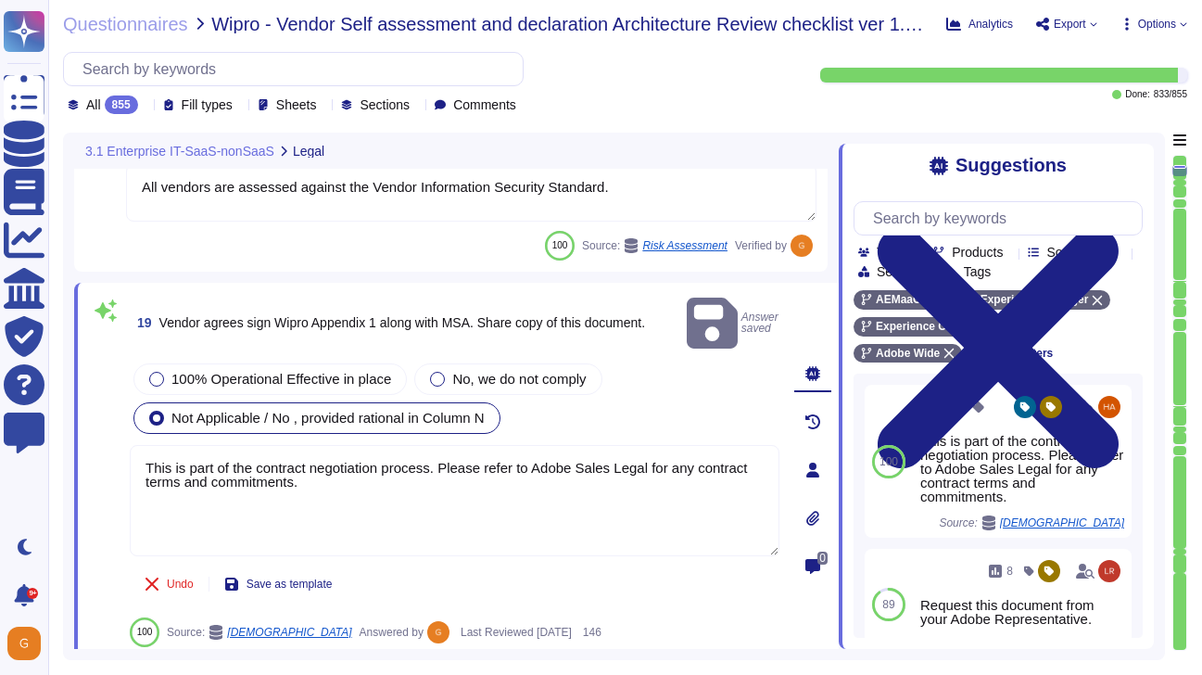
scroll to position [3896, 0]
type textarea "There is a vendor risk management program maintained to address the security of…"
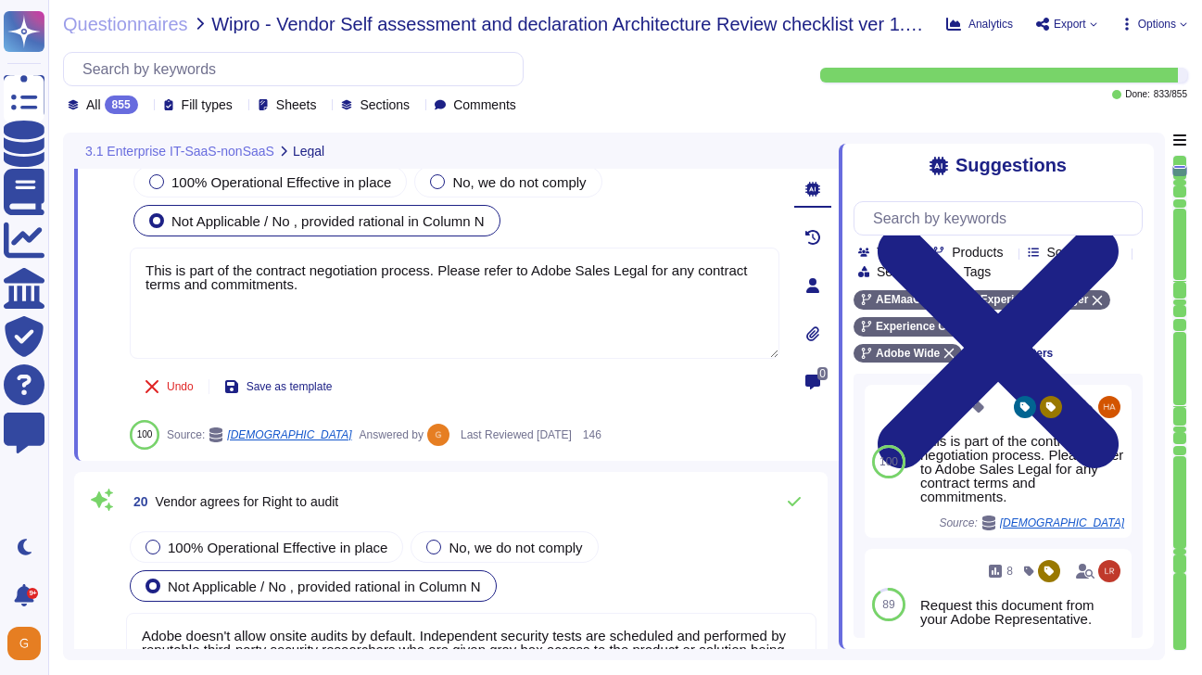
type textarea "This would be called out and determined in the agreement and is dependent upon …"
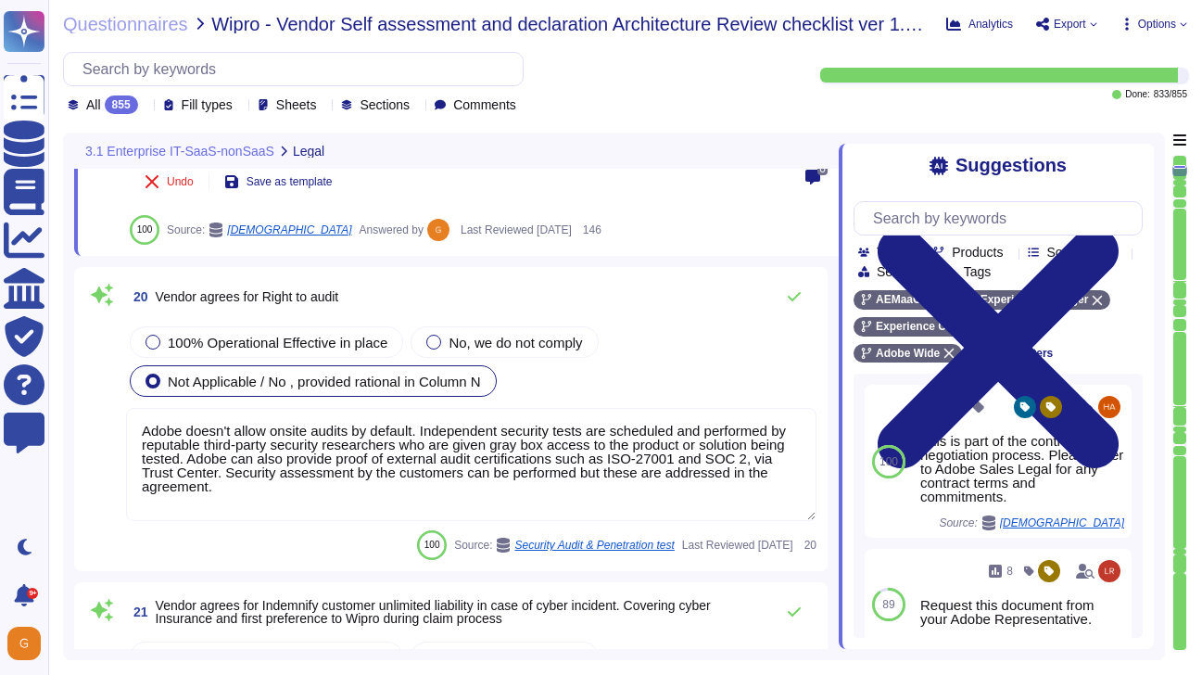
scroll to position [4285, 0]
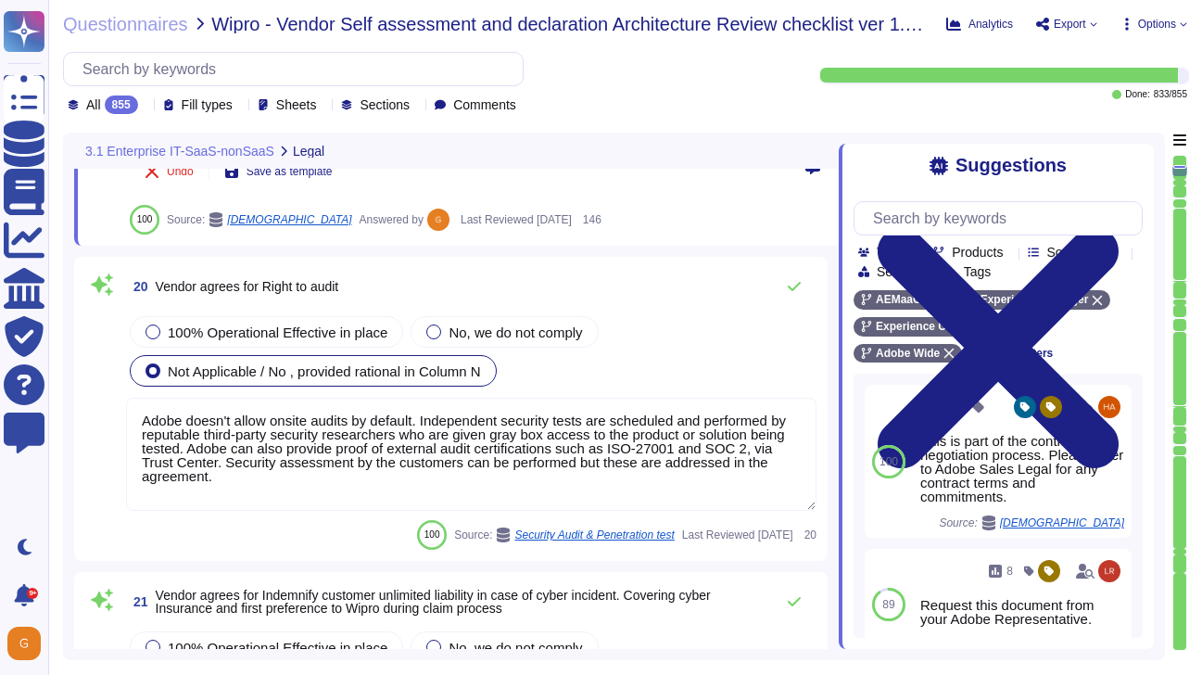
click at [335, 152] on icon at bounding box center [335, 152] width 0 height 0
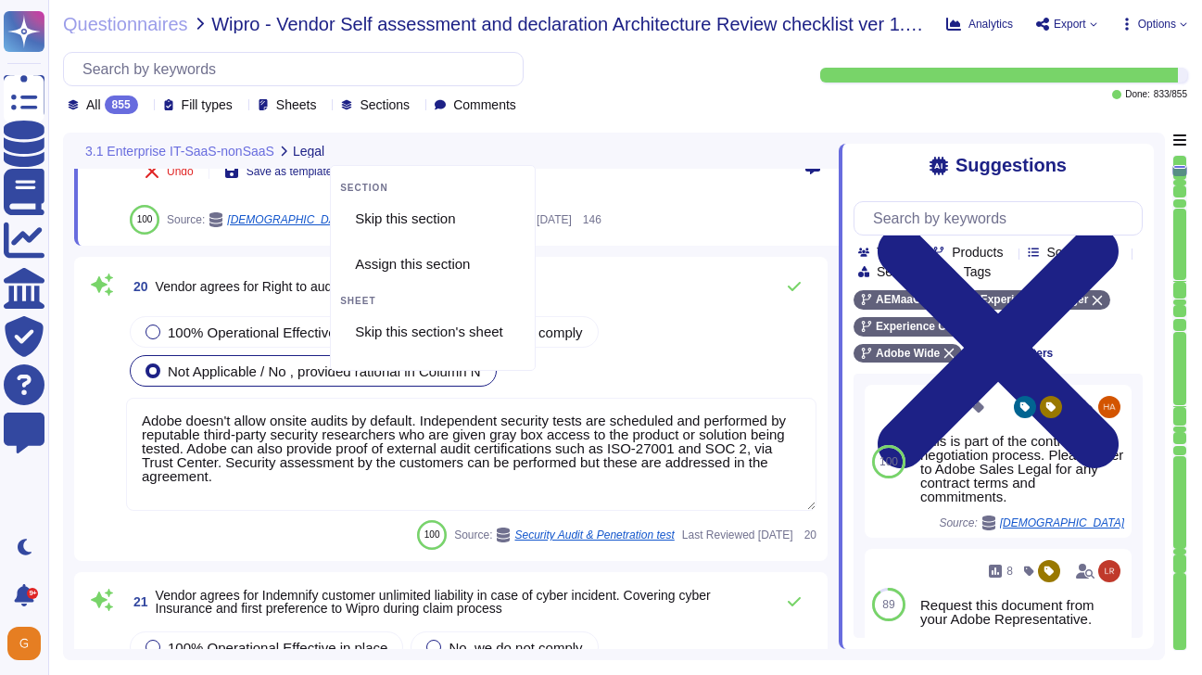
click at [335, 152] on icon at bounding box center [335, 152] width 0 height 0
